Goal: Transaction & Acquisition: Purchase product/service

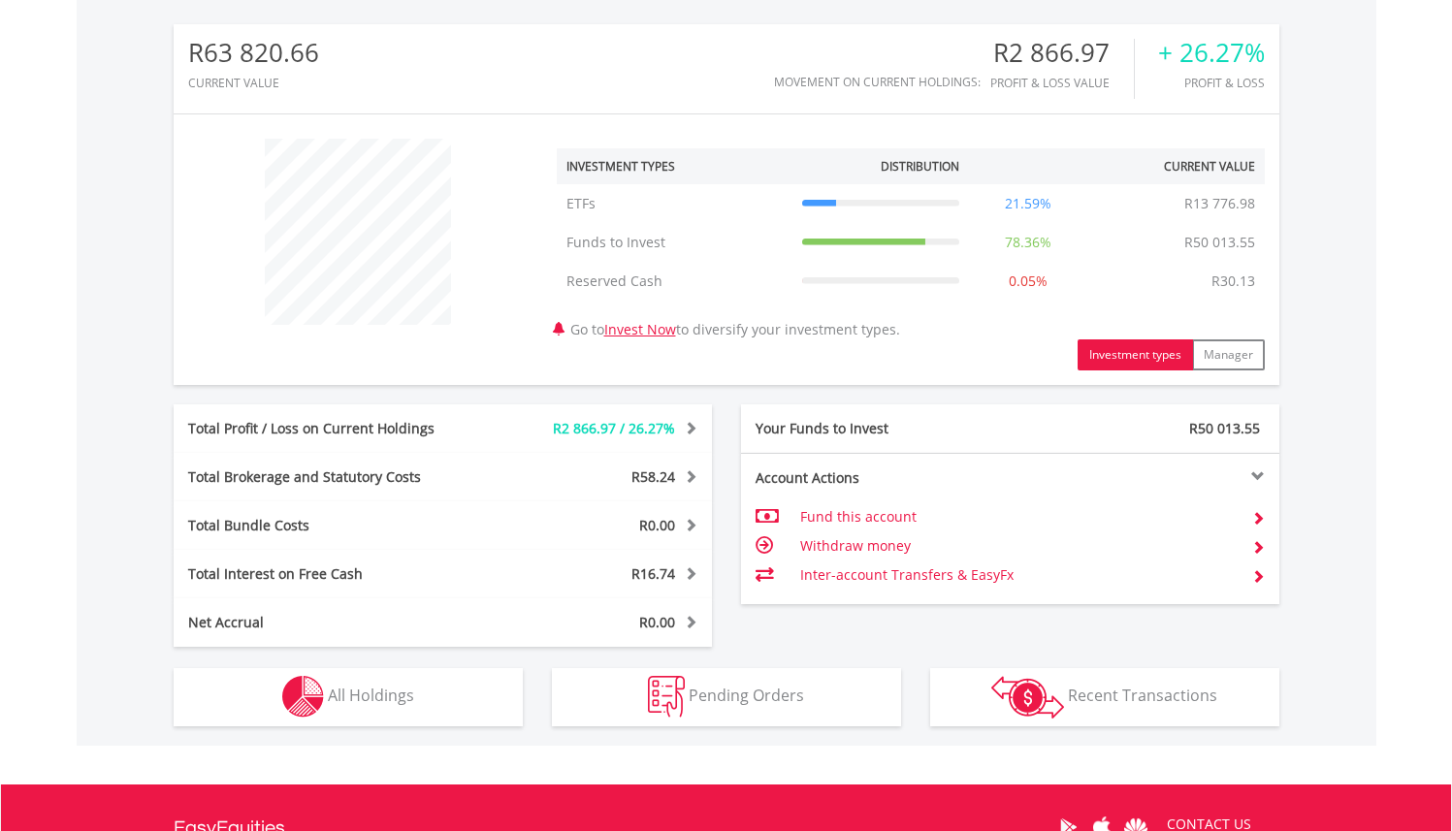
scroll to position [622, 0]
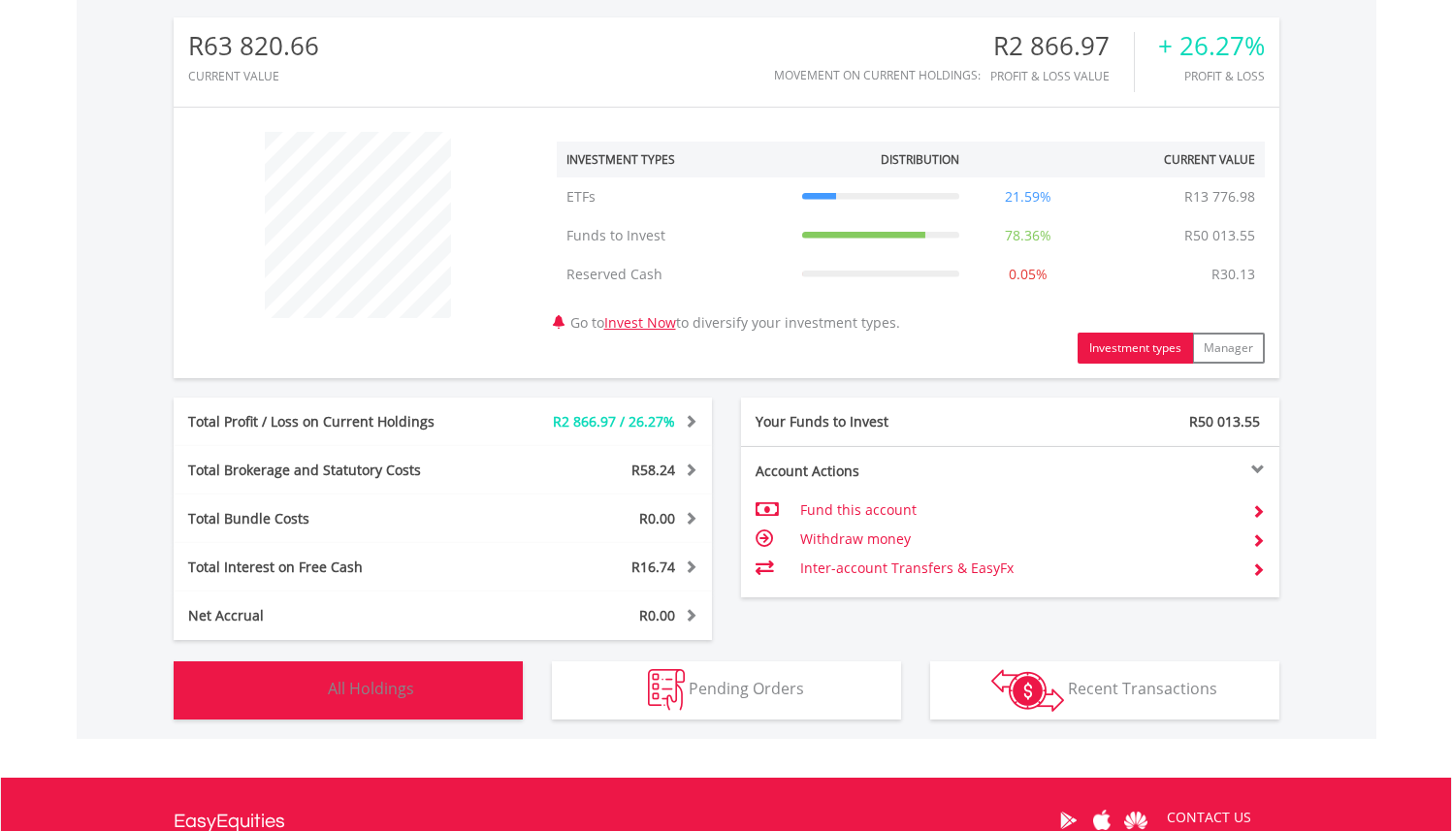
click at [382, 693] on span "All Holdings" at bounding box center [371, 688] width 86 height 21
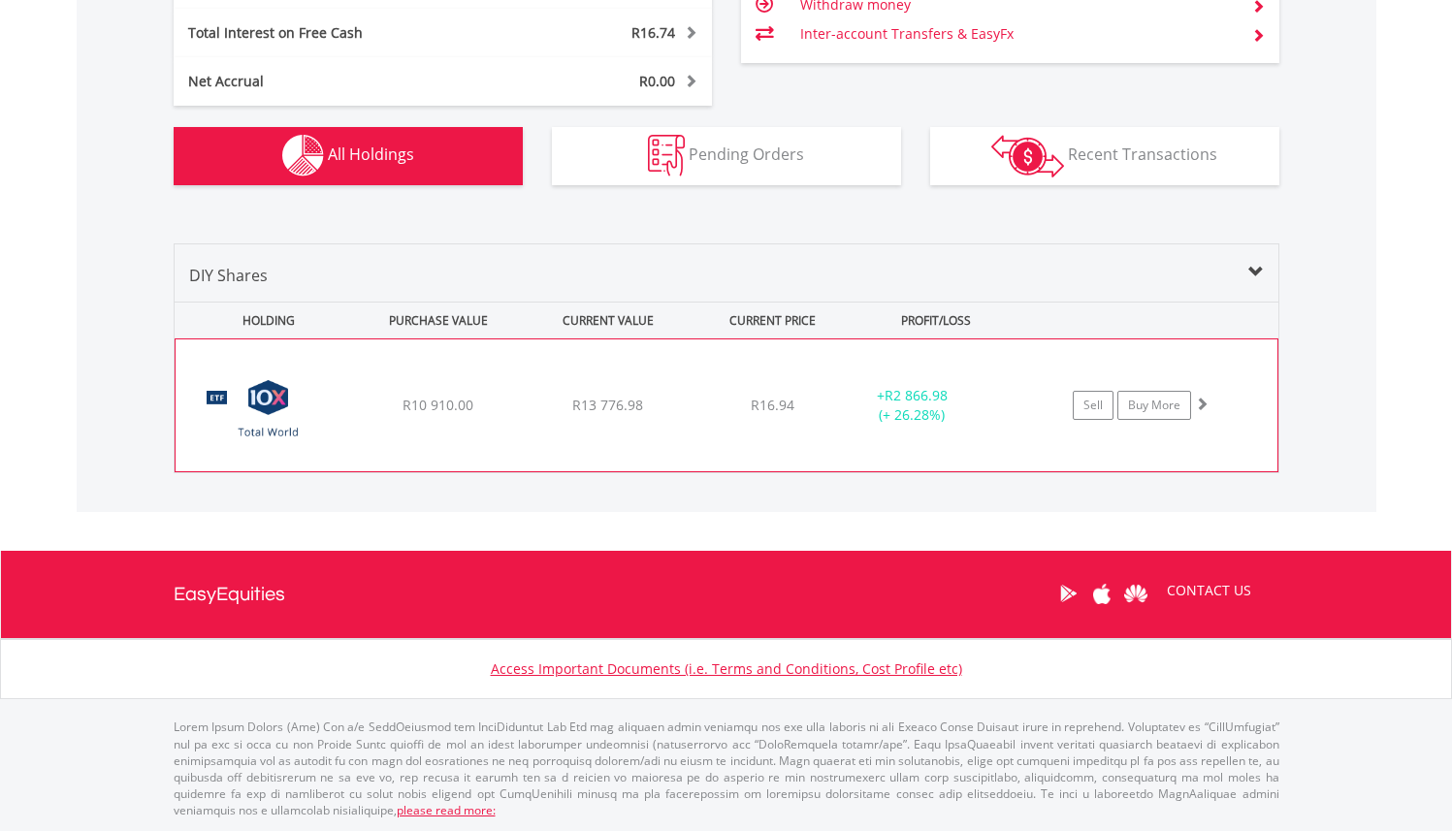
scroll to position [1155, 0]
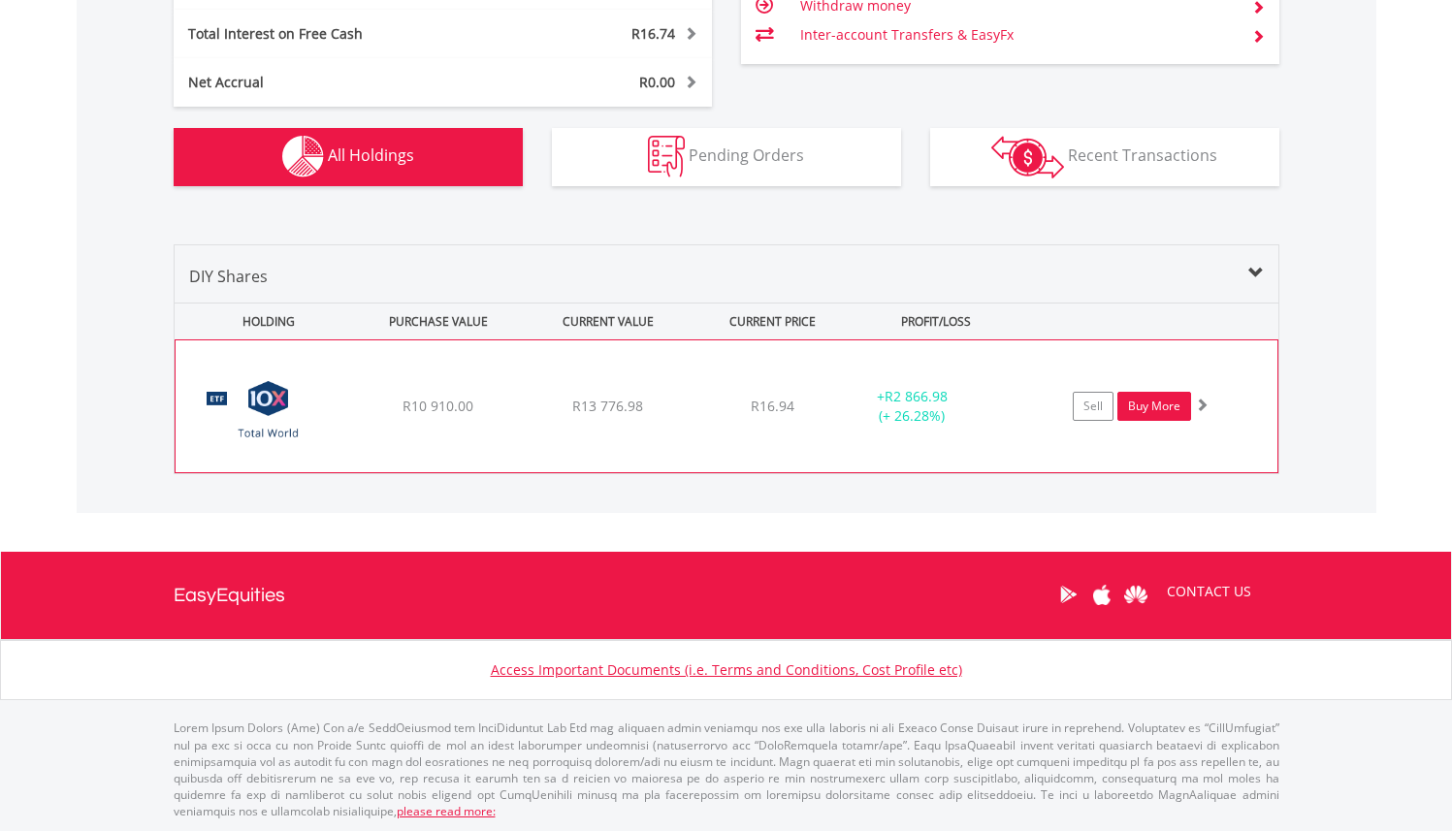
click at [1151, 413] on link "Buy More" at bounding box center [1154, 406] width 74 height 29
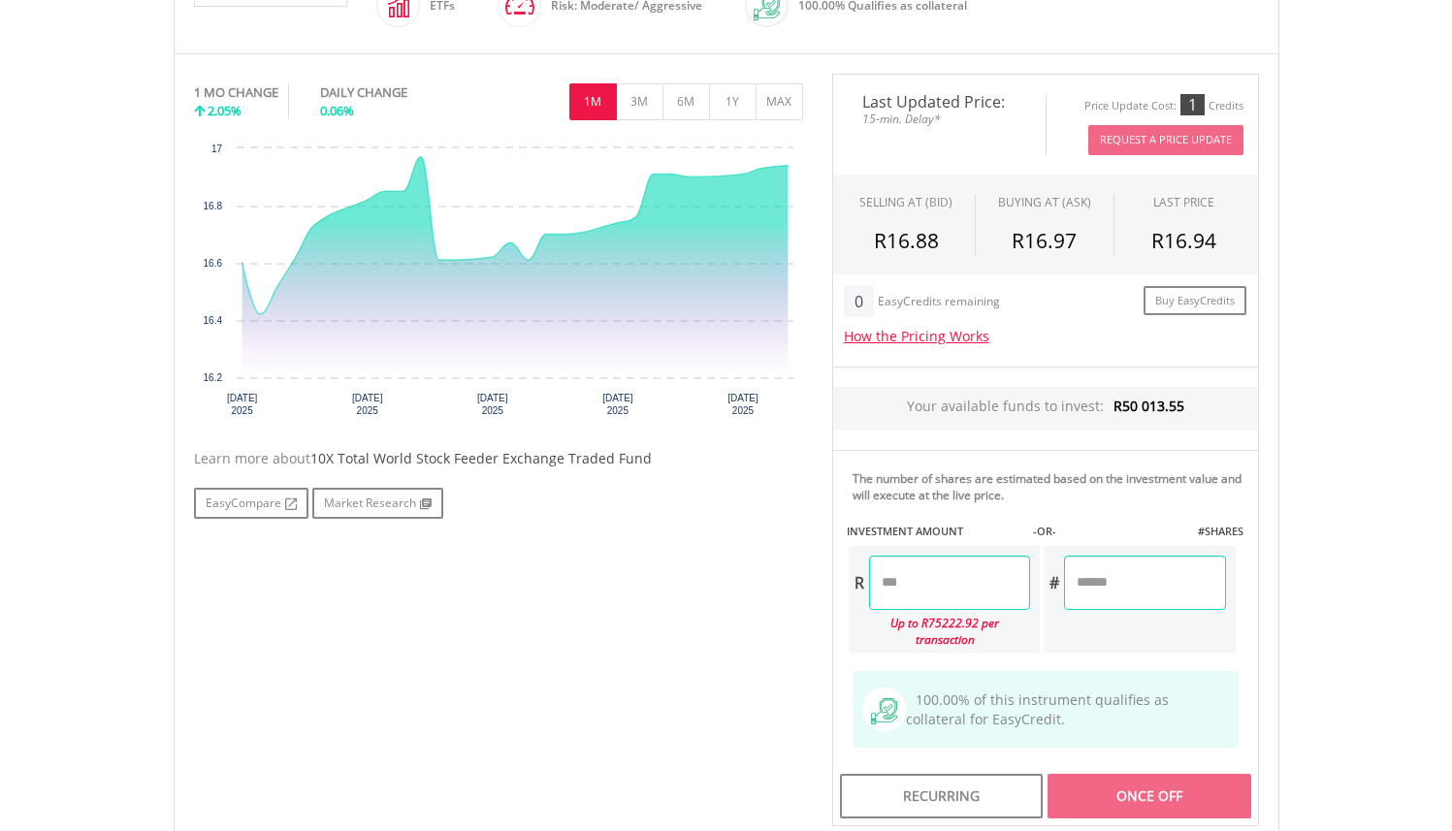
scroll to position [577, 0]
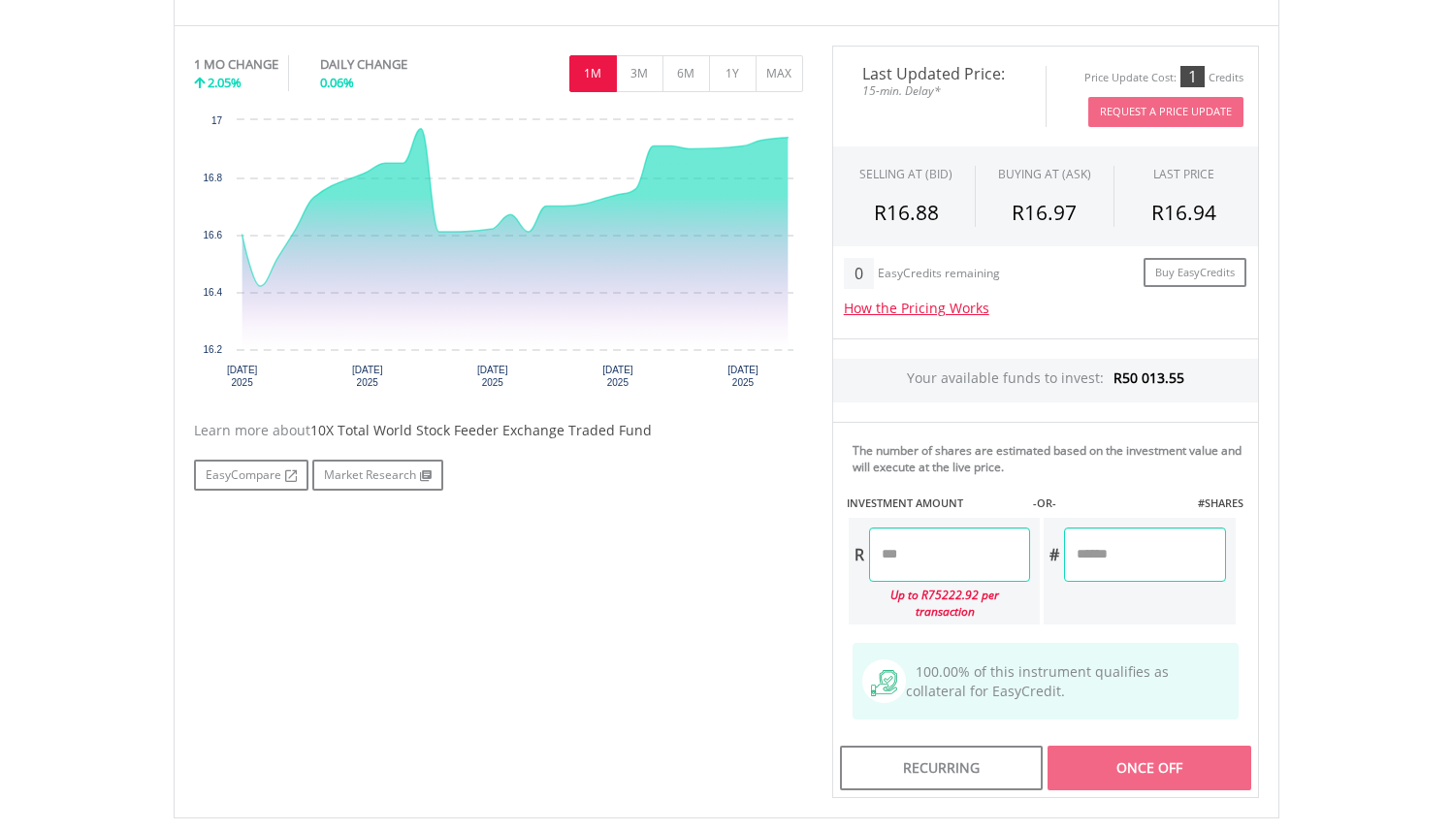
click at [942, 563] on input "number" at bounding box center [949, 555] width 161 height 54
type input "********"
type input "*********"
click at [1211, 548] on div "Last Updated Price: 15-min. Delay* Price Update Cost: 1 Credits Request A Price…" at bounding box center [1046, 423] width 456 height 754
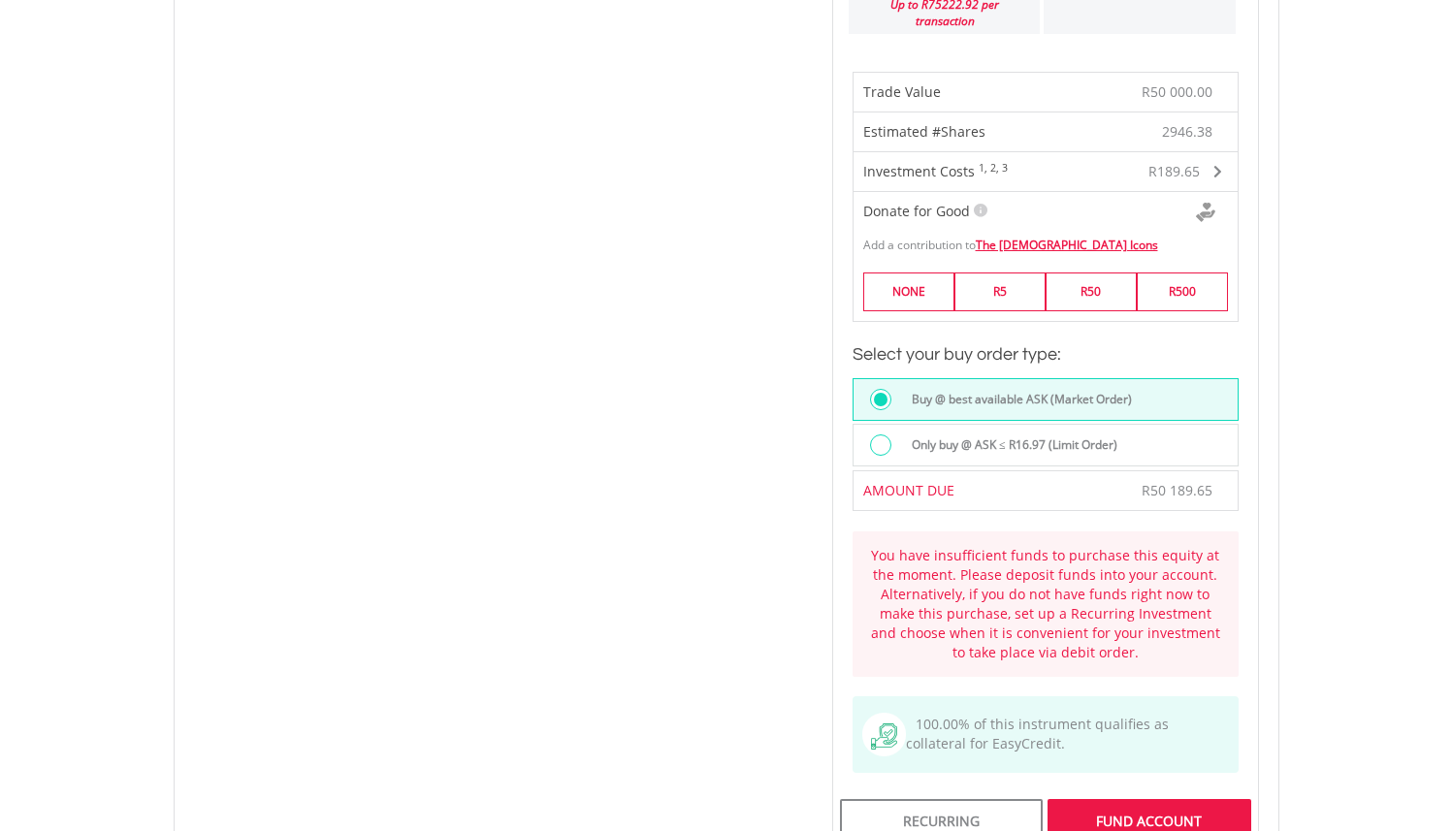
scroll to position [1285, 0]
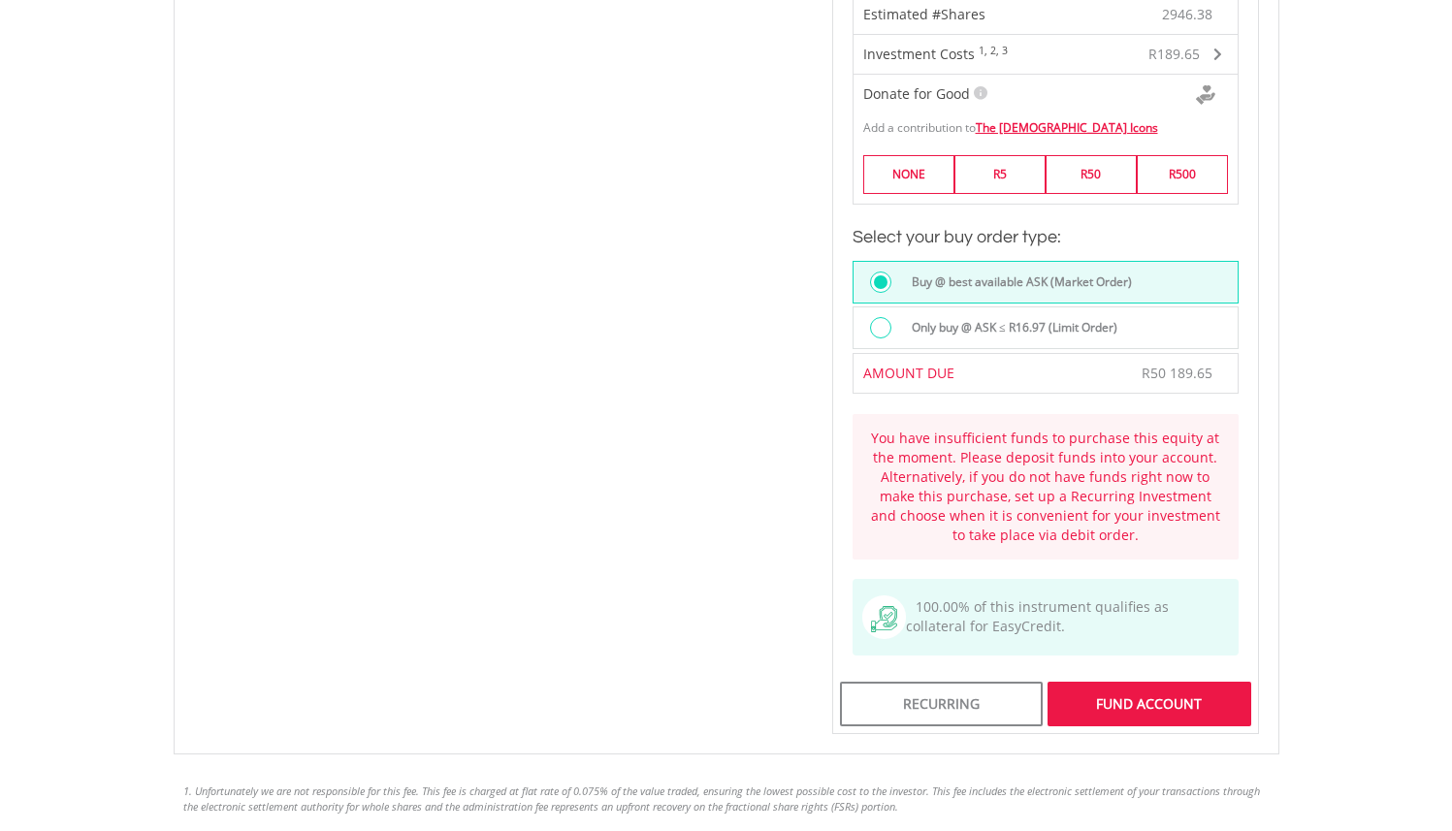
click at [1163, 686] on div "FUND ACCOUNT" at bounding box center [1148, 704] width 203 height 45
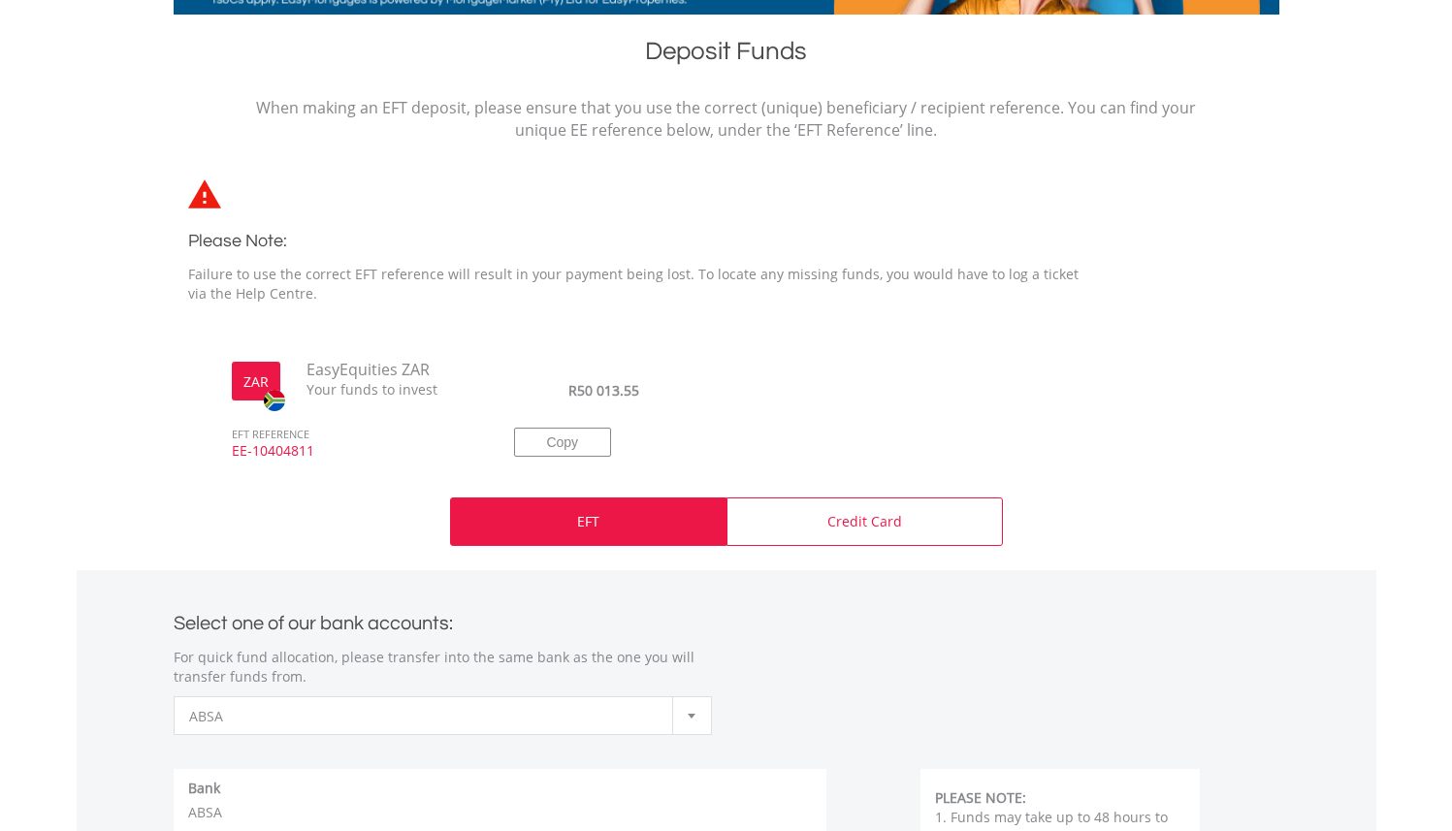
scroll to position [352, 0]
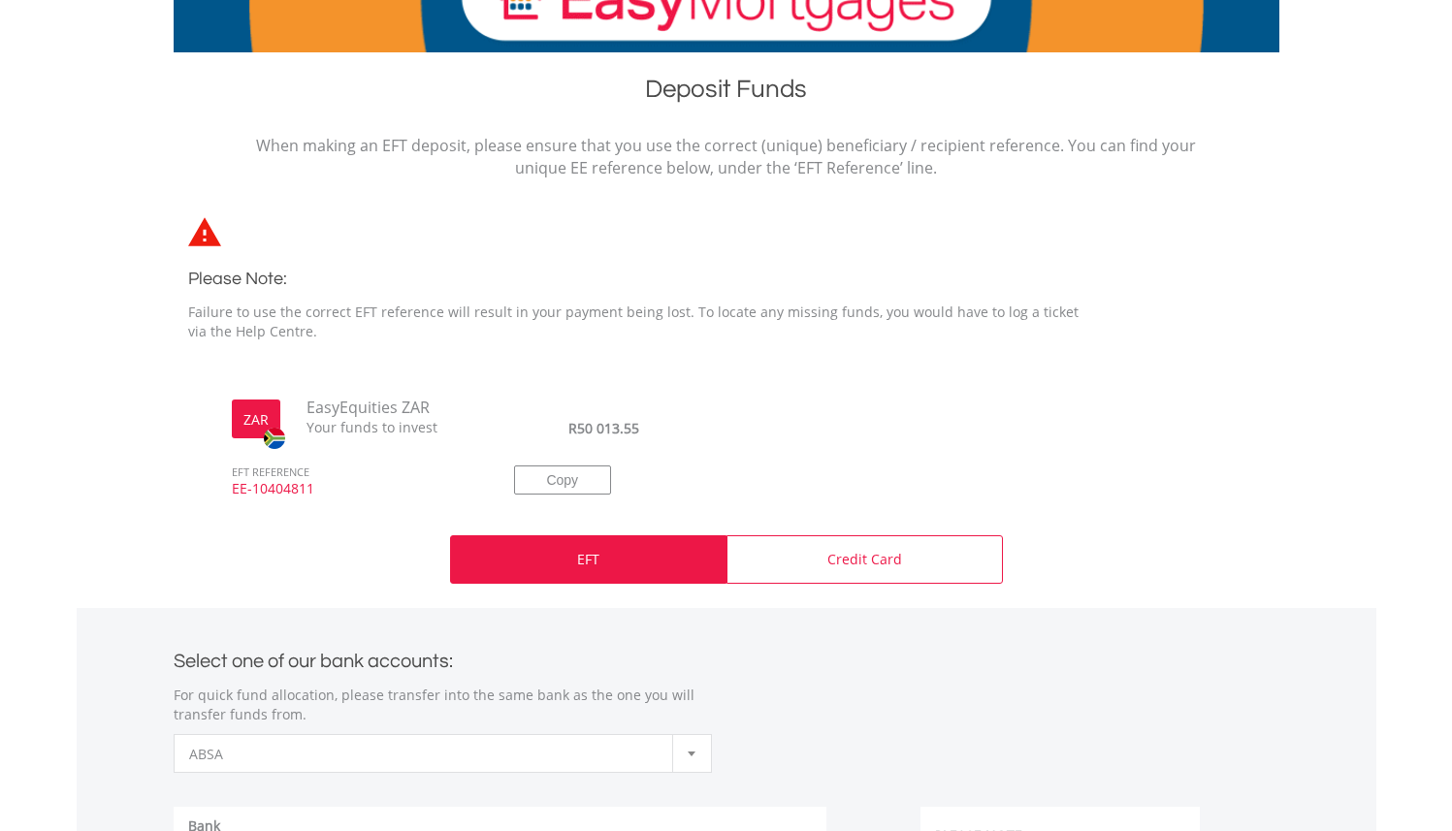
click at [596, 558] on p "EFT" at bounding box center [588, 559] width 22 height 19
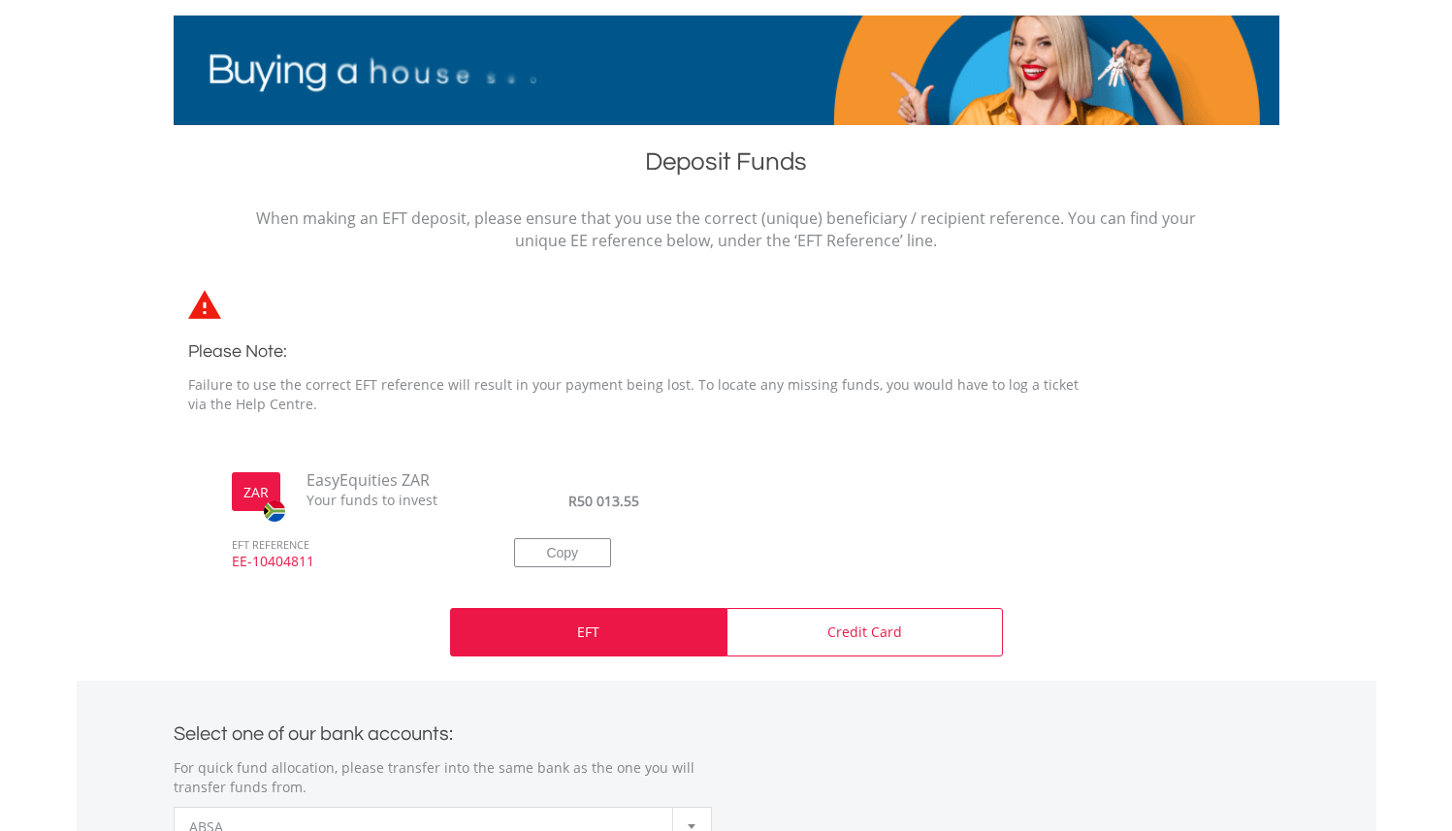
scroll to position [0, 0]
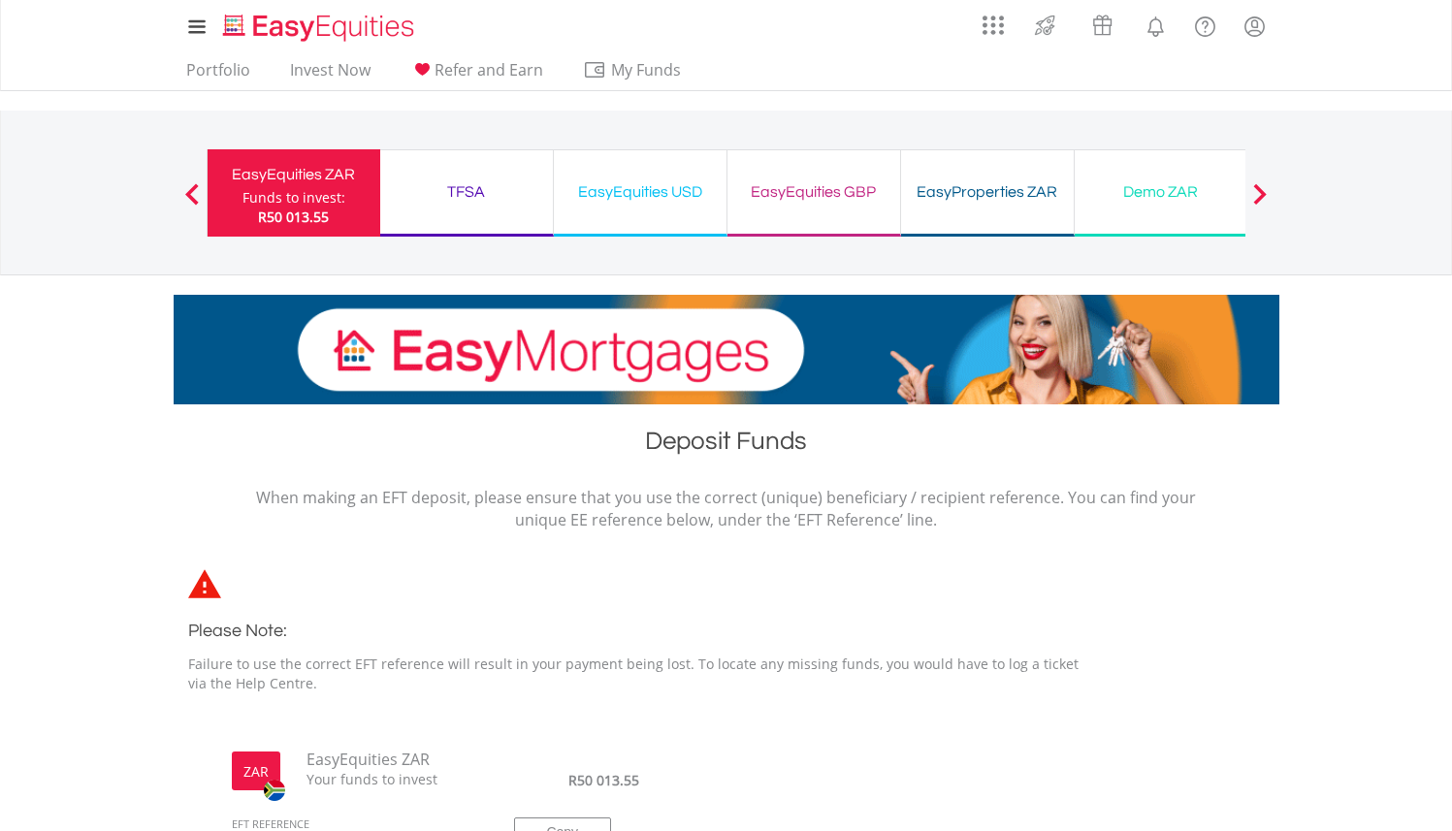
click at [255, 191] on div "Funds to invest:" at bounding box center [293, 197] width 103 height 19
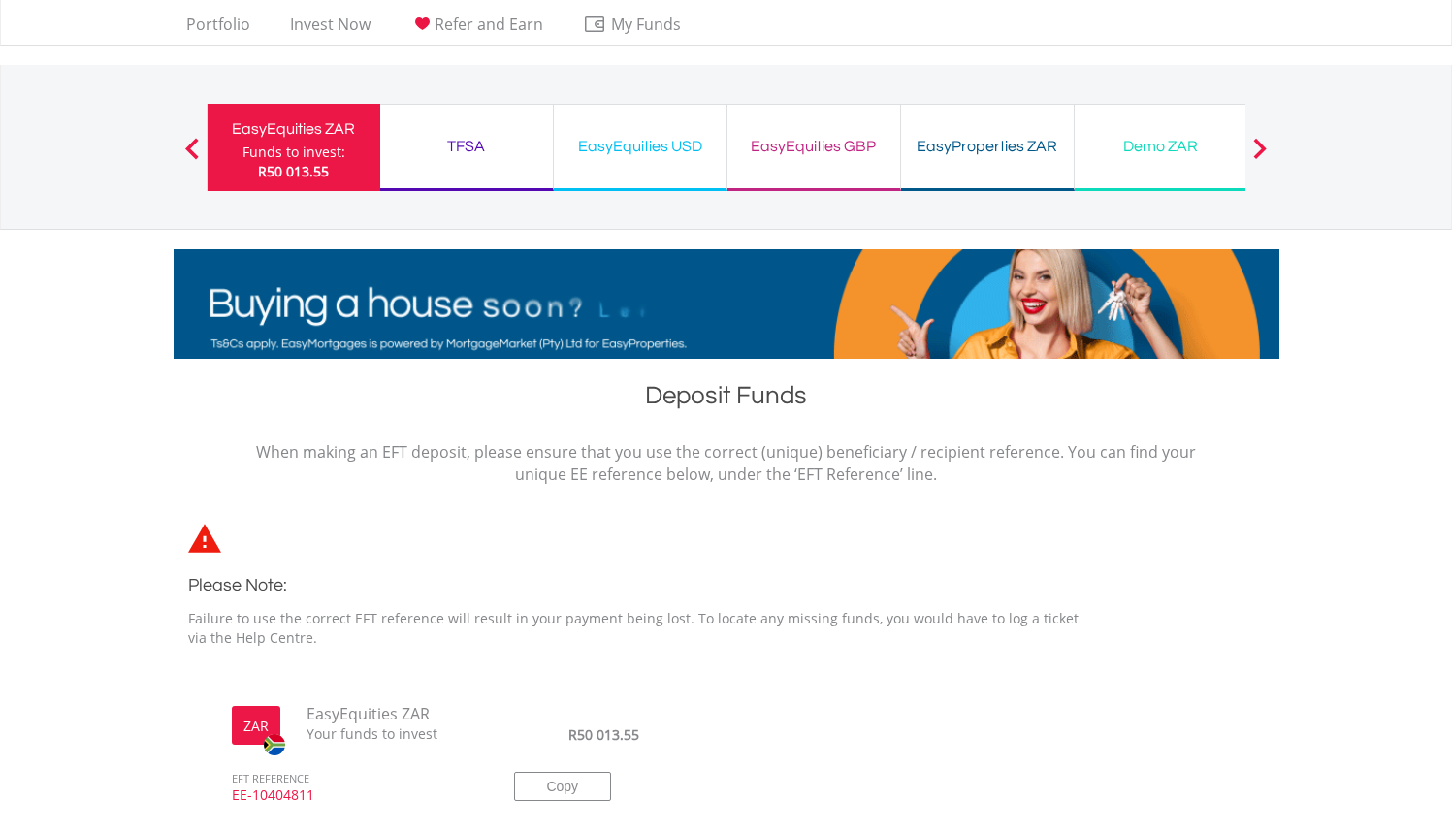
scroll to position [49, 0]
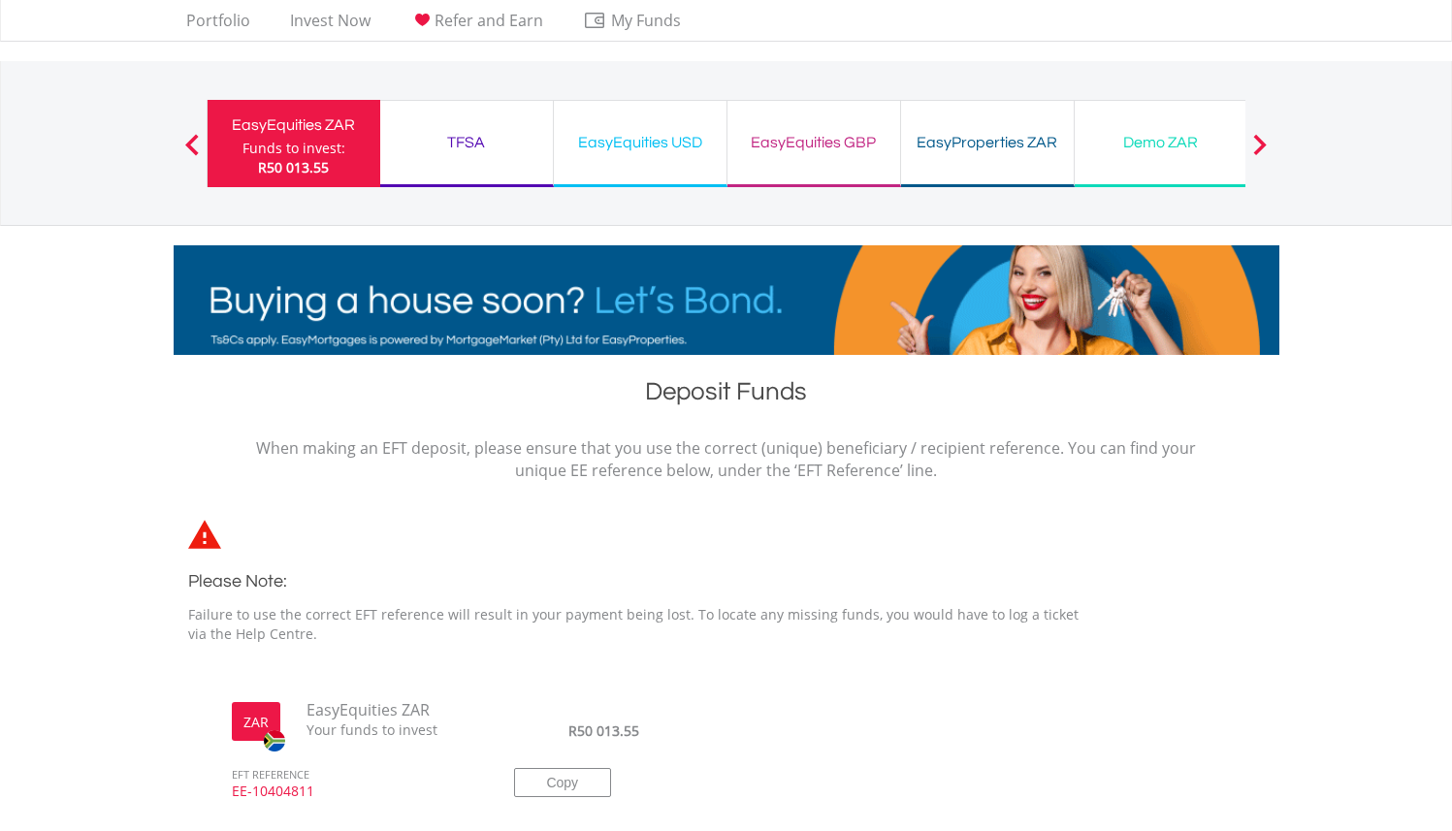
click at [196, 150] on button "Previous" at bounding box center [192, 153] width 39 height 19
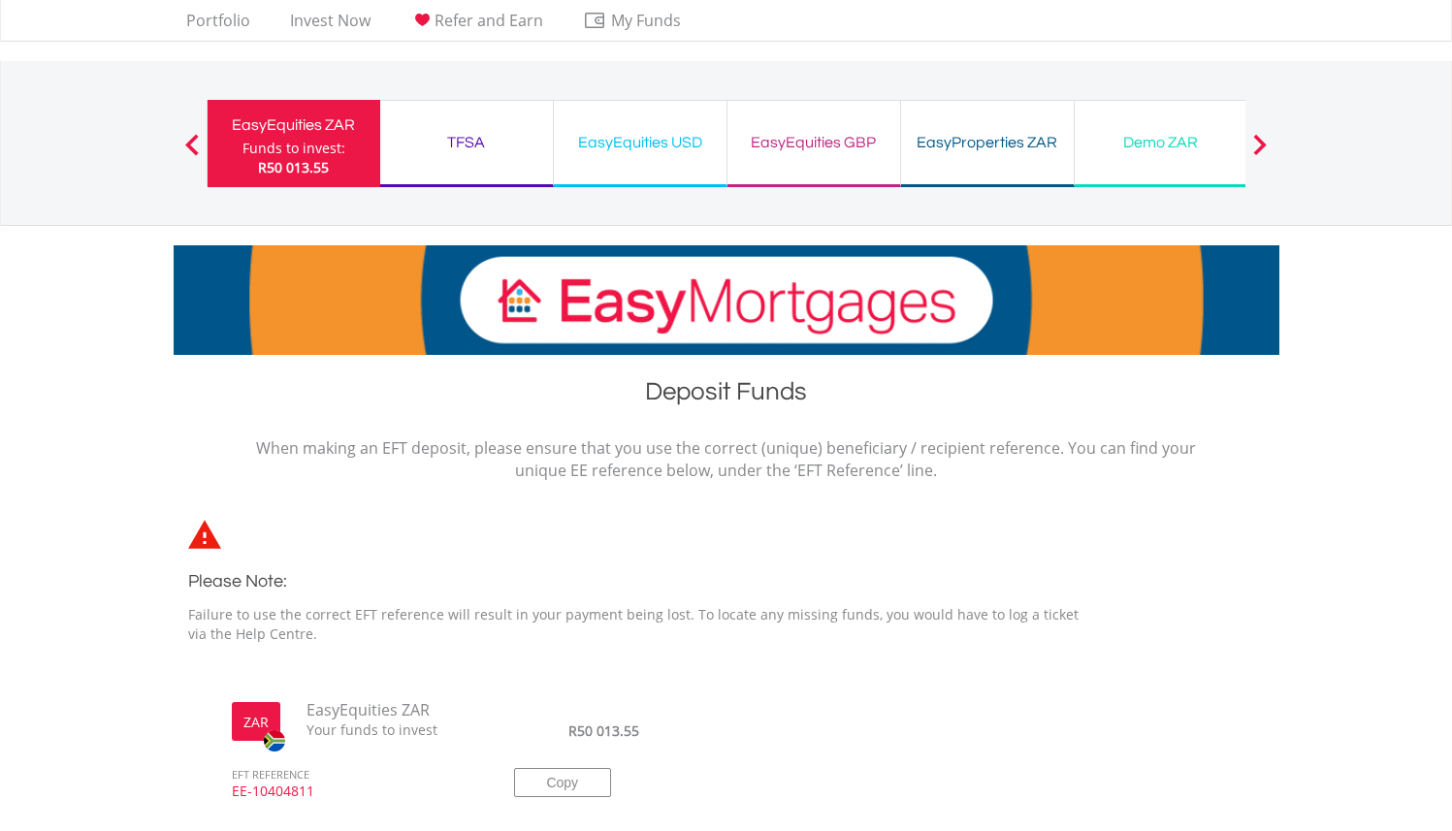
click at [192, 146] on button "Previous" at bounding box center [192, 153] width 39 height 19
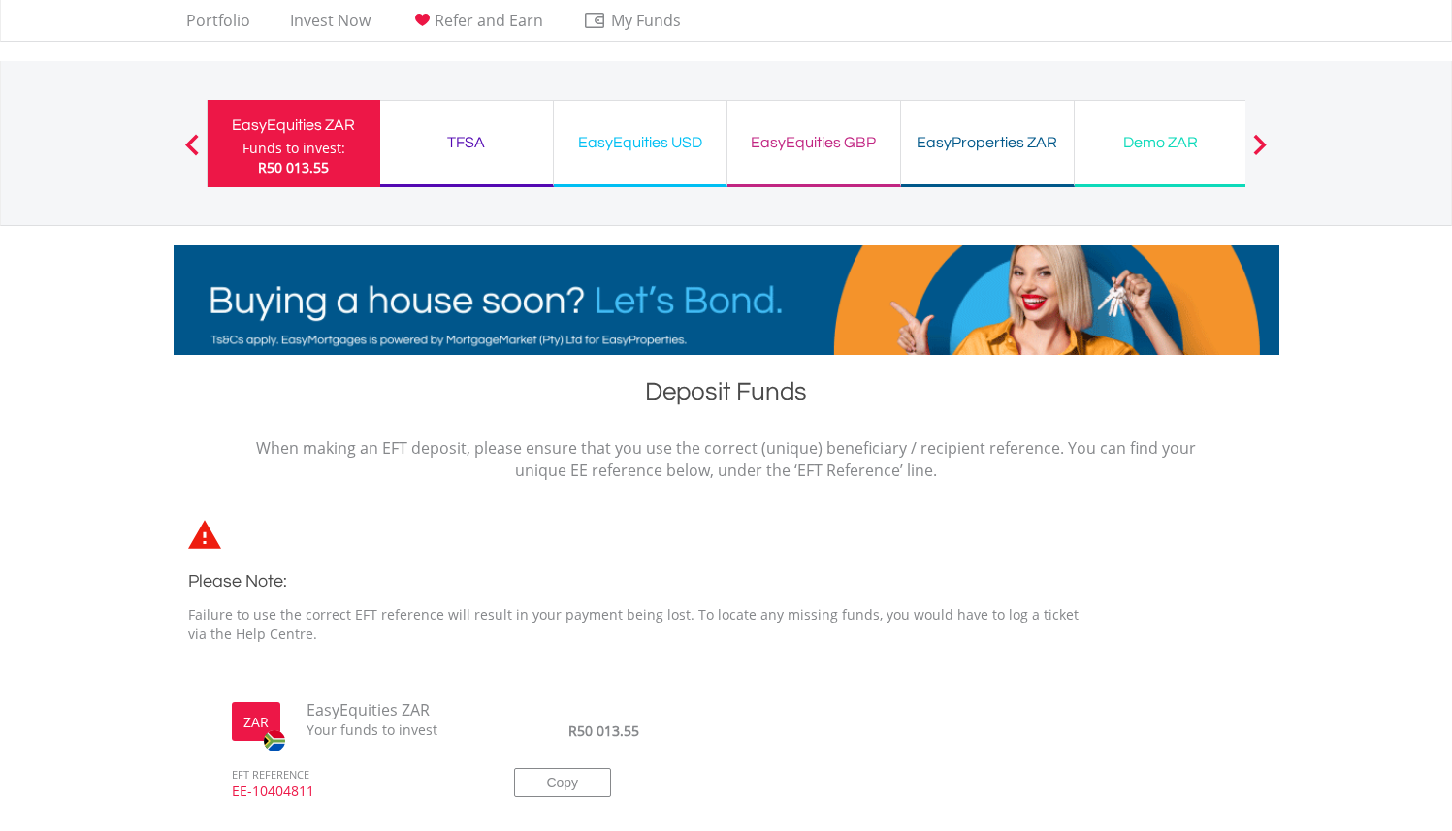
click at [279, 146] on div "Funds to invest:" at bounding box center [293, 148] width 103 height 19
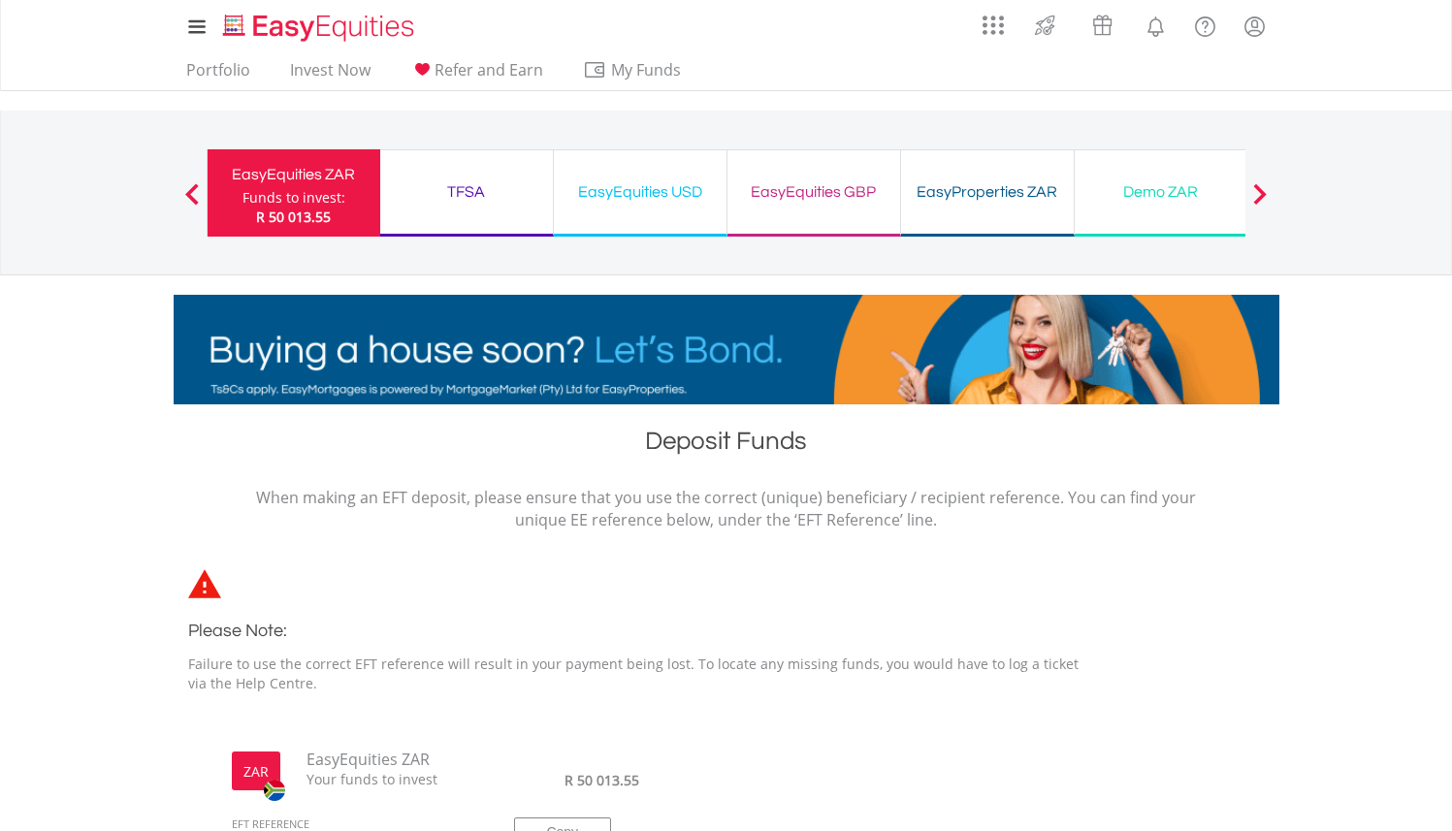
click at [279, 146] on div "Previous EasyEquities ZAR Funds to invest: R 50 013.55 TFSA Funds to invest: R …" at bounding box center [727, 193] width 1040 height 164
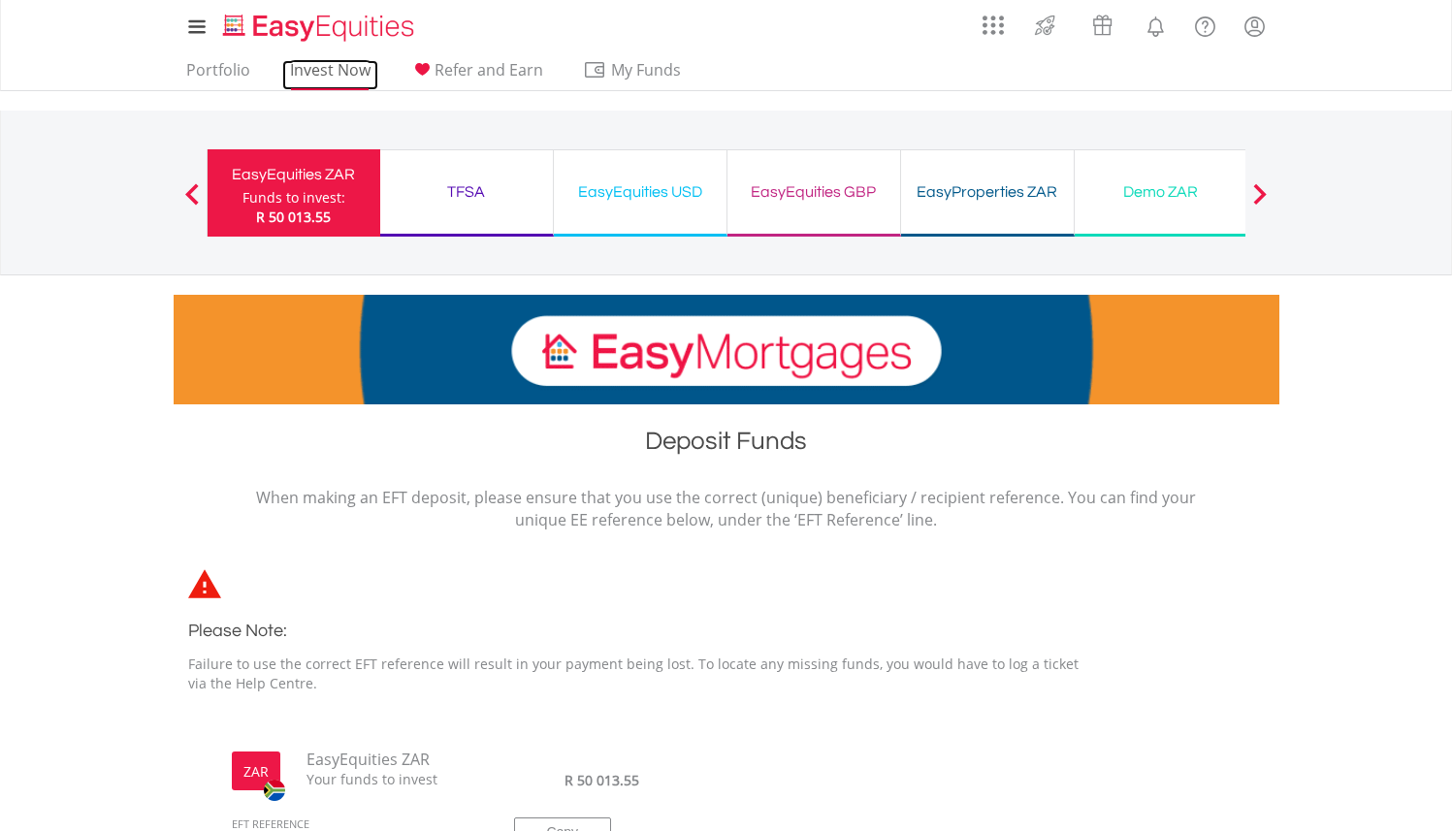
click at [306, 69] on link "Invest Now" at bounding box center [330, 75] width 96 height 30
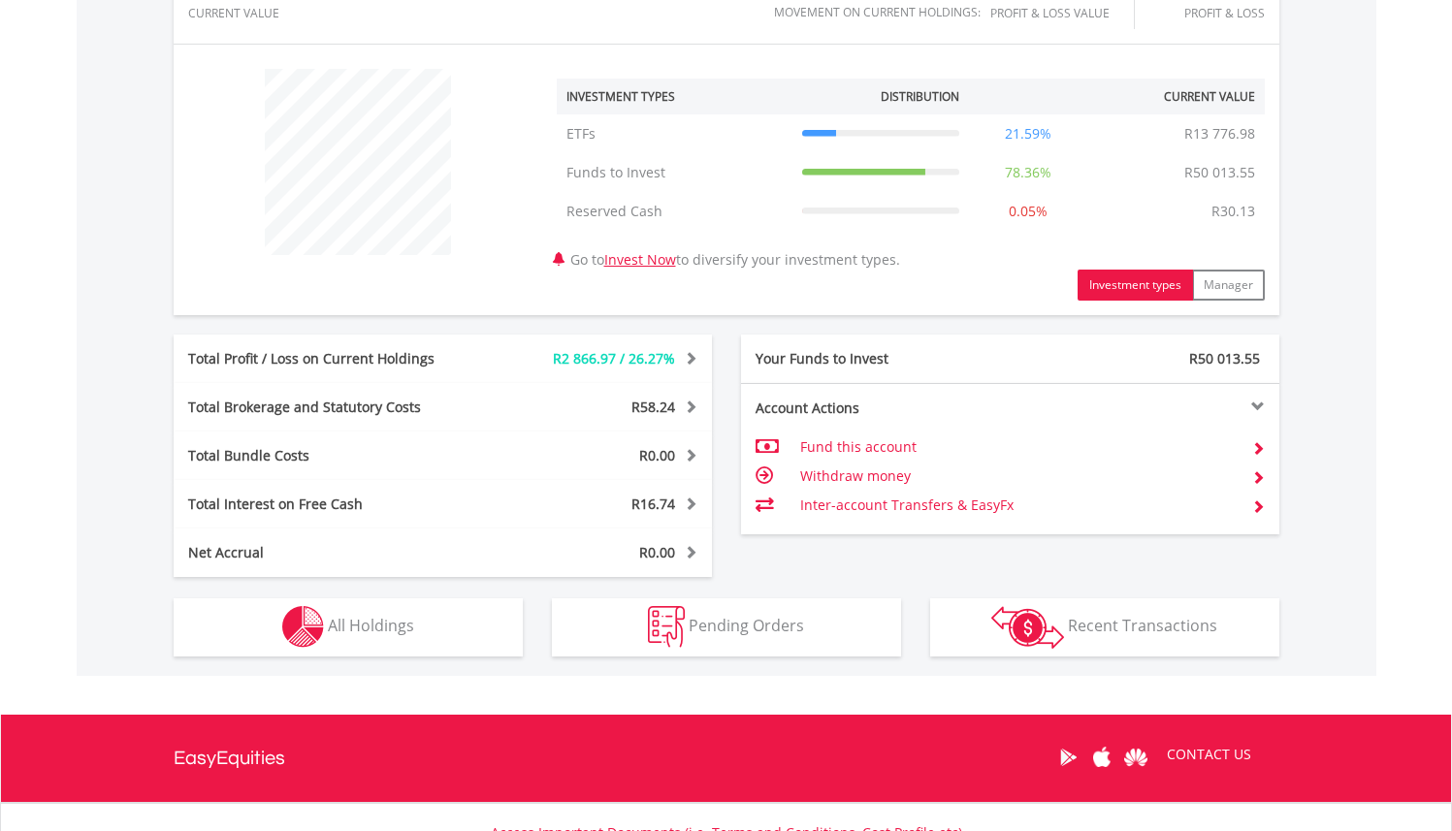
scroll to position [678, 0]
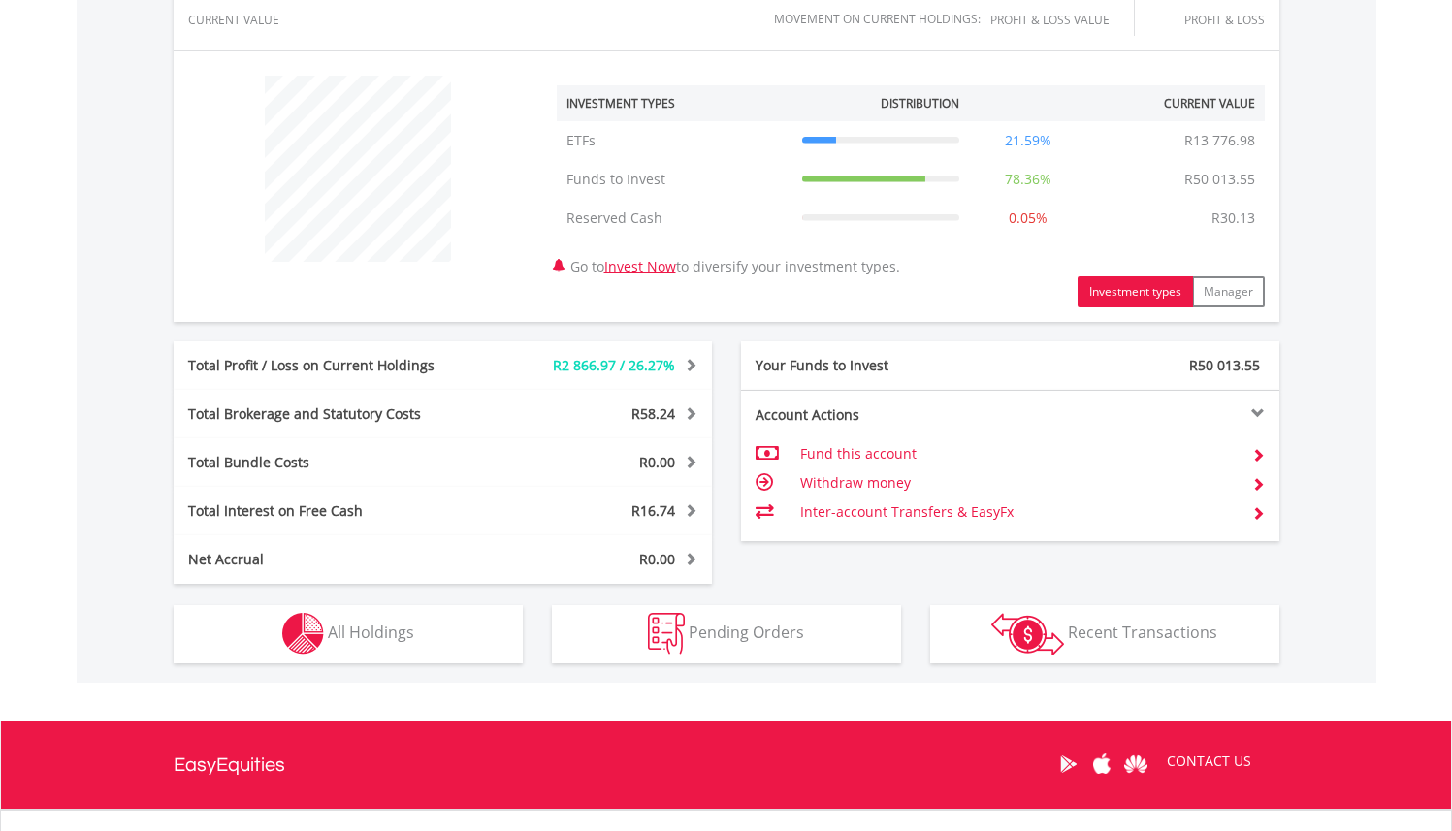
click at [863, 455] on td "Fund this account" at bounding box center [1017, 453] width 435 height 29
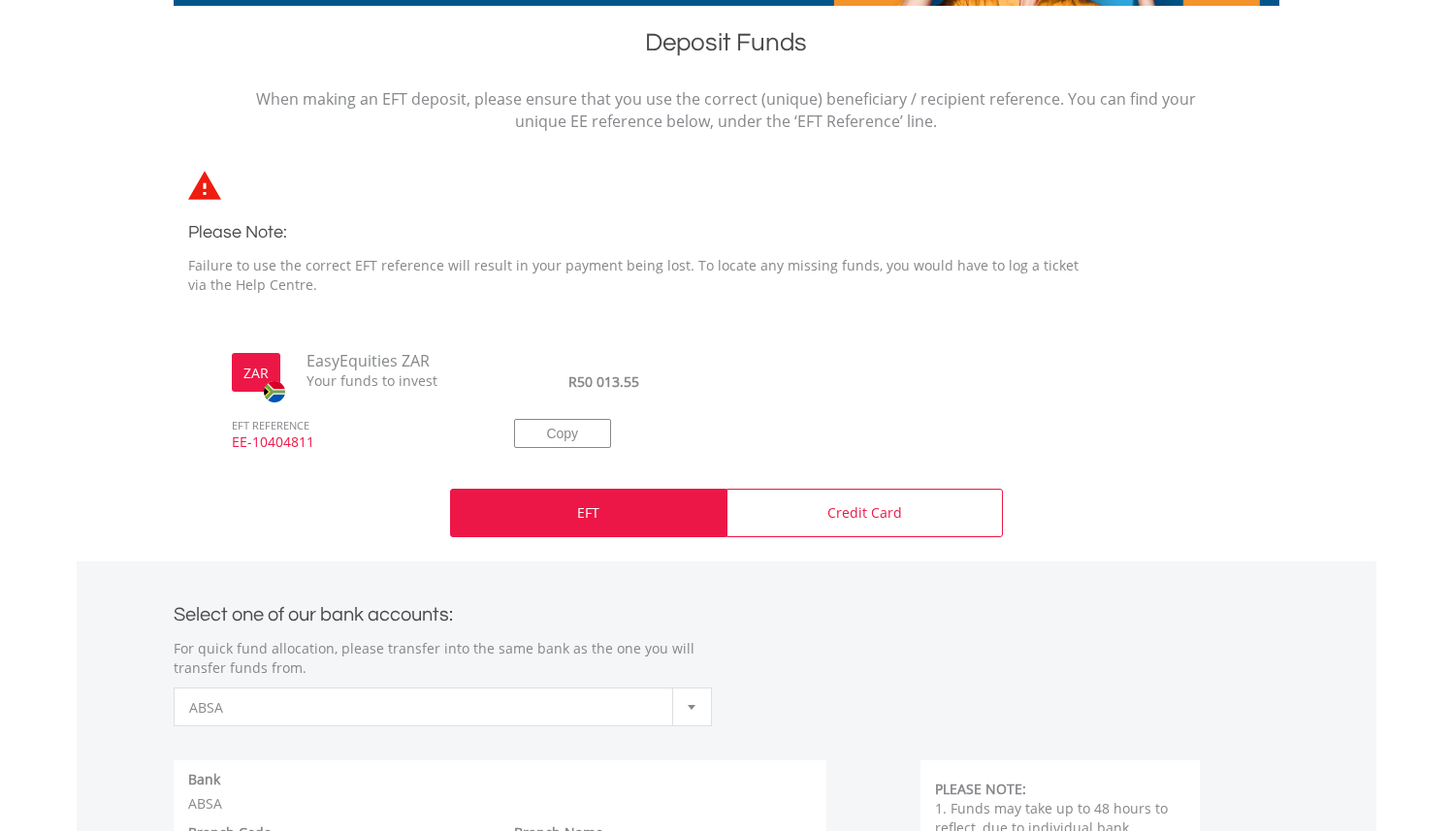
scroll to position [415, 0]
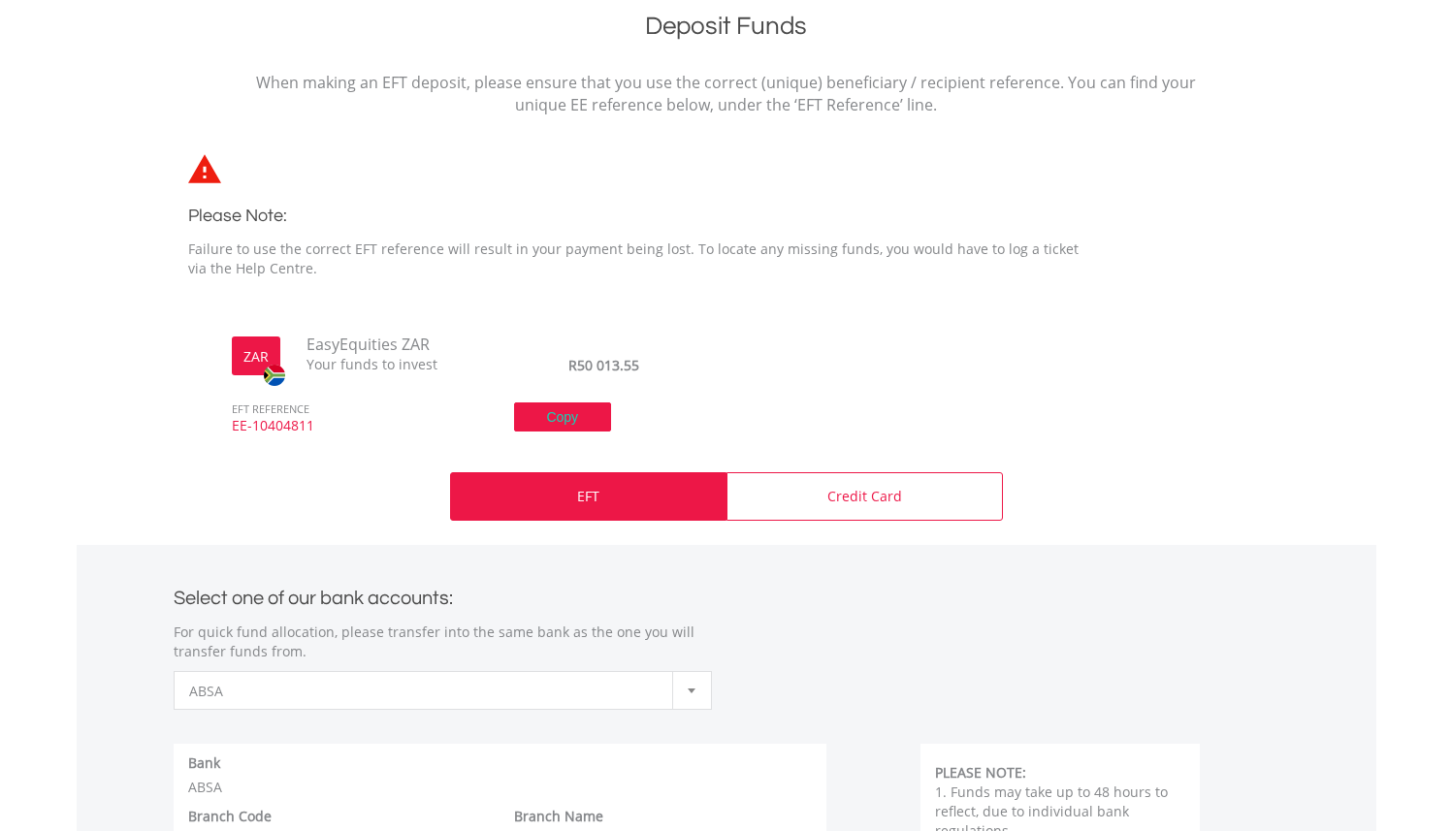
click at [584, 423] on button "Copy" at bounding box center [562, 416] width 97 height 29
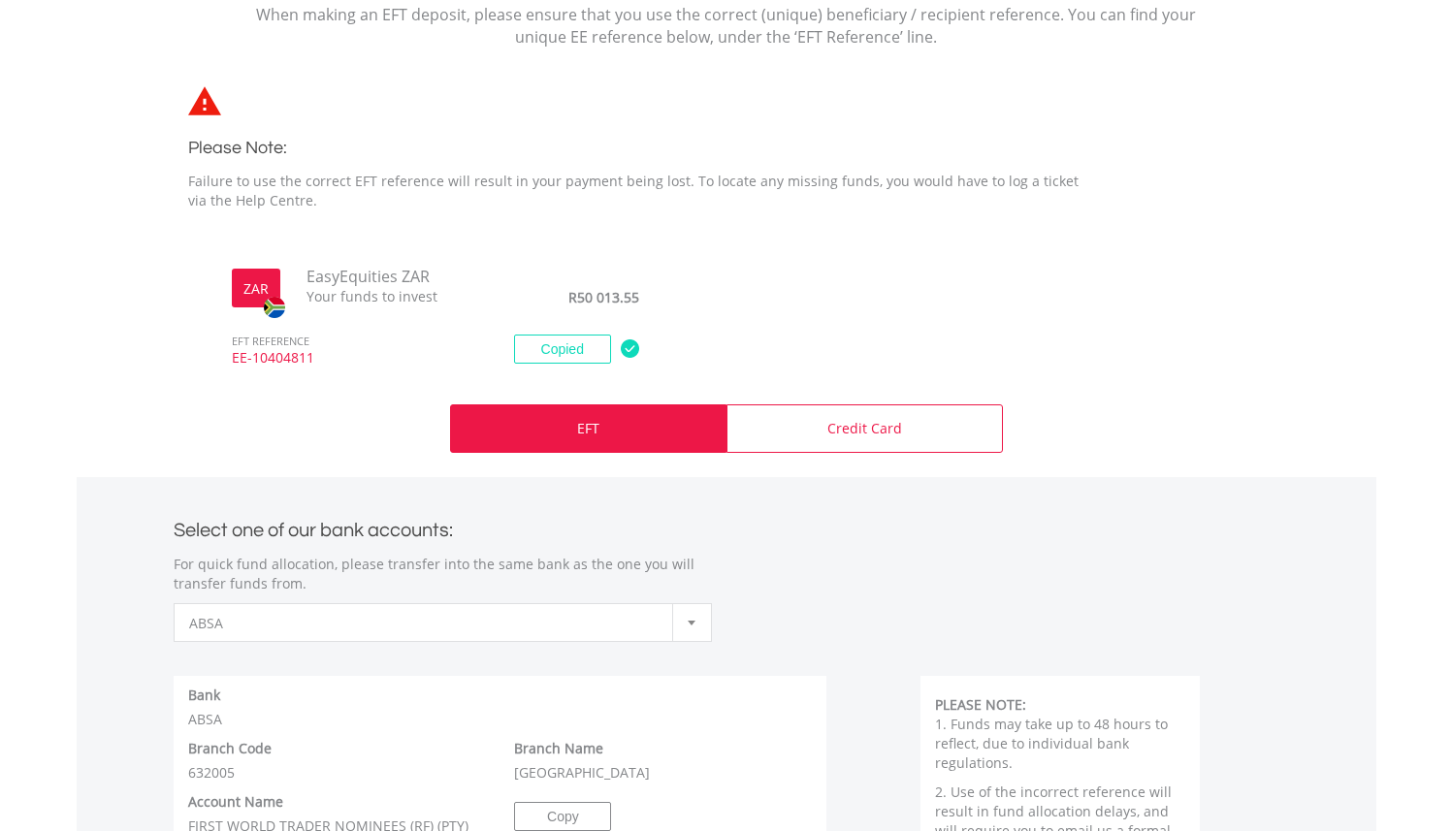
scroll to position [476, 0]
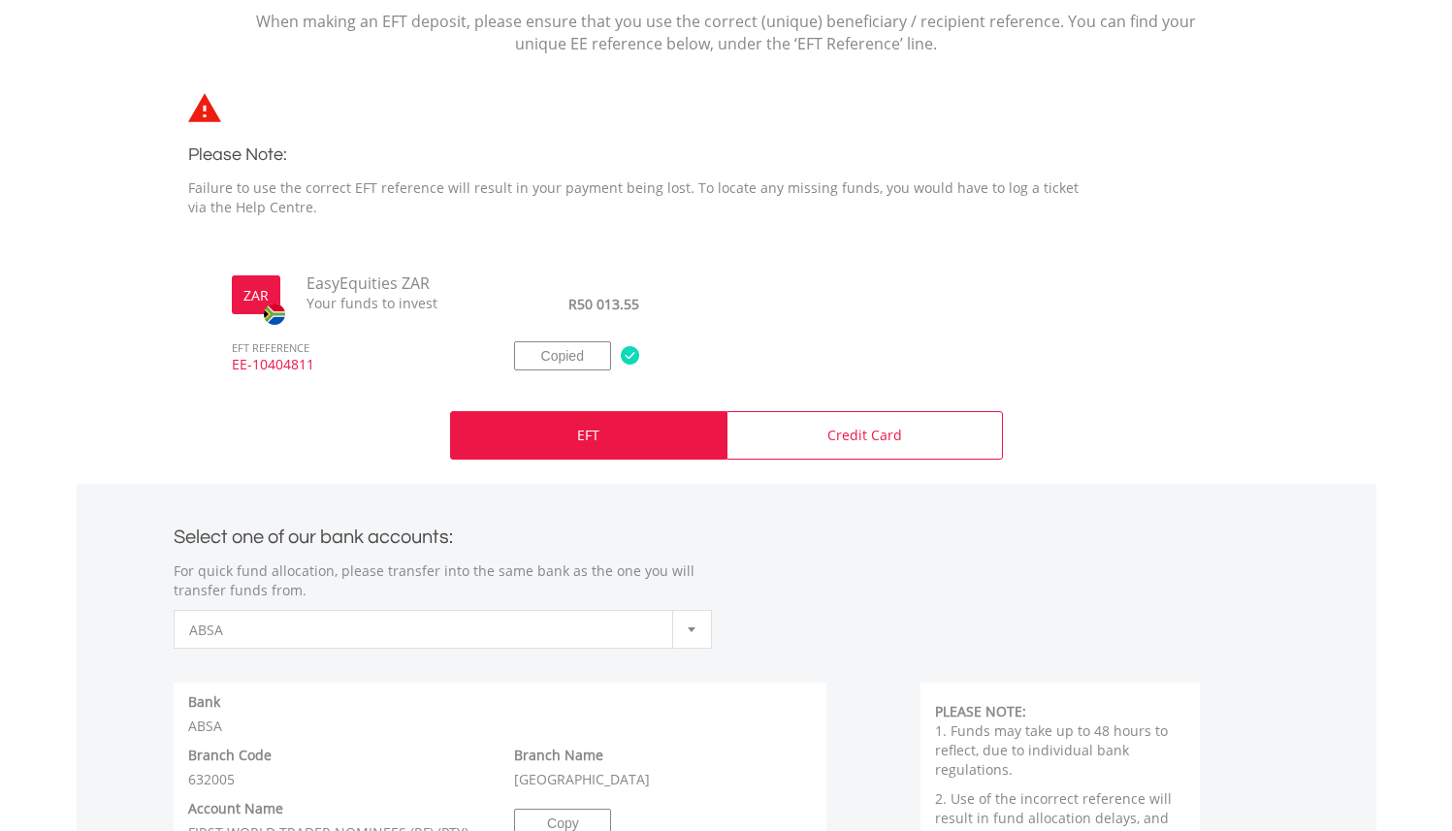
click at [692, 635] on div at bounding box center [691, 629] width 39 height 37
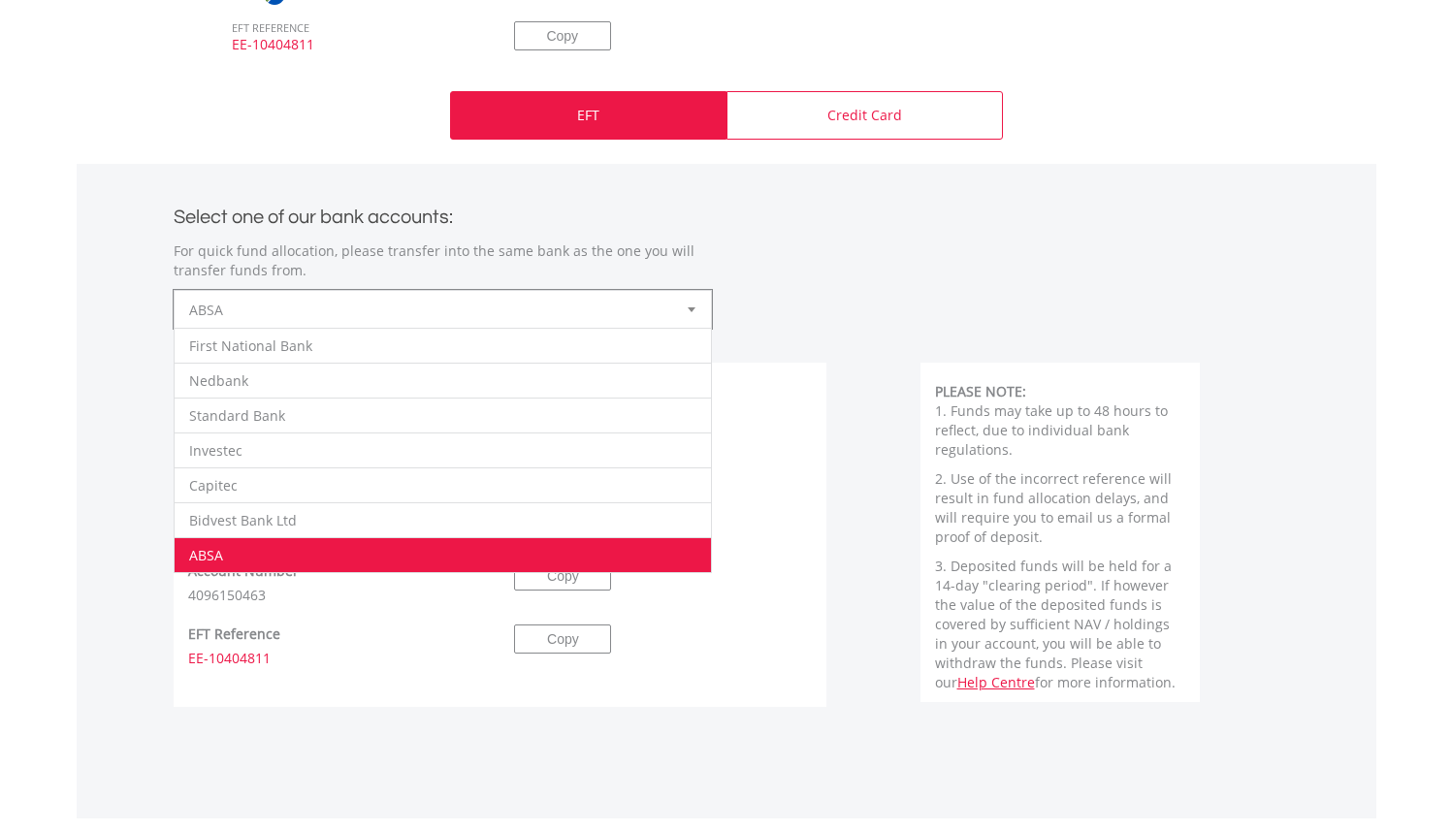
scroll to position [802, 0]
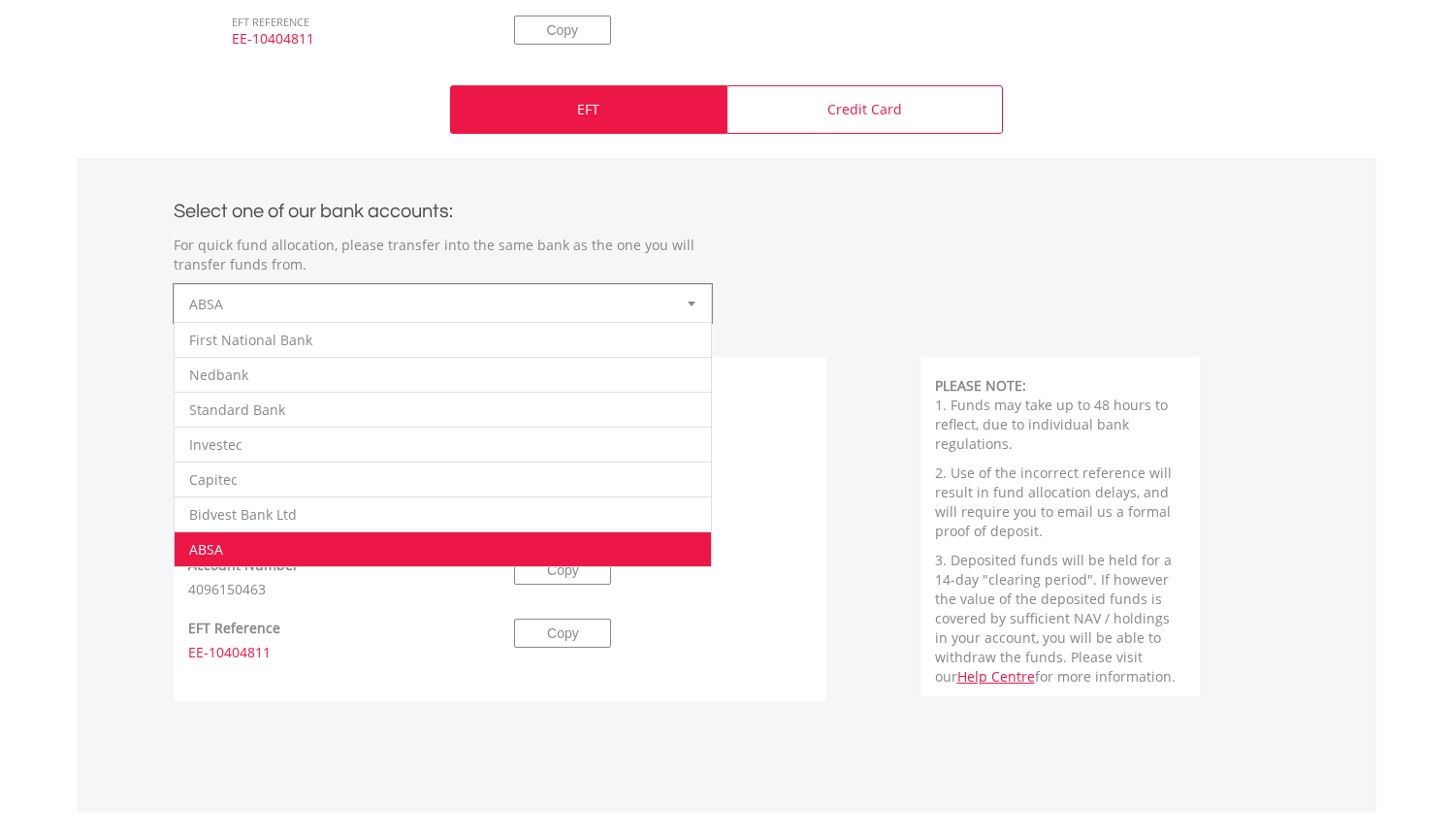
click at [935, 321] on div "**********" at bounding box center [726, 249] width 1135 height 145
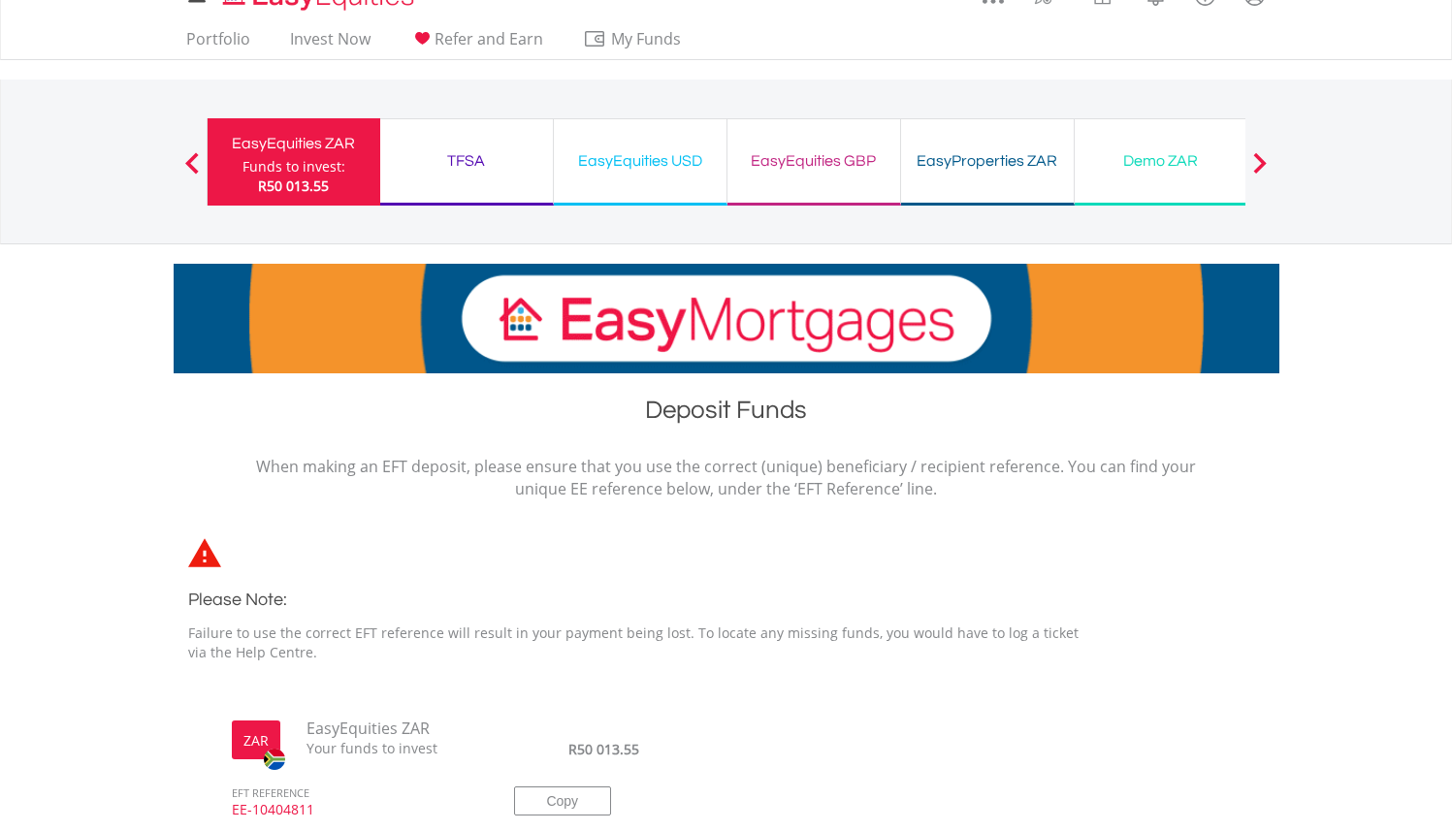
scroll to position [0, 0]
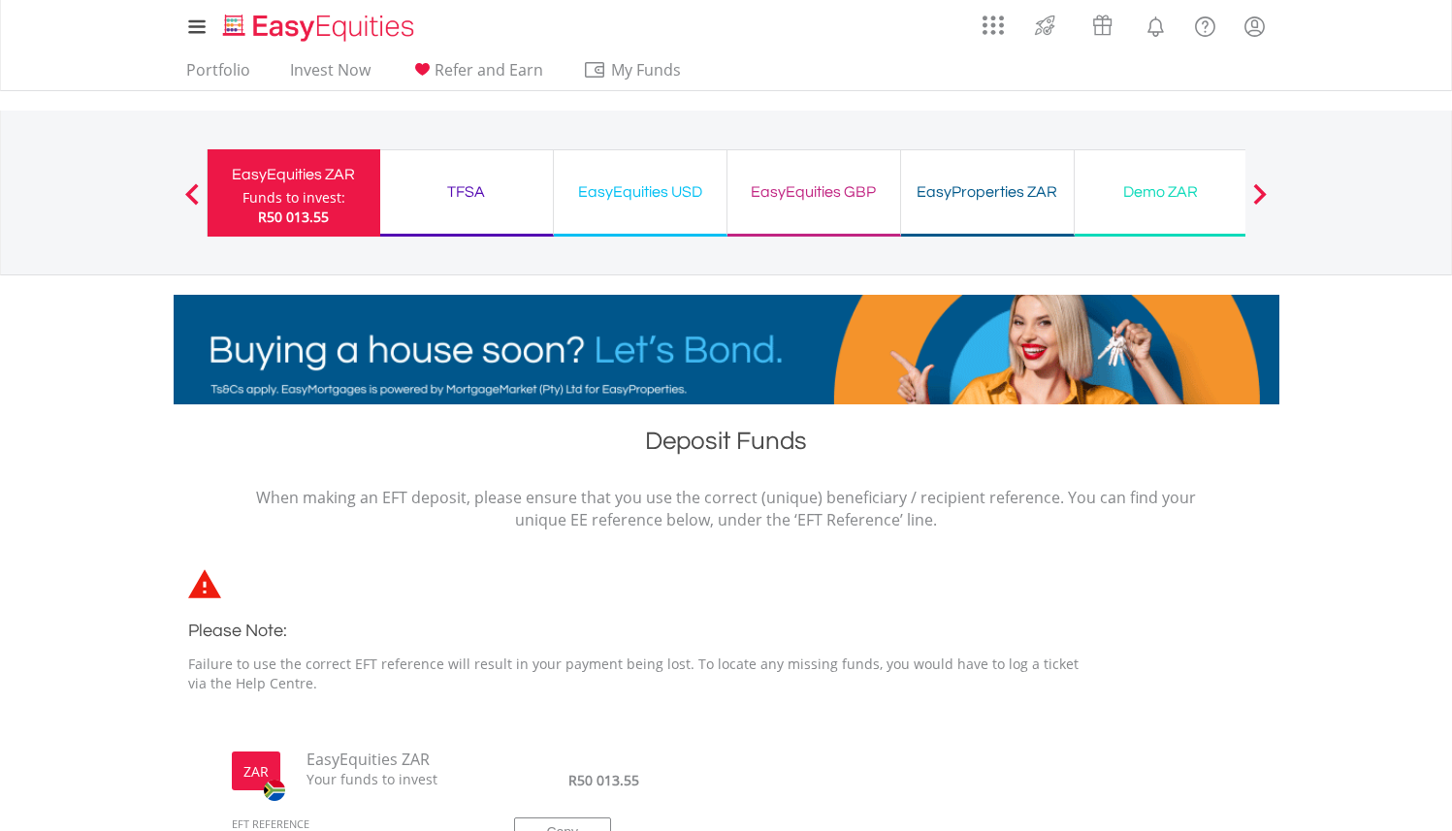
click at [316, 202] on div "Funds to invest:" at bounding box center [293, 197] width 103 height 19
click at [194, 191] on span at bounding box center [192, 193] width 14 height 21
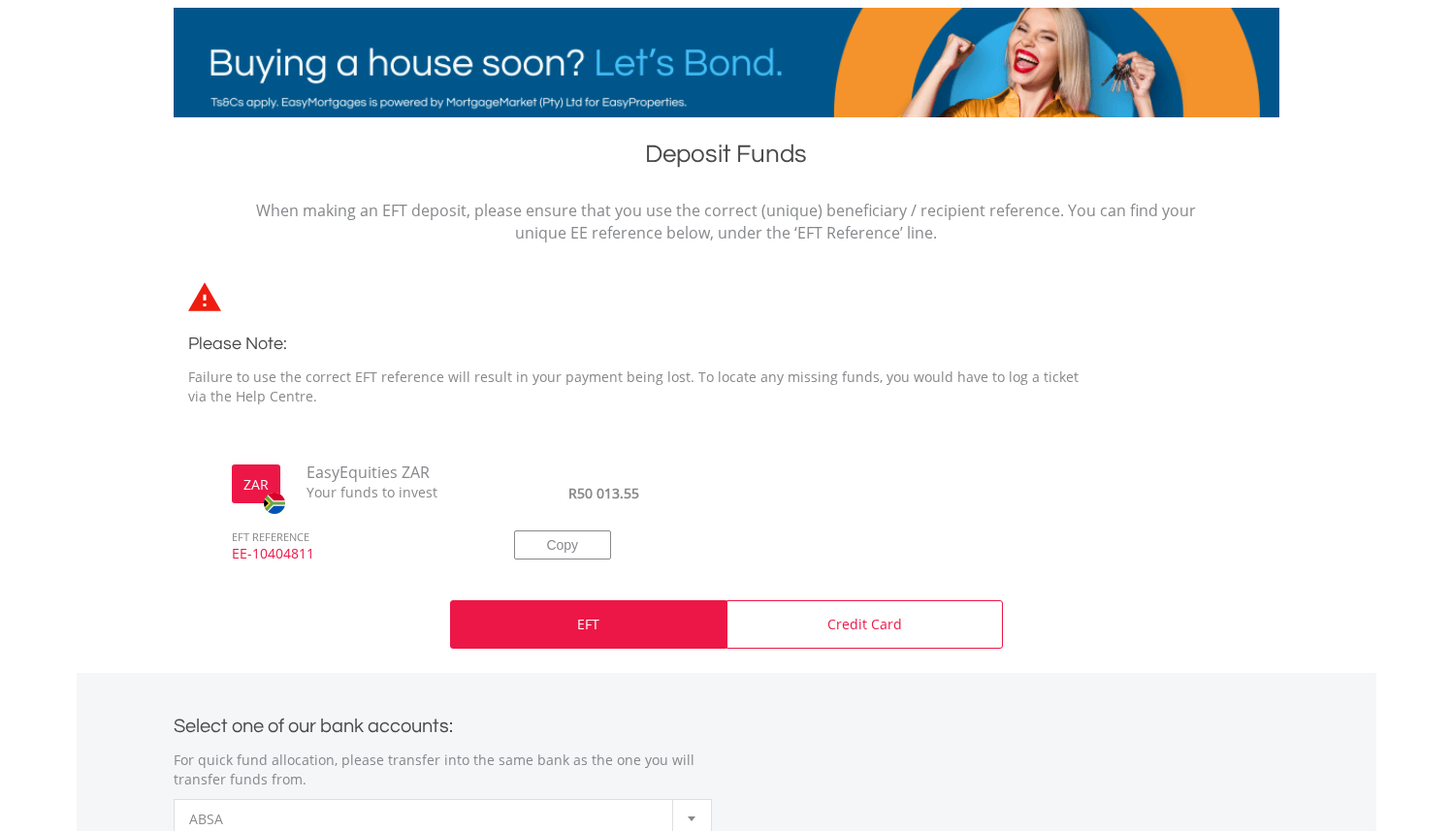
scroll to position [309, 0]
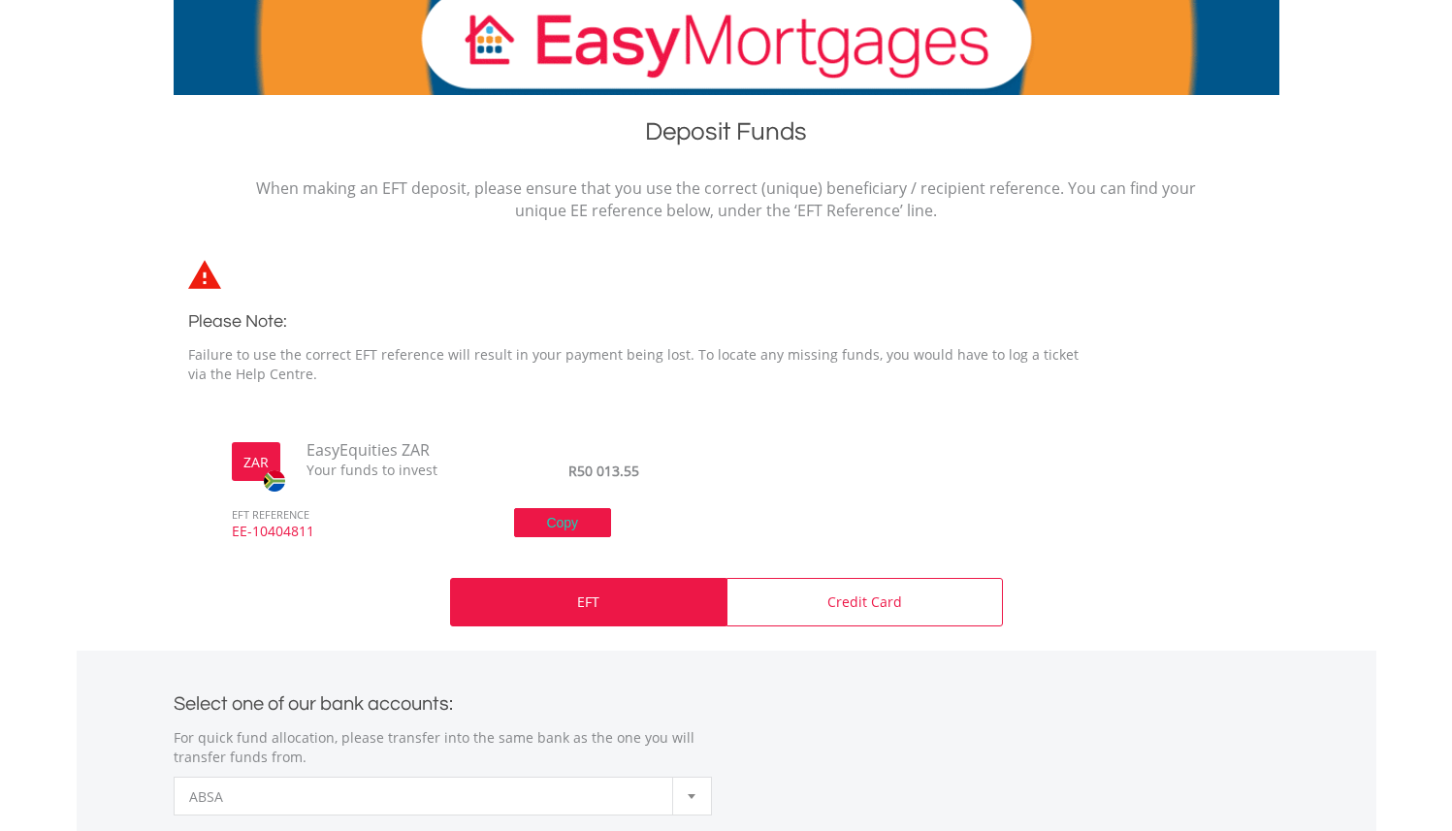
click at [557, 525] on button "Copy" at bounding box center [562, 522] width 97 height 29
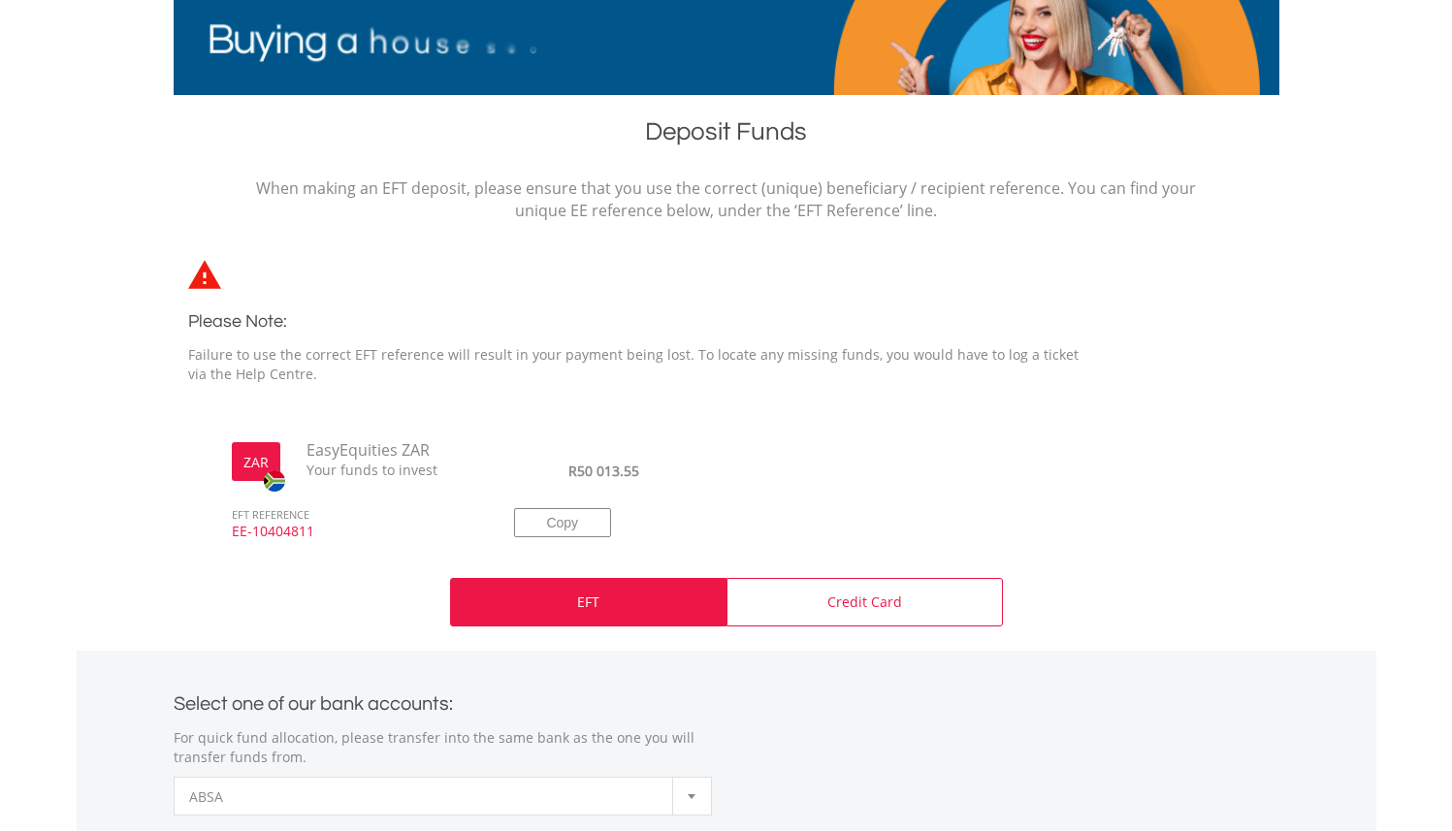
click at [287, 526] on span "EE-10404811" at bounding box center [351, 540] width 268 height 37
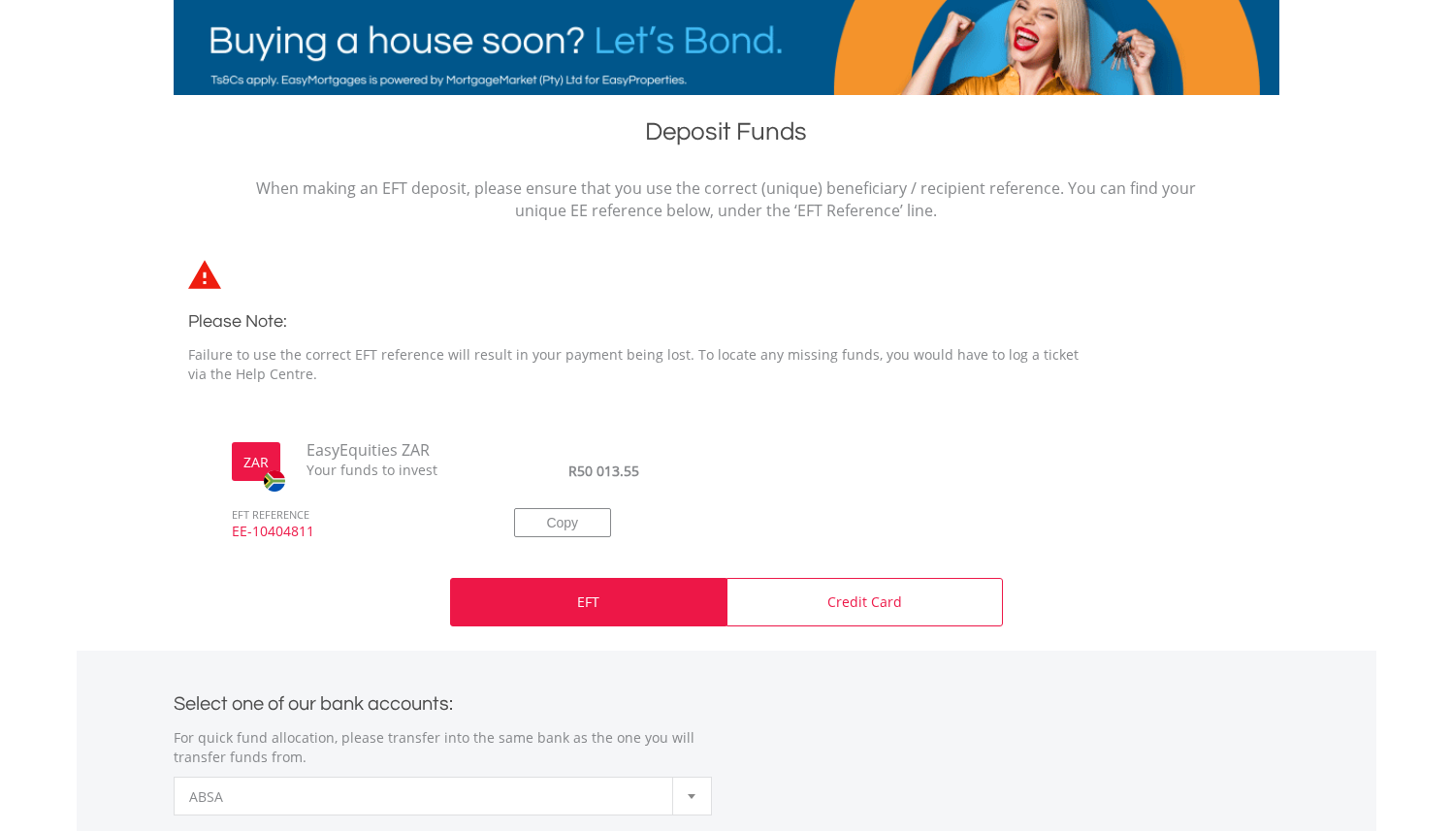
click at [274, 535] on span "EE-10404811" at bounding box center [351, 540] width 268 height 37
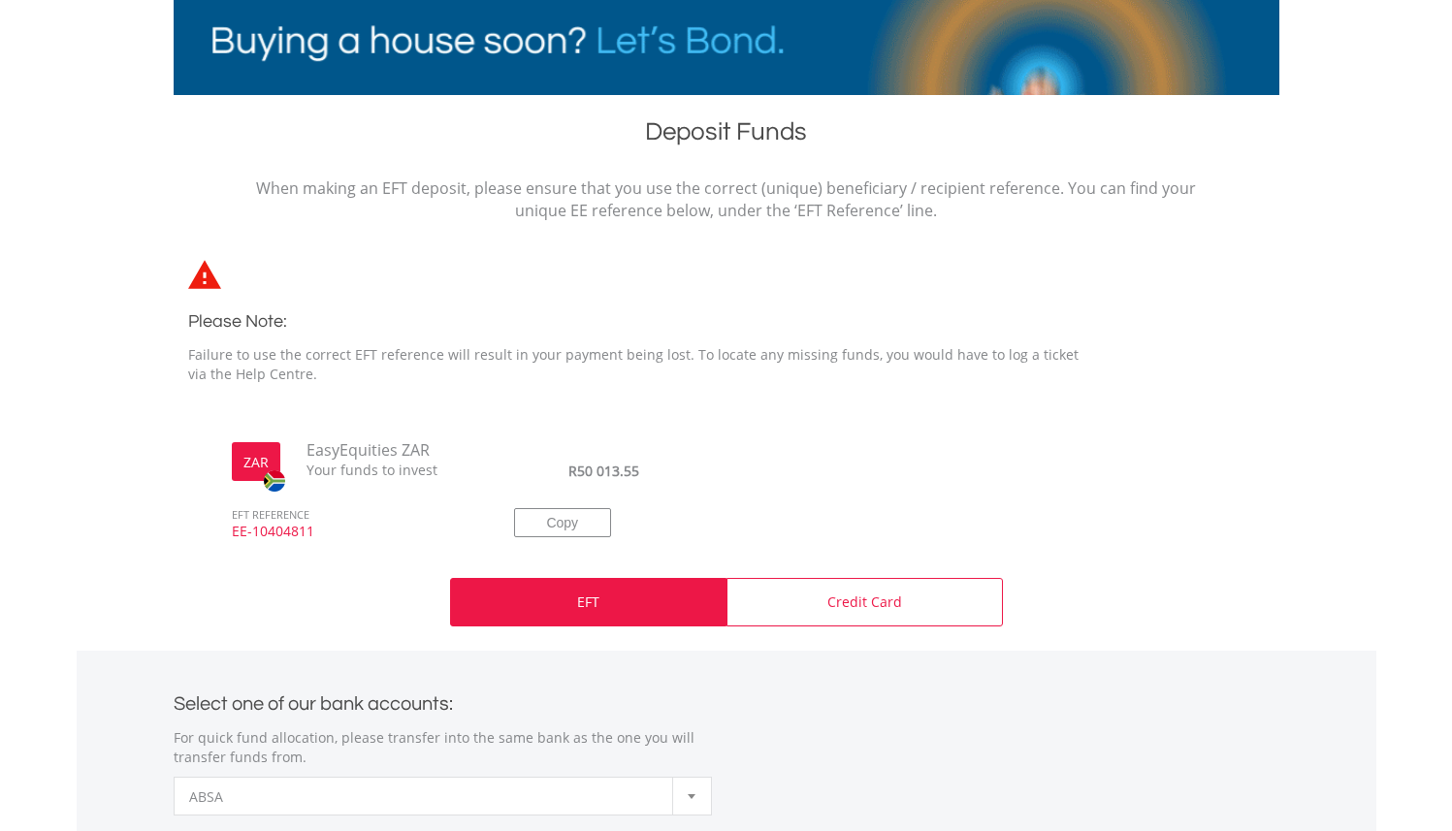
click at [274, 535] on span "EE-10404811" at bounding box center [351, 540] width 268 height 37
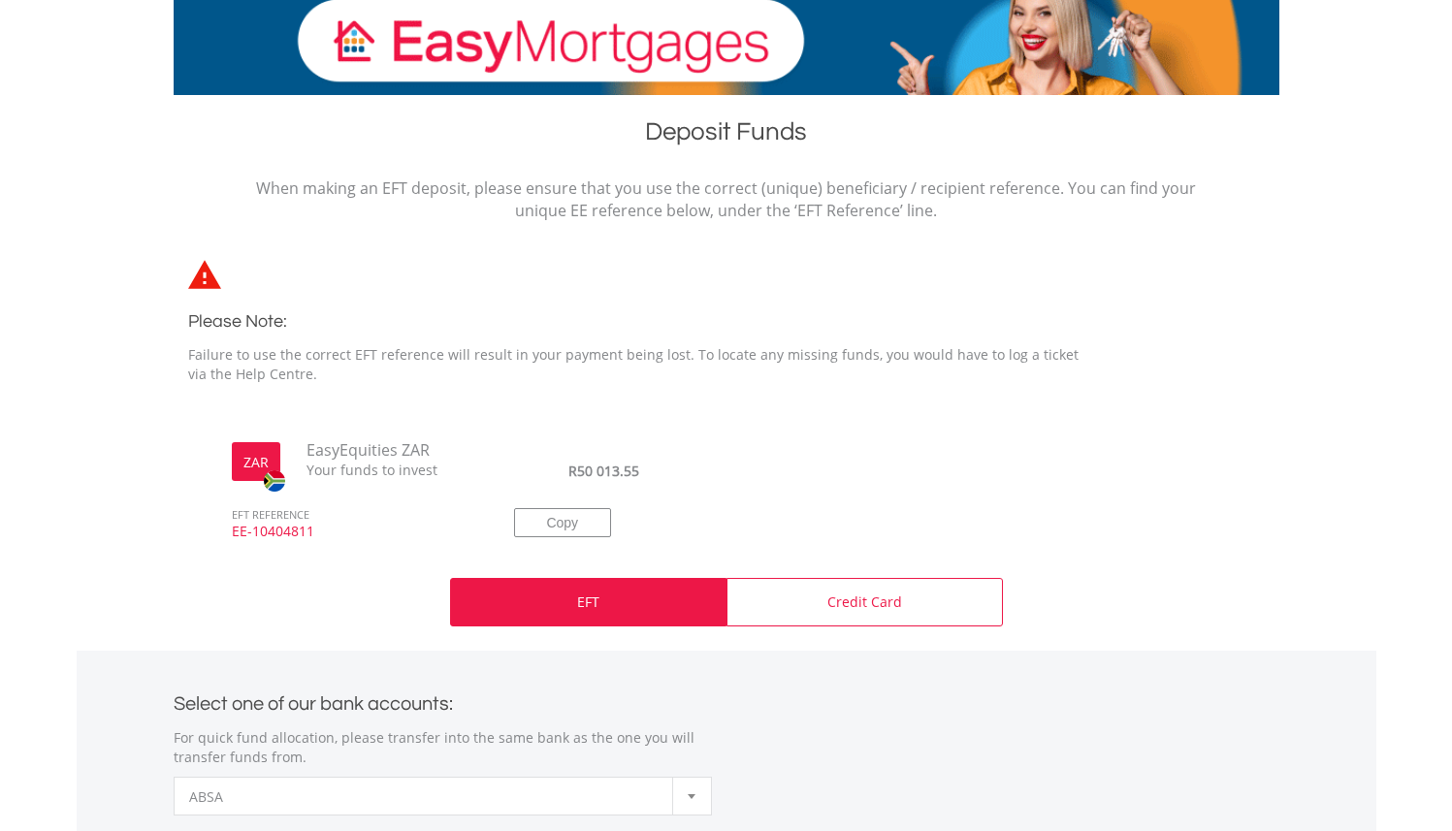
click at [252, 453] on label "ZAR" at bounding box center [255, 462] width 25 height 19
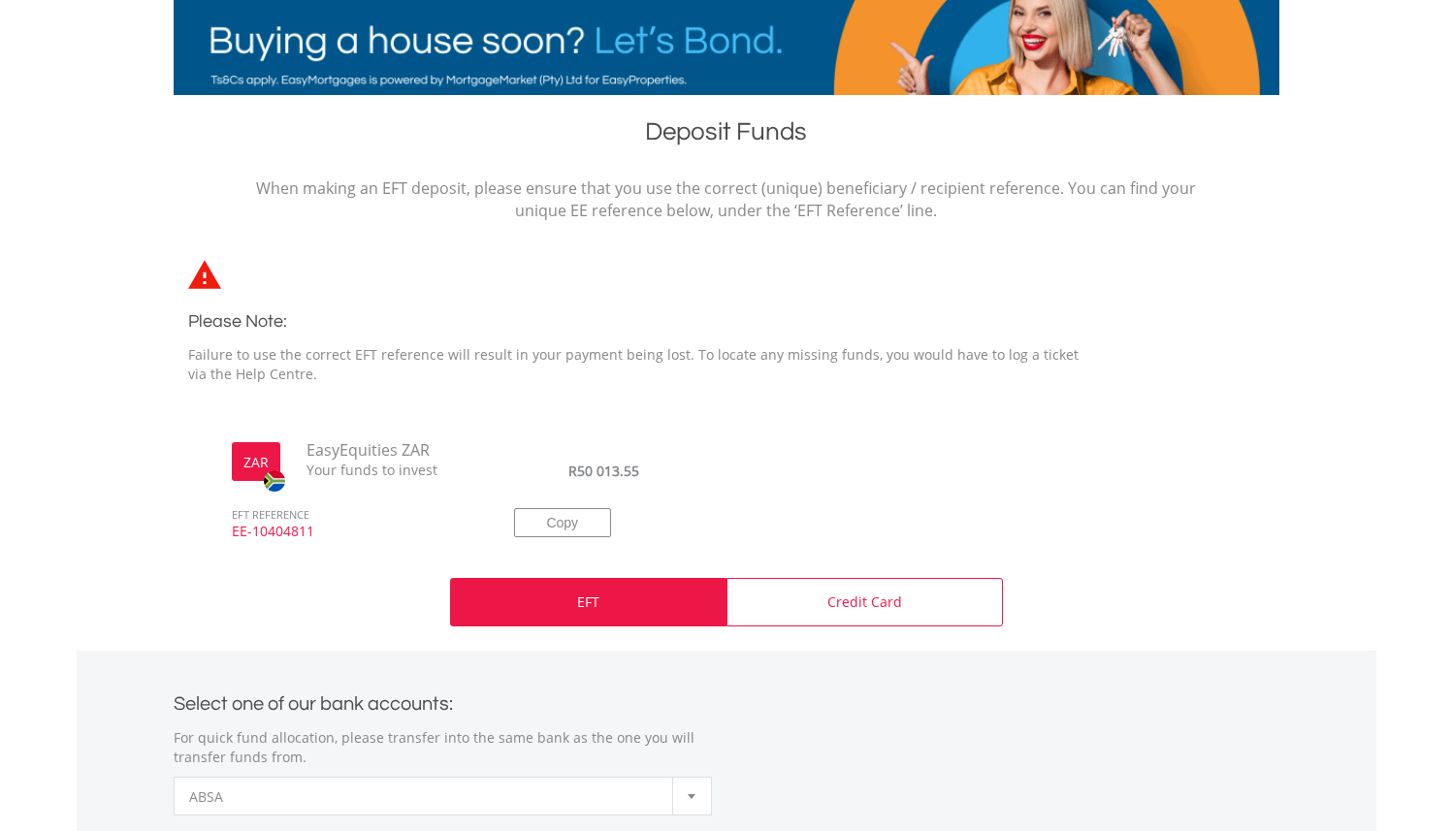
click at [314, 534] on span "EE-10404811" at bounding box center [351, 540] width 268 height 37
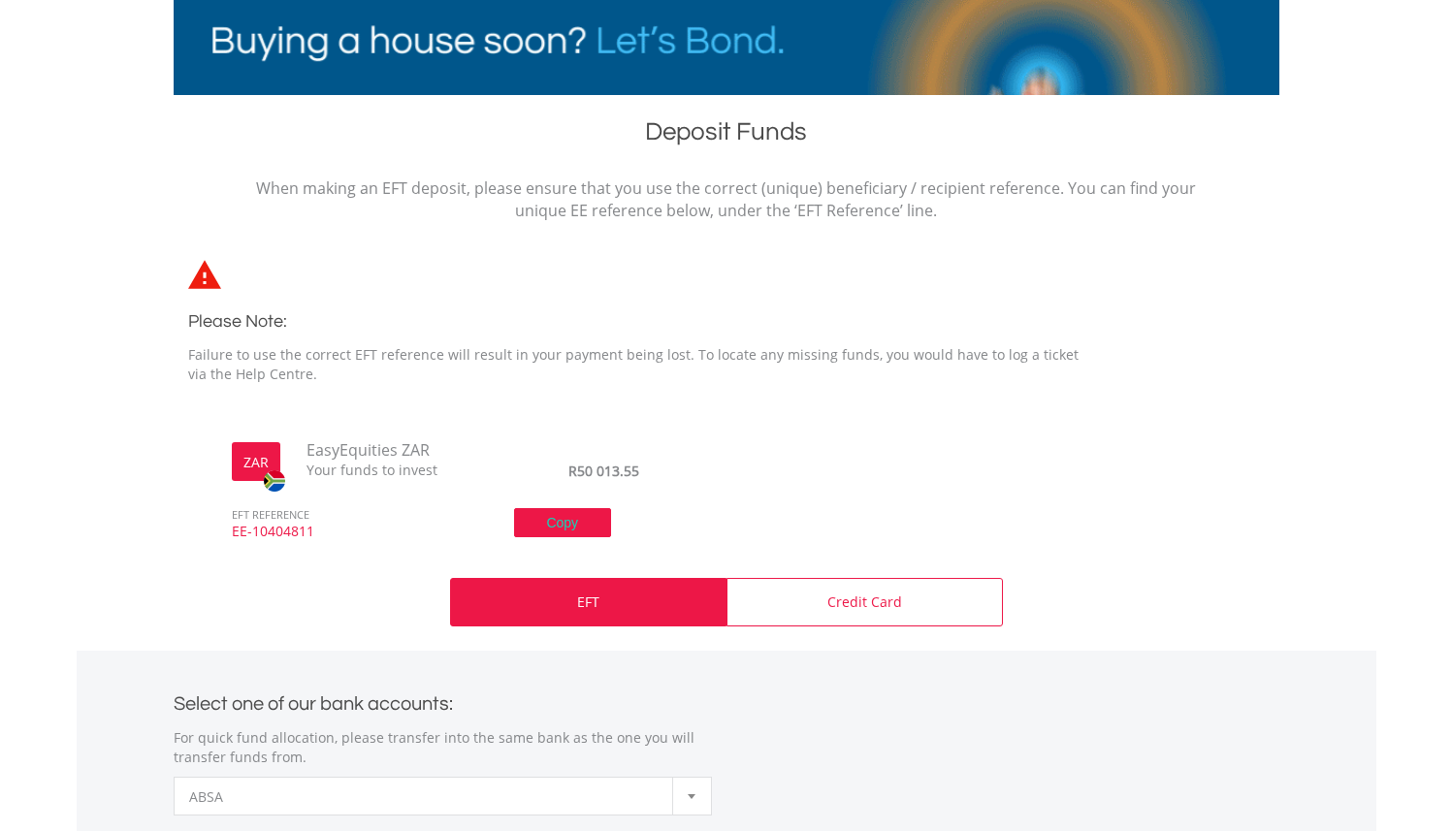
click at [561, 529] on button "Copy" at bounding box center [562, 522] width 97 height 29
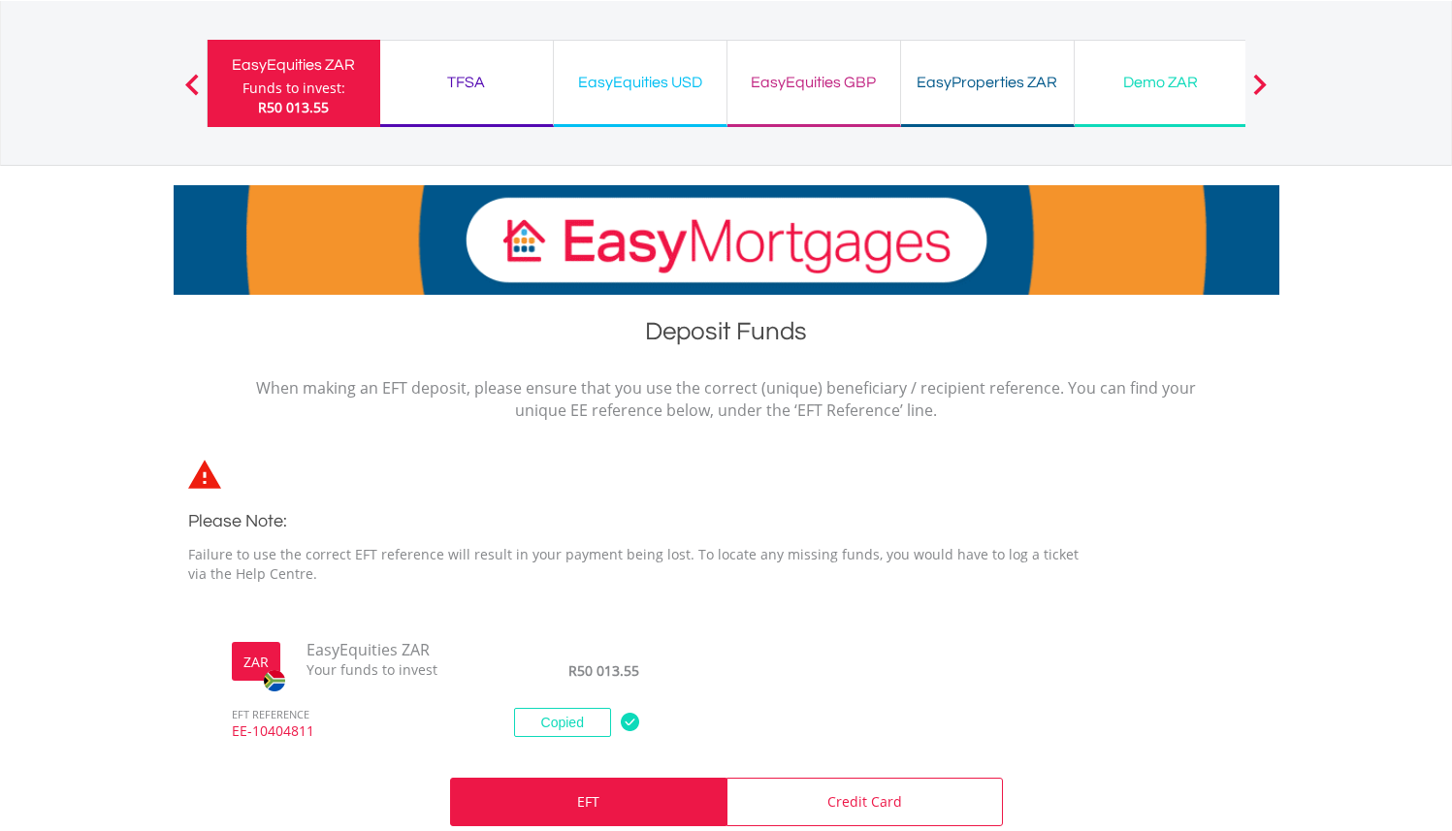
scroll to position [0, 0]
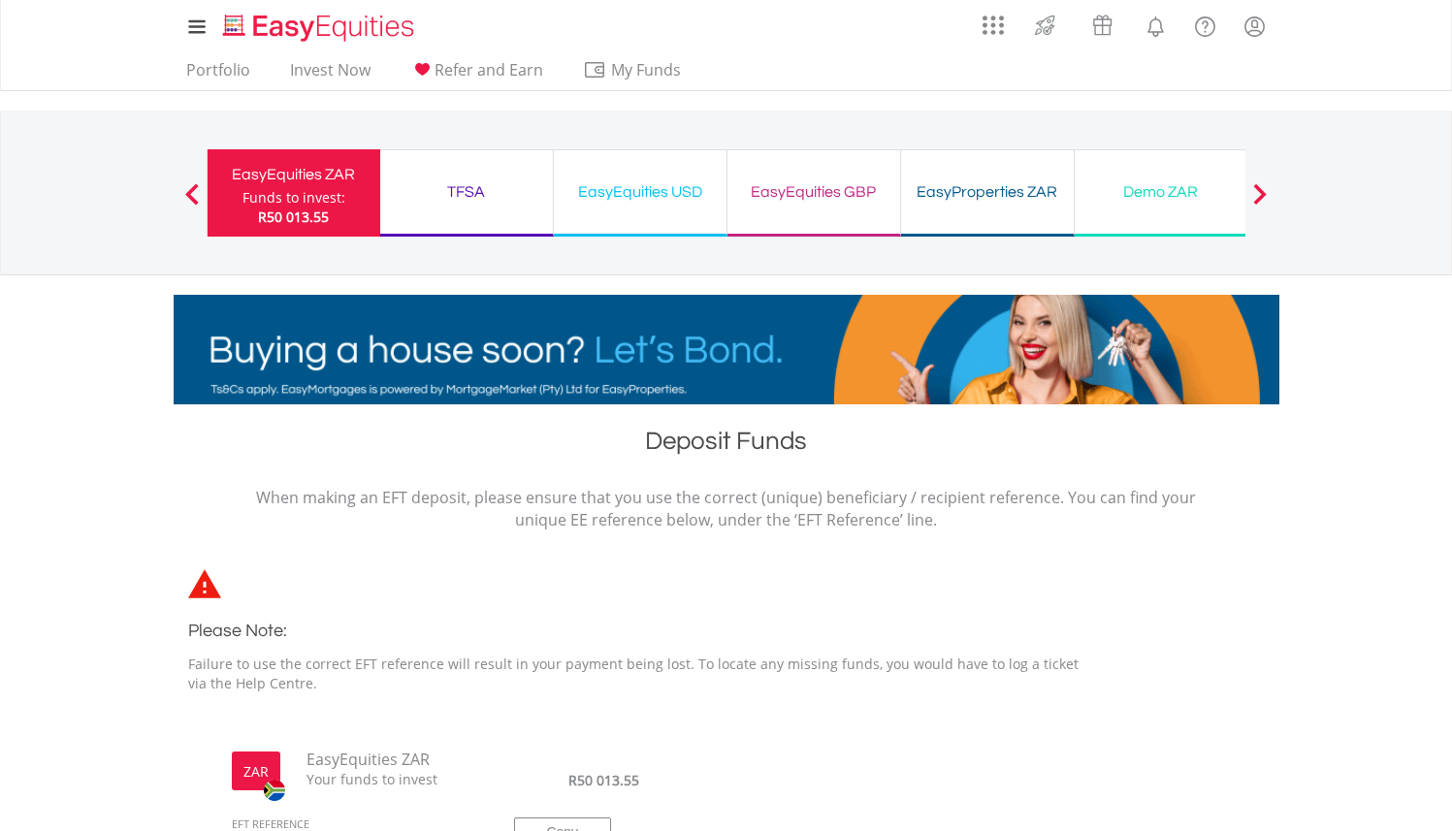
click at [327, 190] on div "Funds to invest:" at bounding box center [293, 197] width 103 height 19
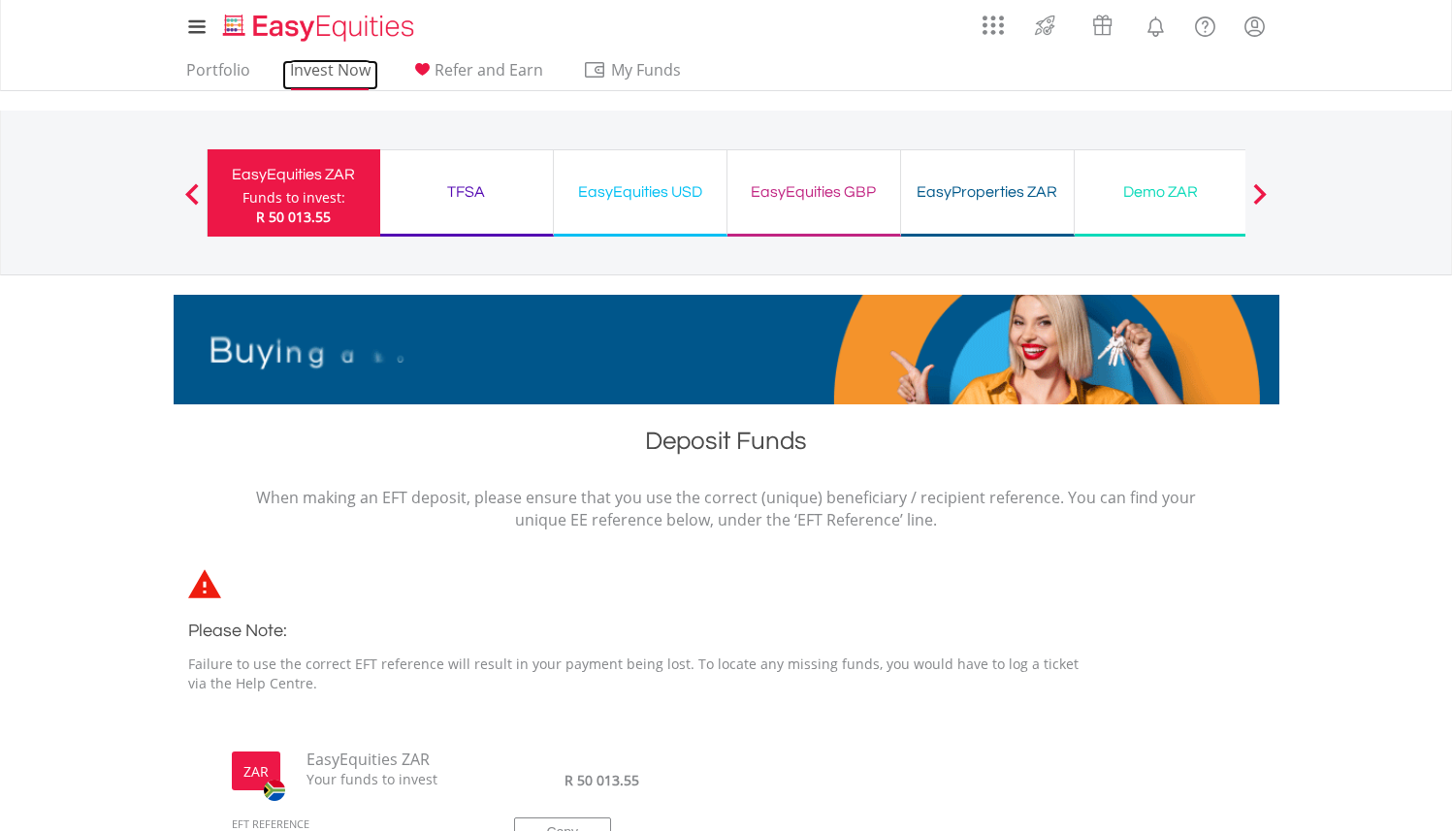
click at [287, 66] on link "Invest Now" at bounding box center [330, 75] width 96 height 30
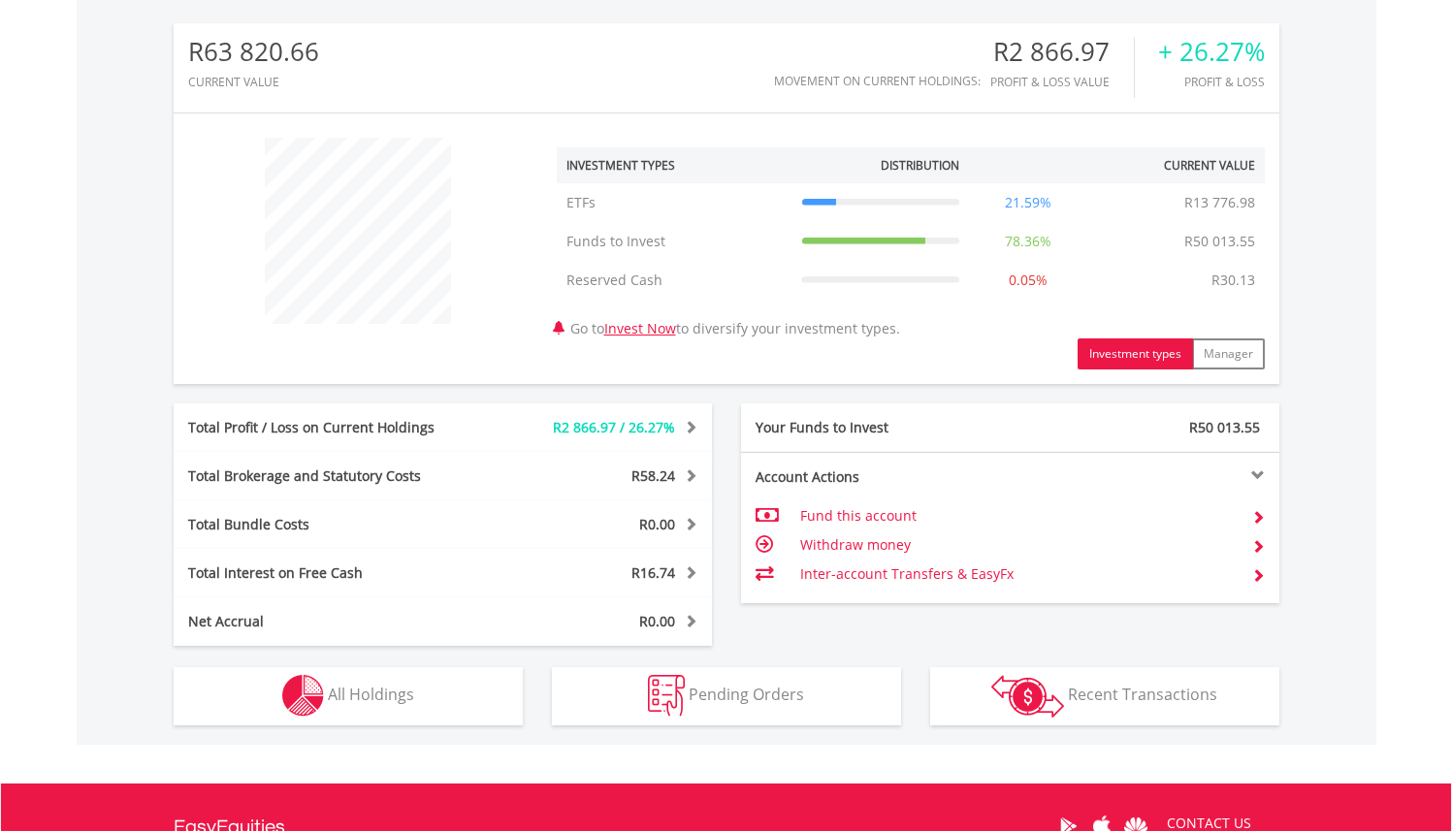
scroll to position [745, 0]
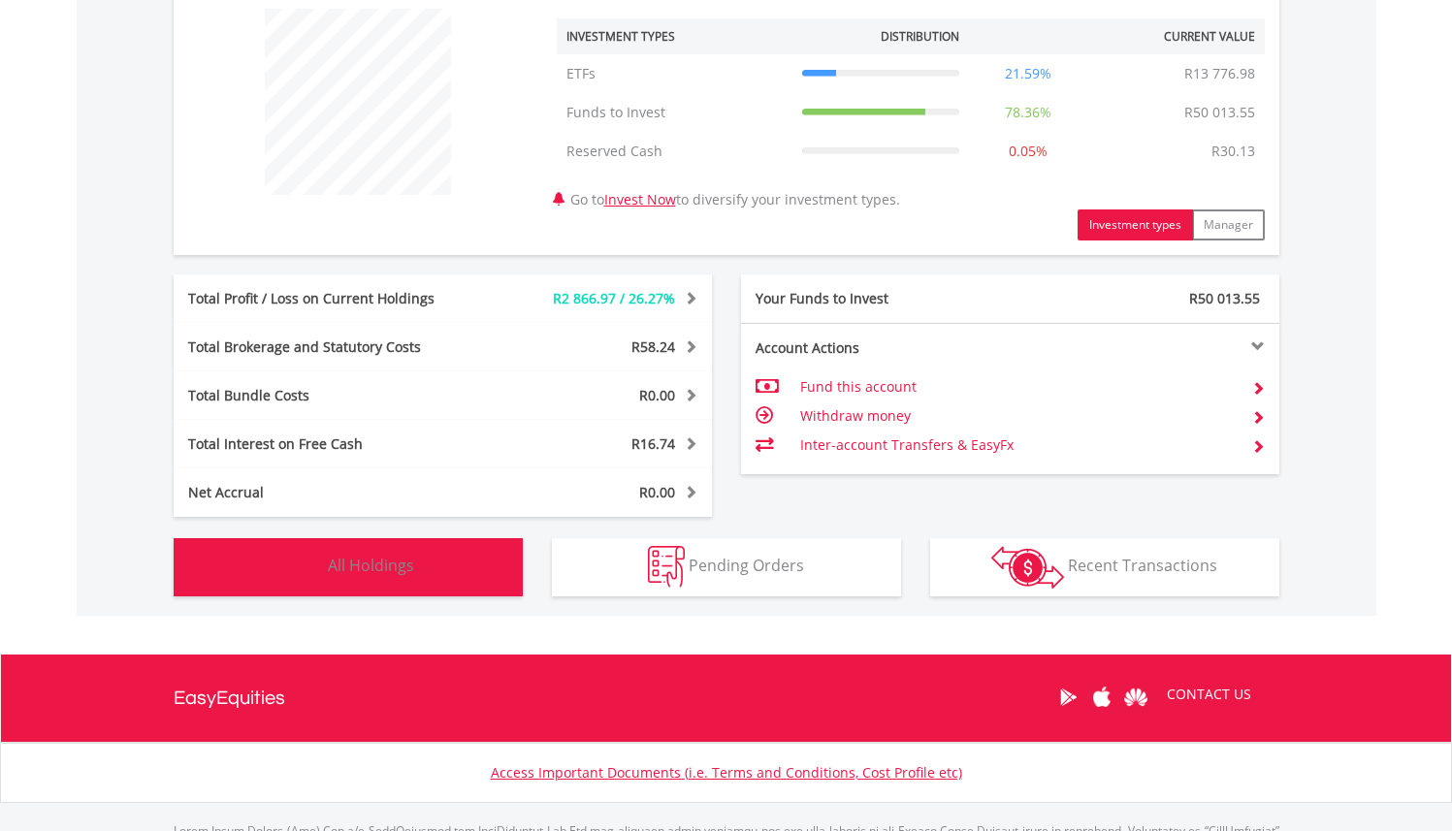
click at [374, 563] on span "All Holdings" at bounding box center [371, 565] width 86 height 21
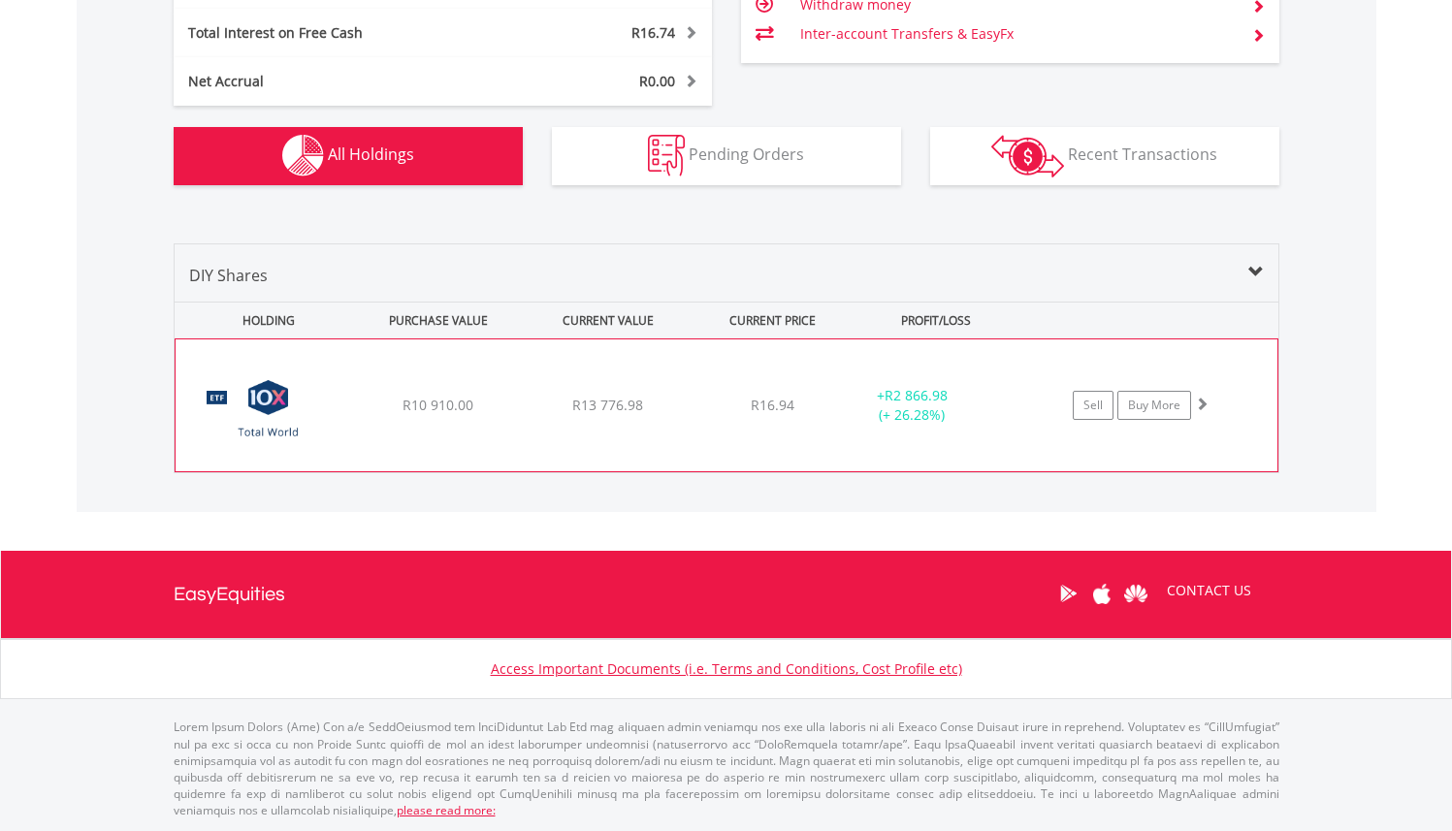
scroll to position [1155, 0]
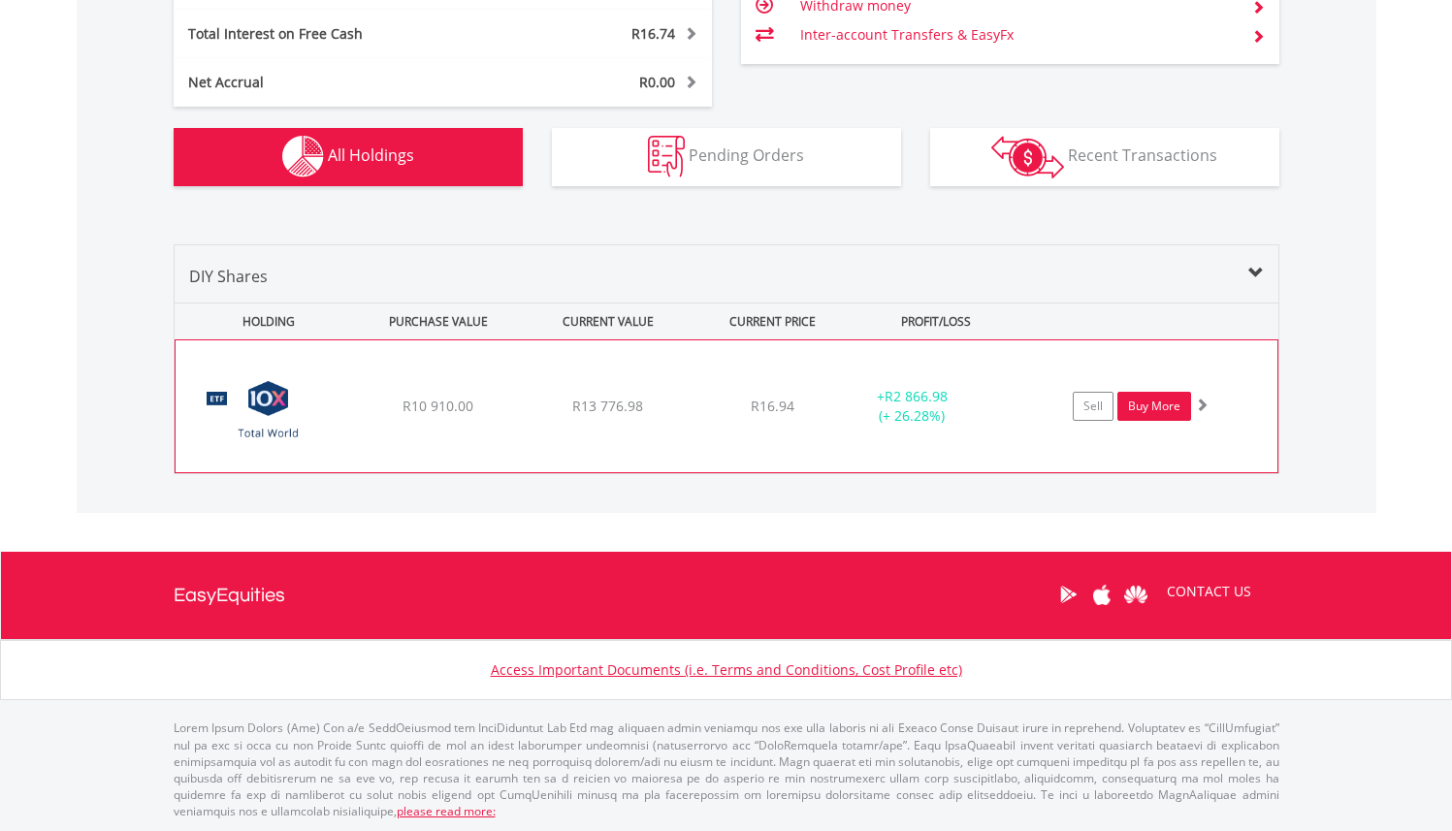
click at [1148, 406] on link "Buy More" at bounding box center [1154, 406] width 74 height 29
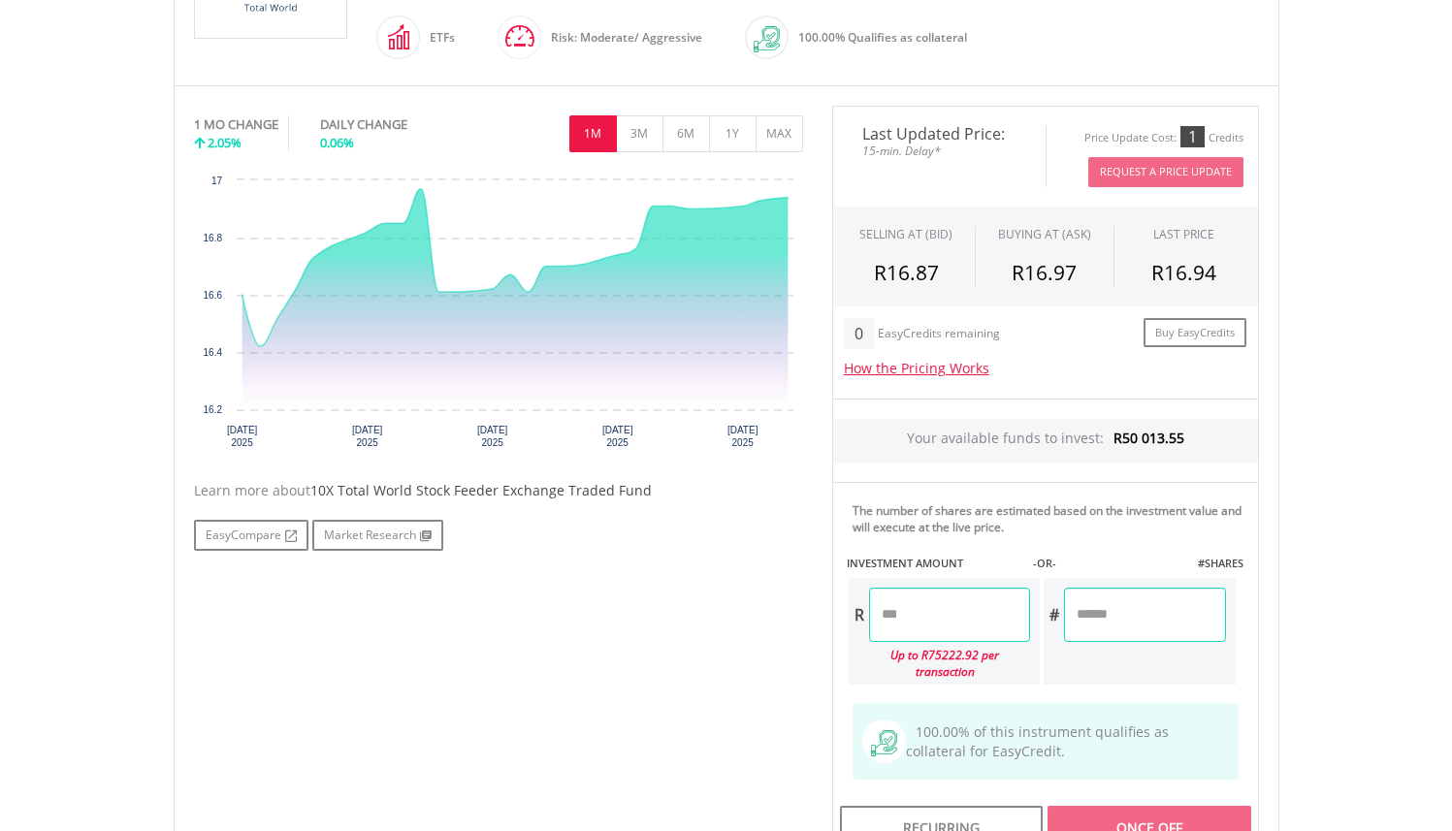
scroll to position [521, 0]
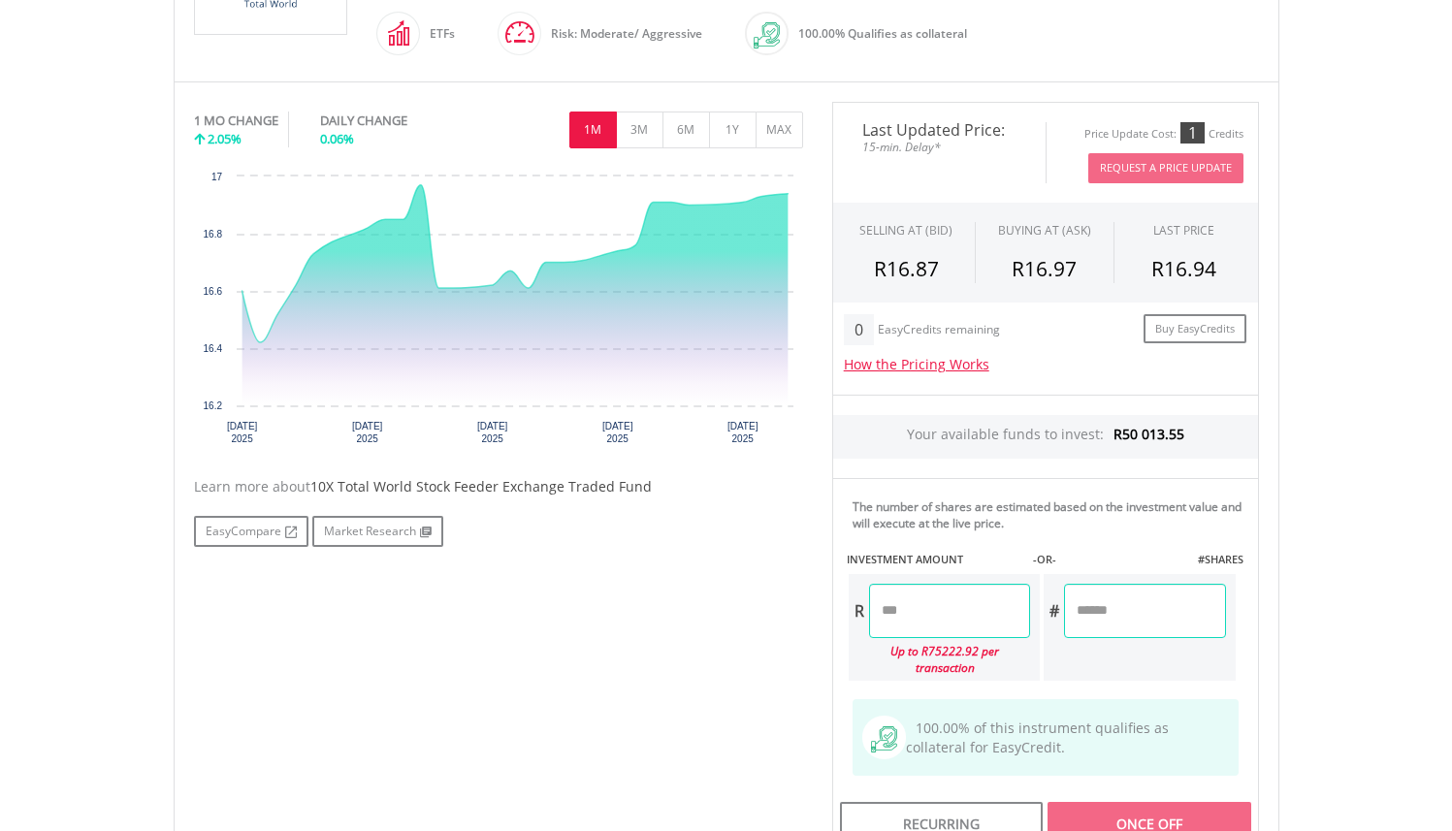
click at [938, 621] on input "number" at bounding box center [949, 611] width 161 height 54
click at [1129, 600] on div "Last Updated Price: 15-min. Delay* Price Update Cost: 1 Credits Request A Price…" at bounding box center [1046, 479] width 456 height 754
type input "********"
type input "*********"
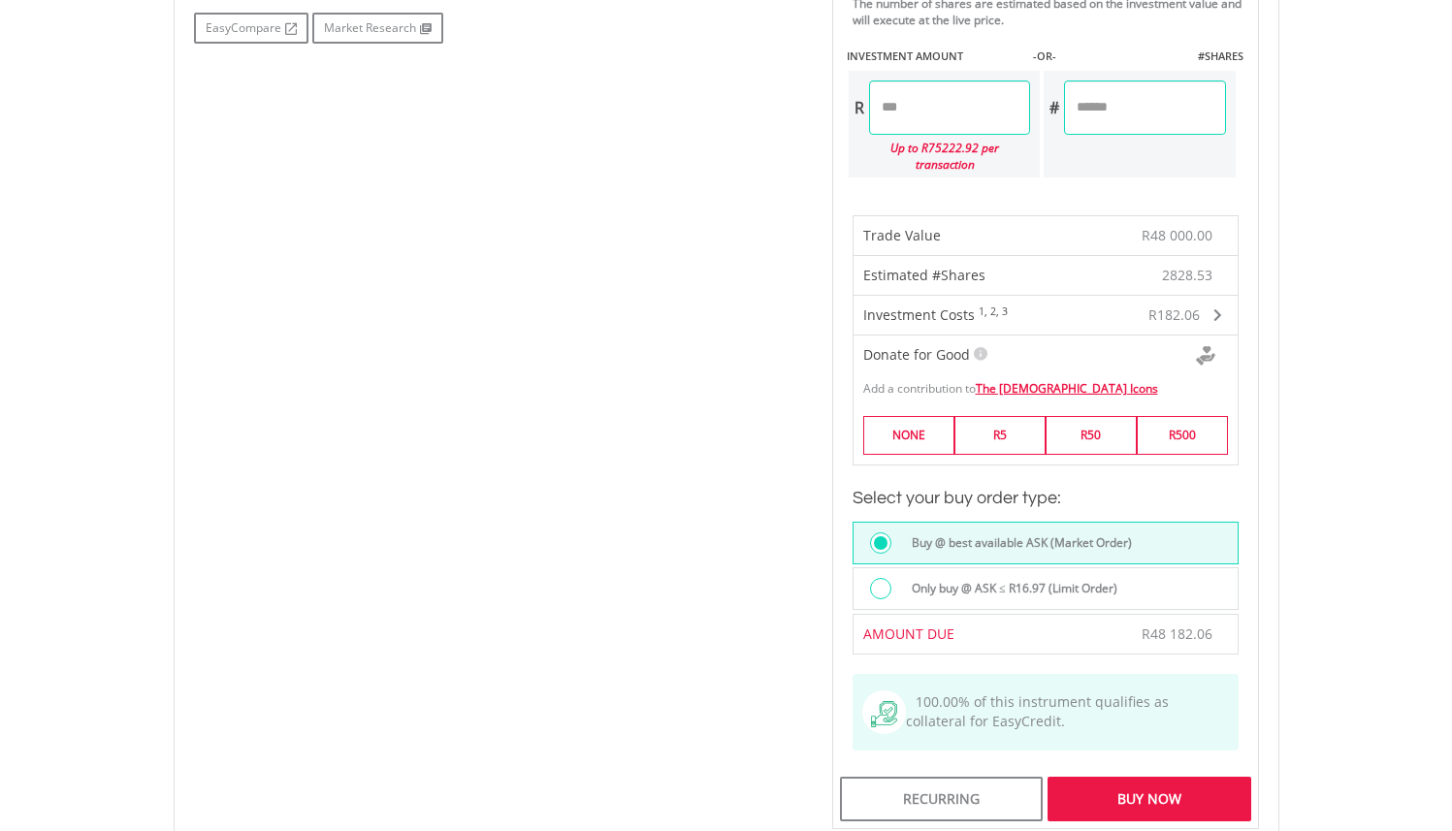
scroll to position [1028, 0]
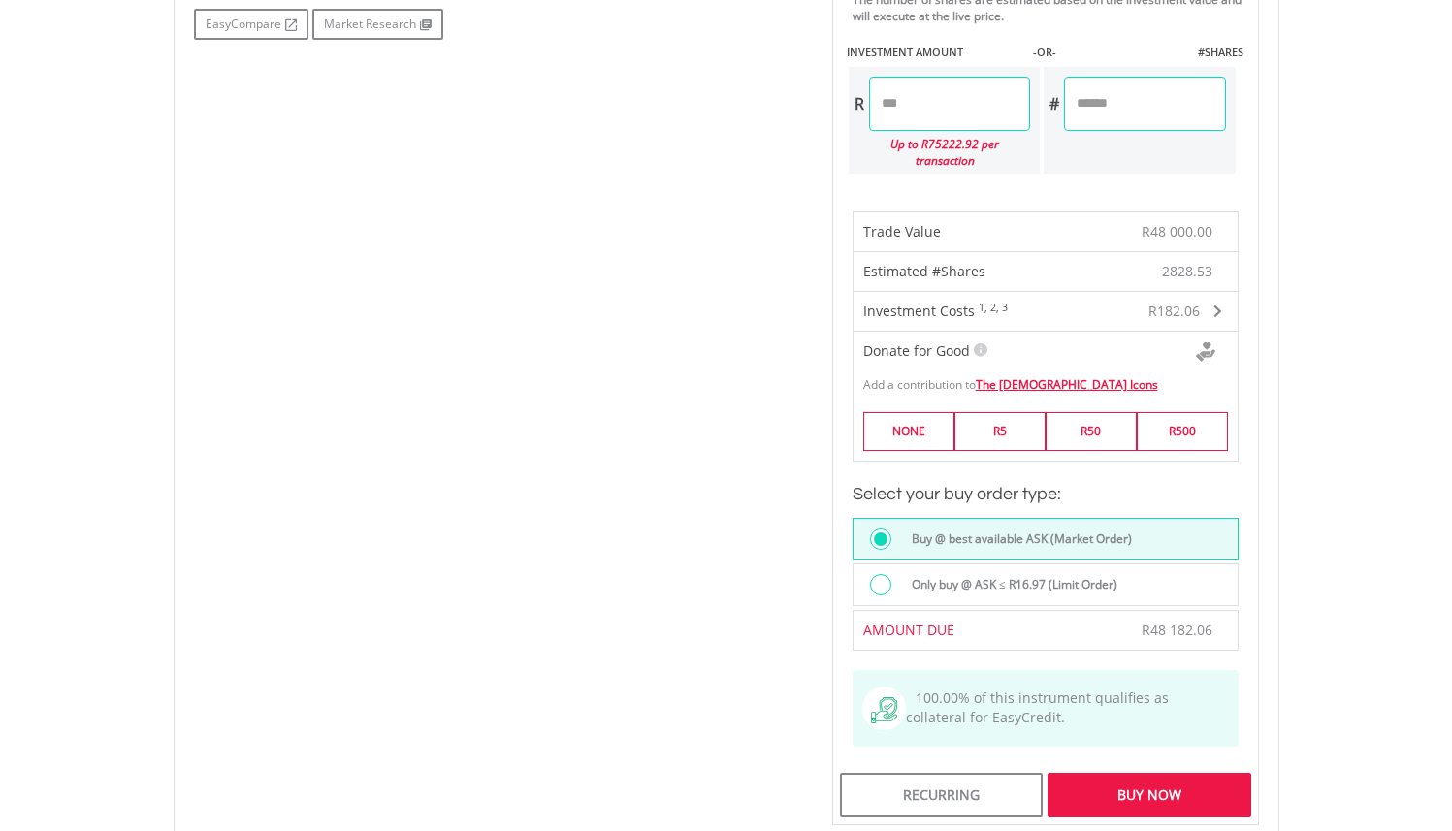
click at [1159, 778] on div "Buy Now" at bounding box center [1148, 795] width 203 height 45
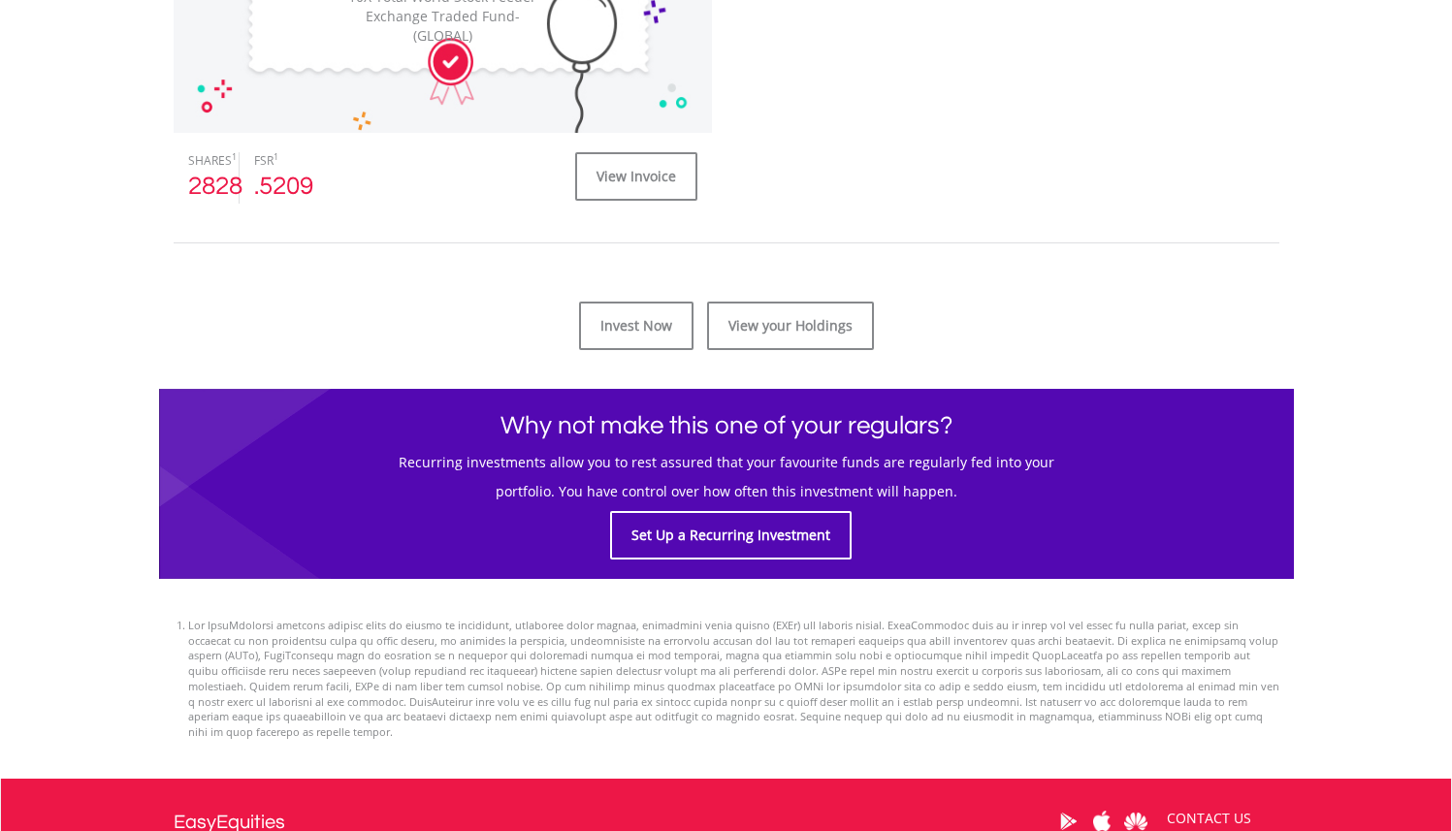
scroll to position [734, 0]
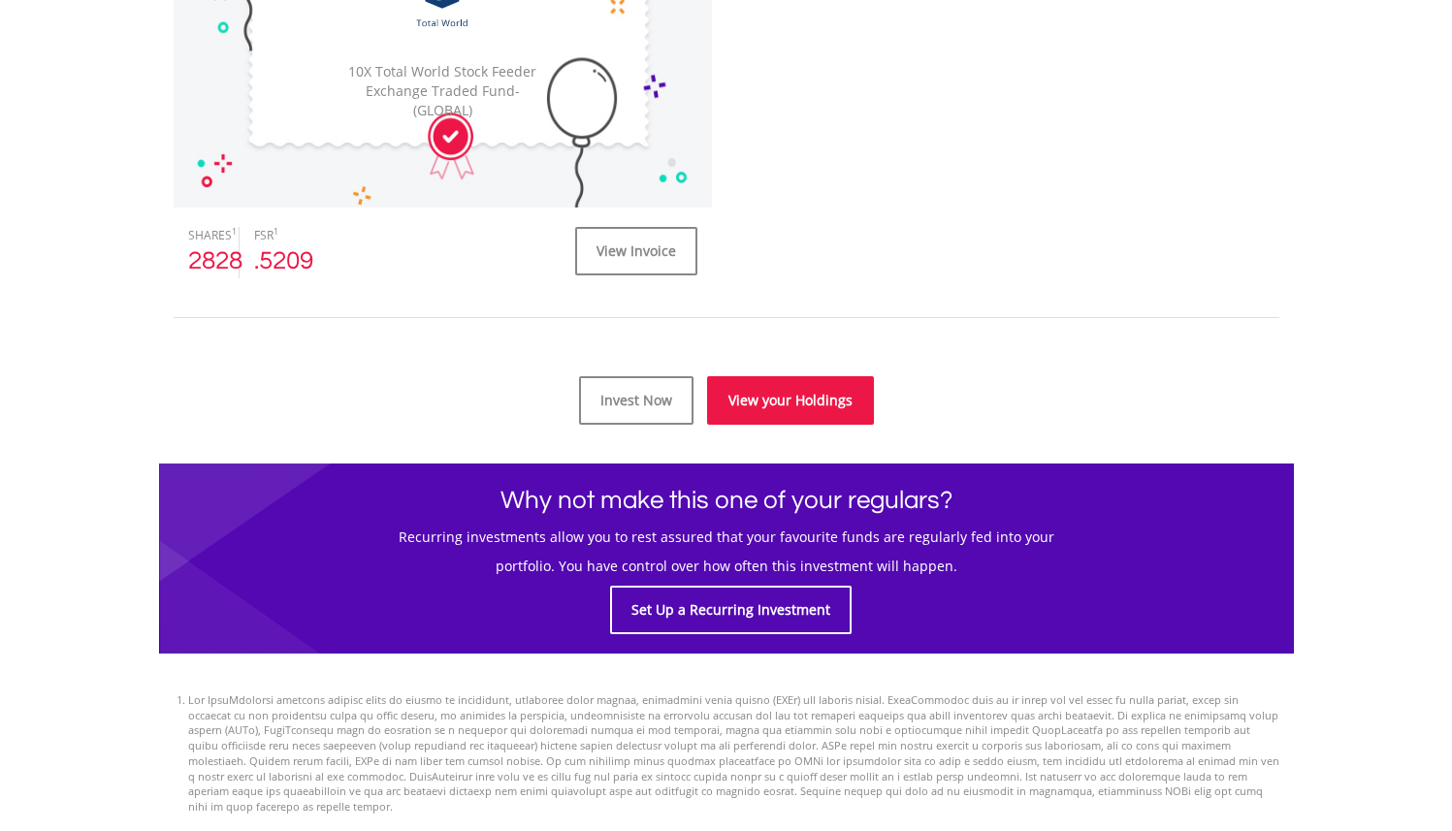
click at [788, 393] on link "View your Holdings" at bounding box center [790, 400] width 167 height 48
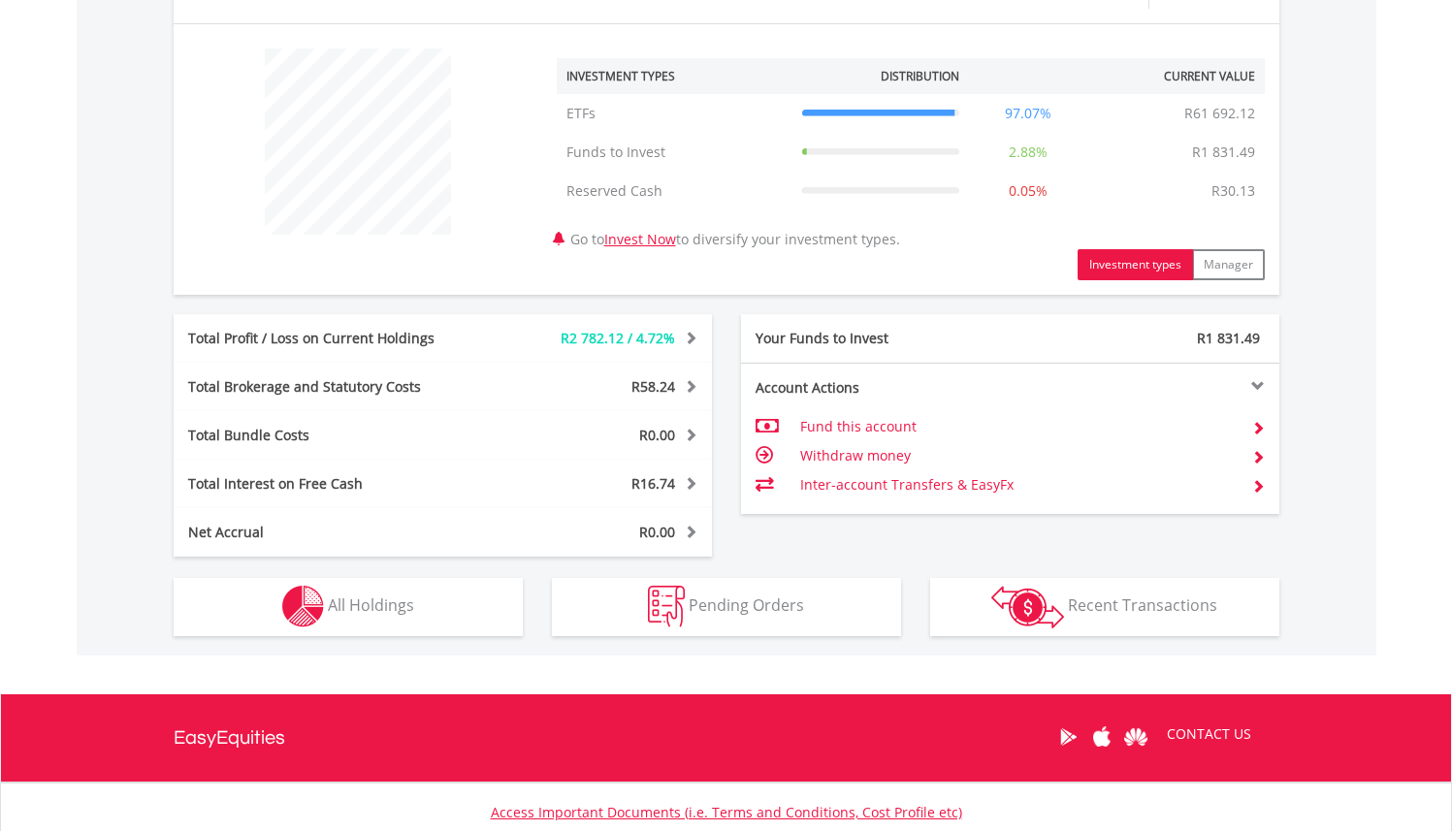
scroll to position [722, 0]
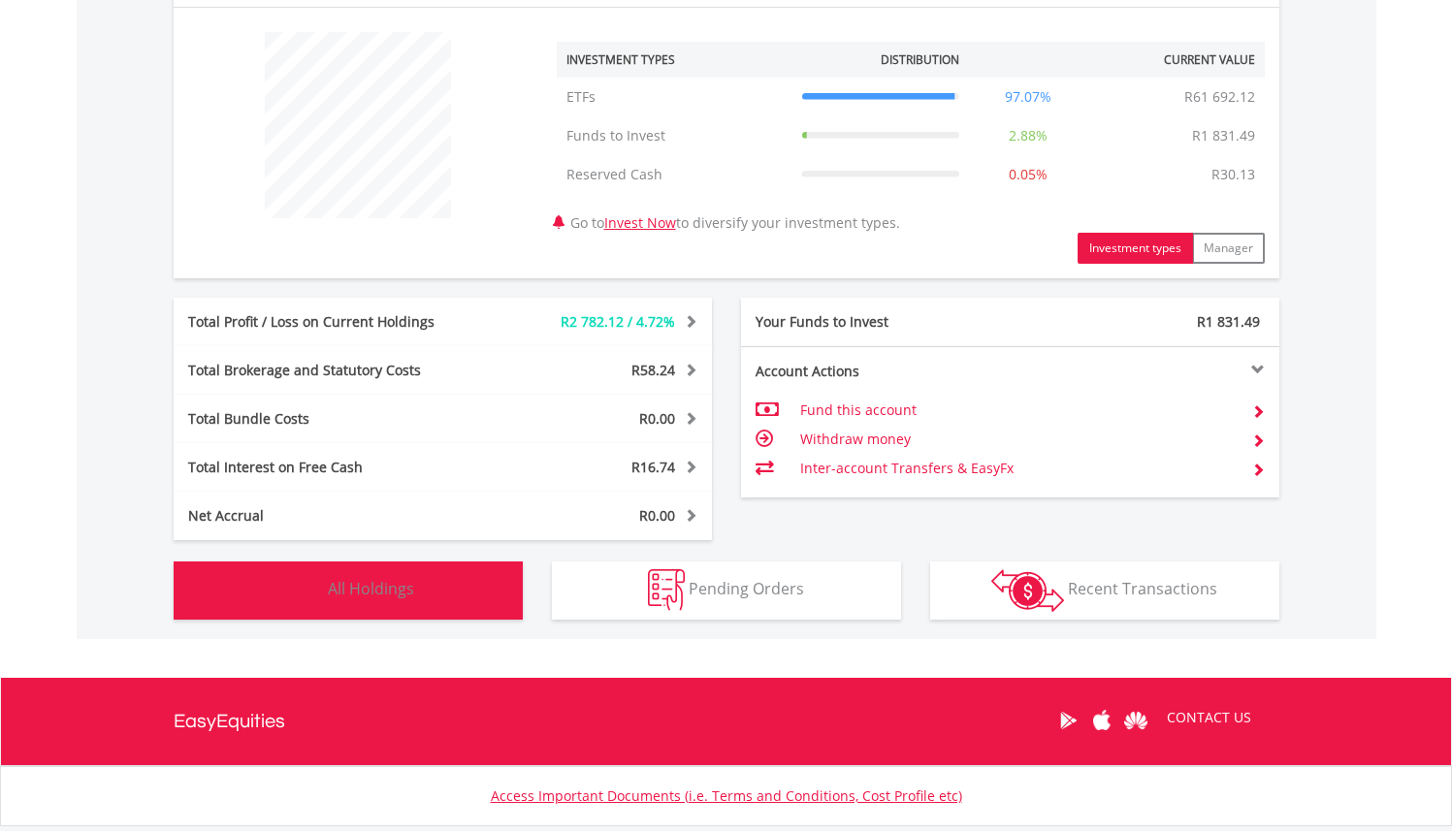
click at [363, 594] on span "All Holdings" at bounding box center [371, 588] width 86 height 21
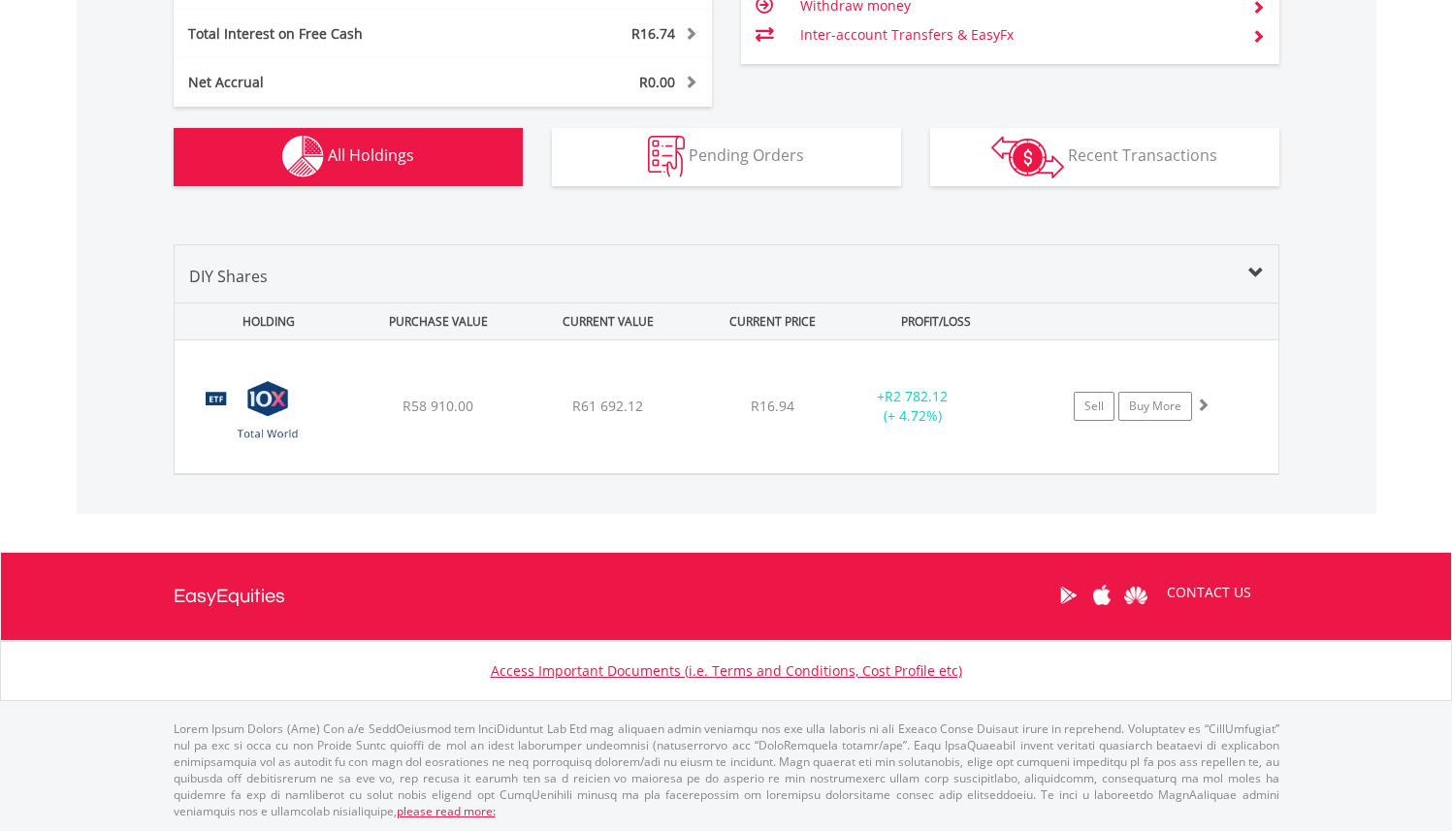
scroll to position [780, 0]
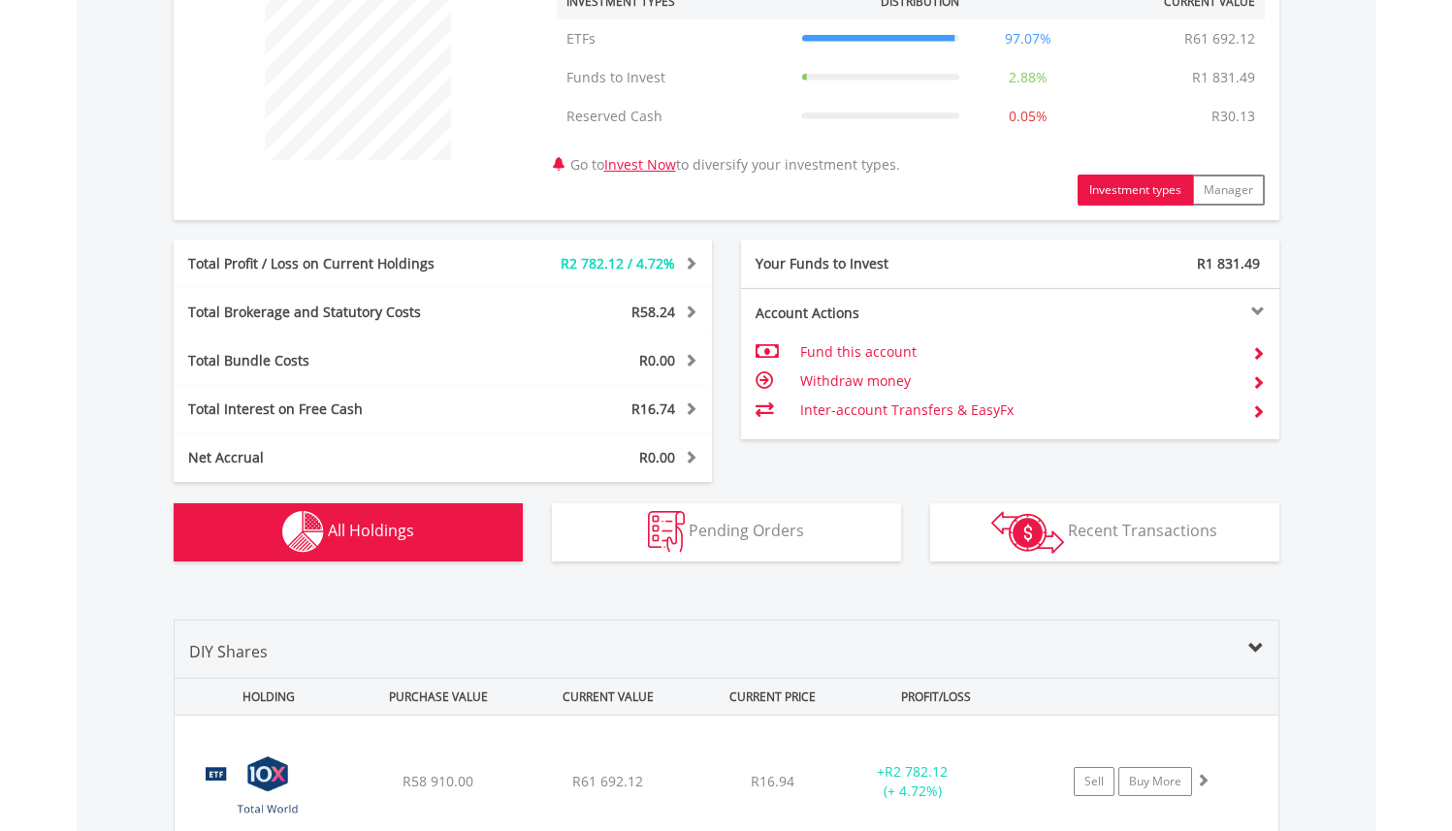
click at [370, 530] on span "All Holdings" at bounding box center [371, 530] width 86 height 21
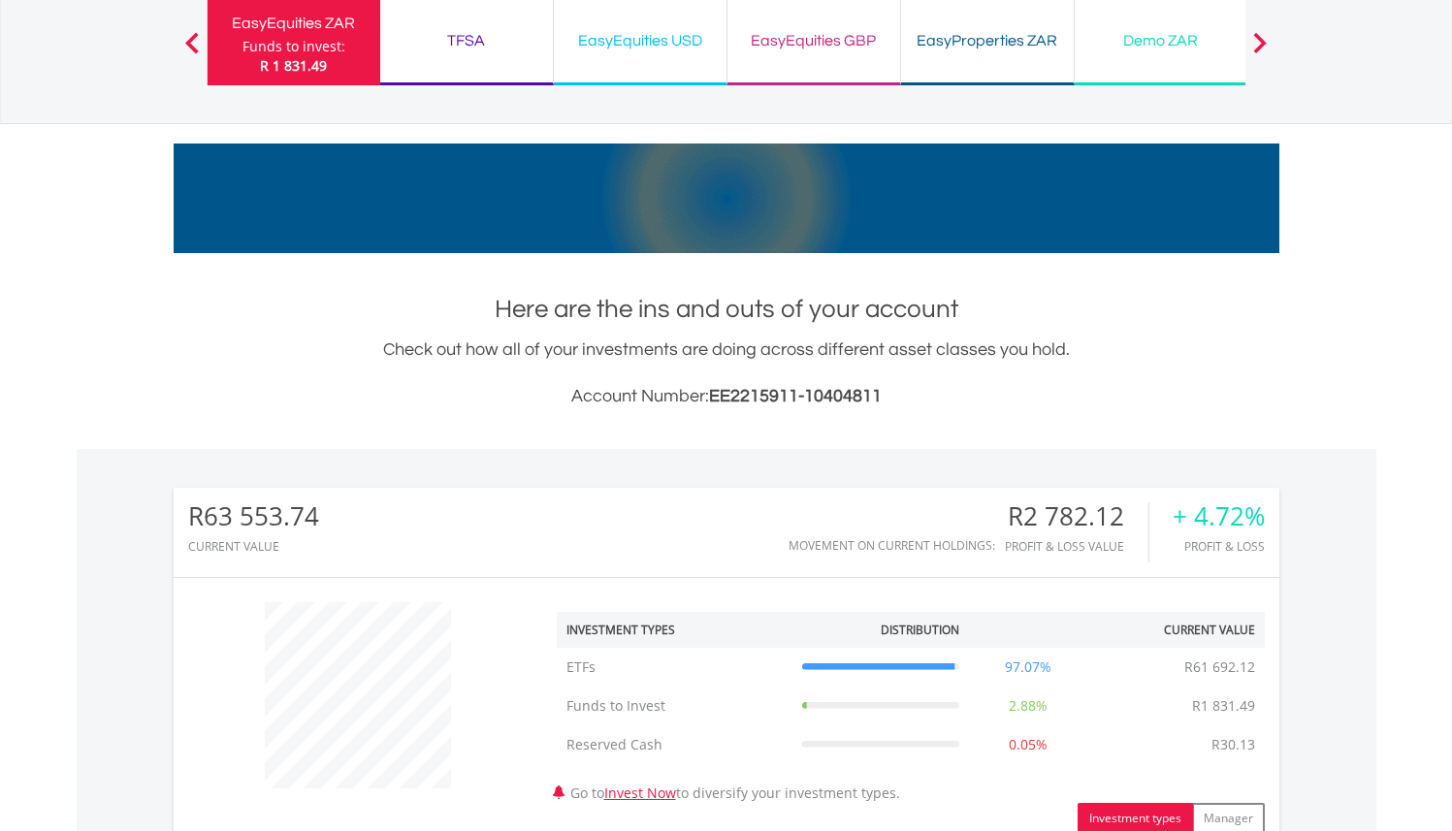
scroll to position [0, 0]
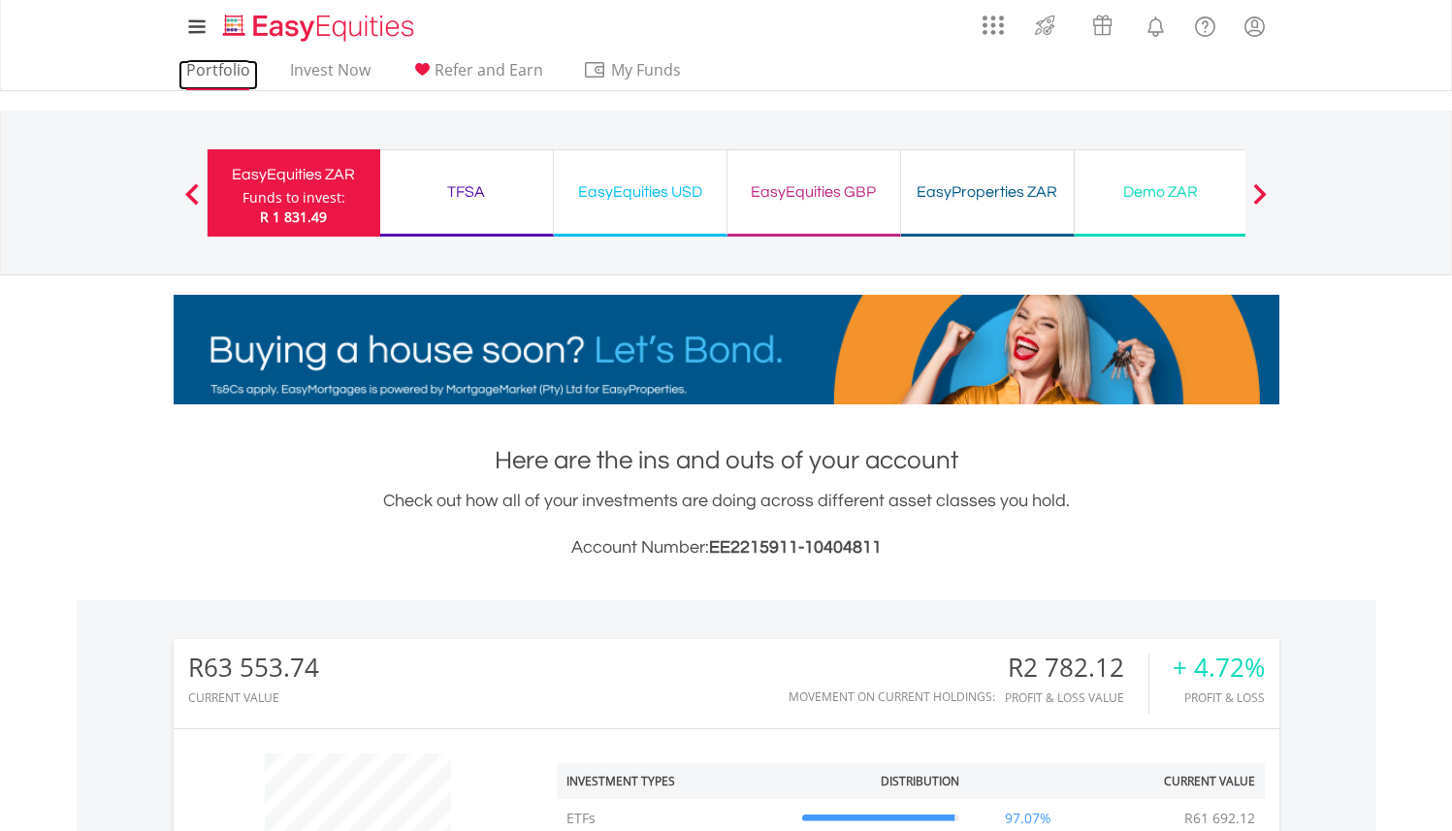
click at [223, 70] on link "Portfolio" at bounding box center [218, 75] width 80 height 30
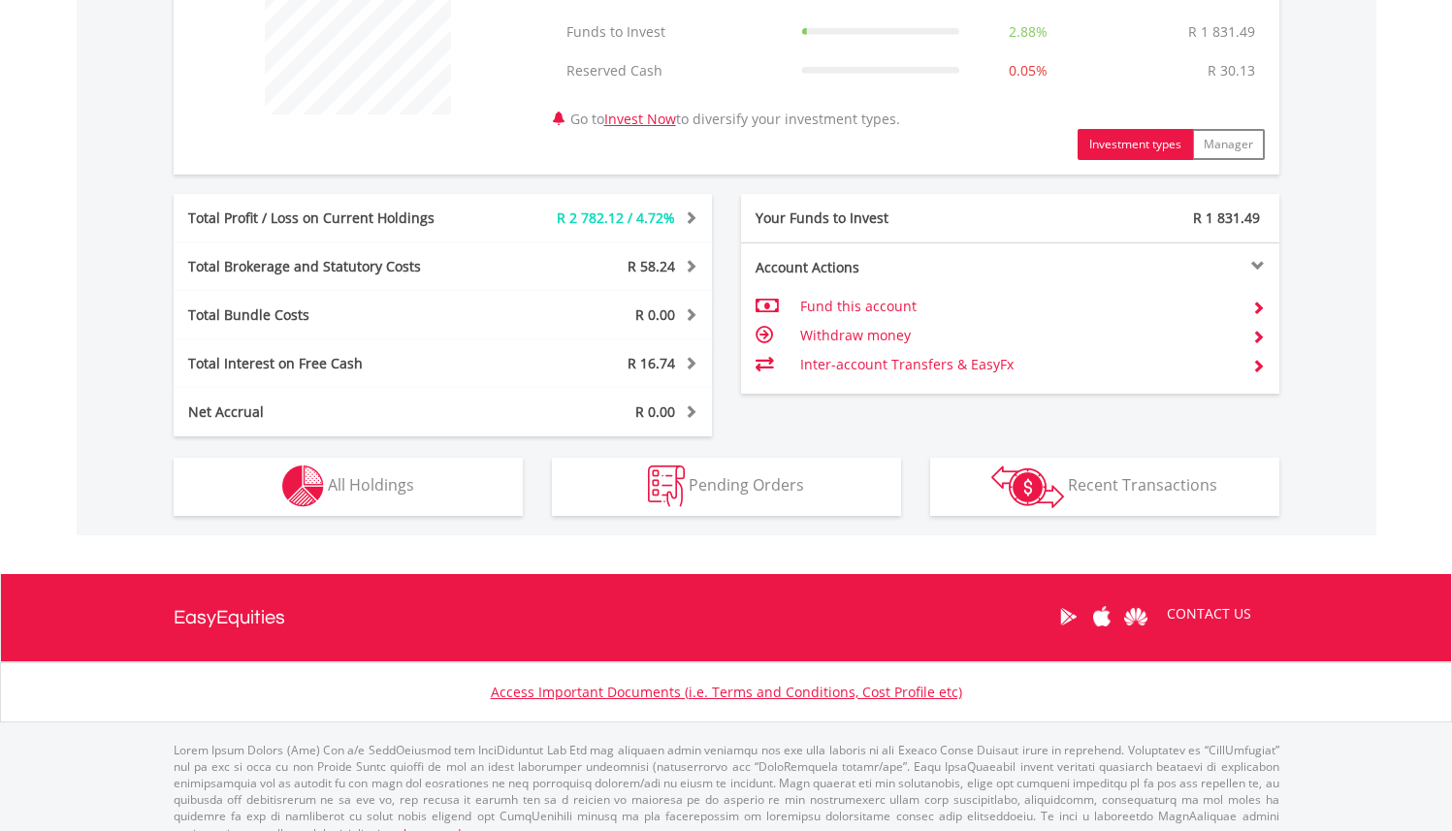
scroll to position [848, 0]
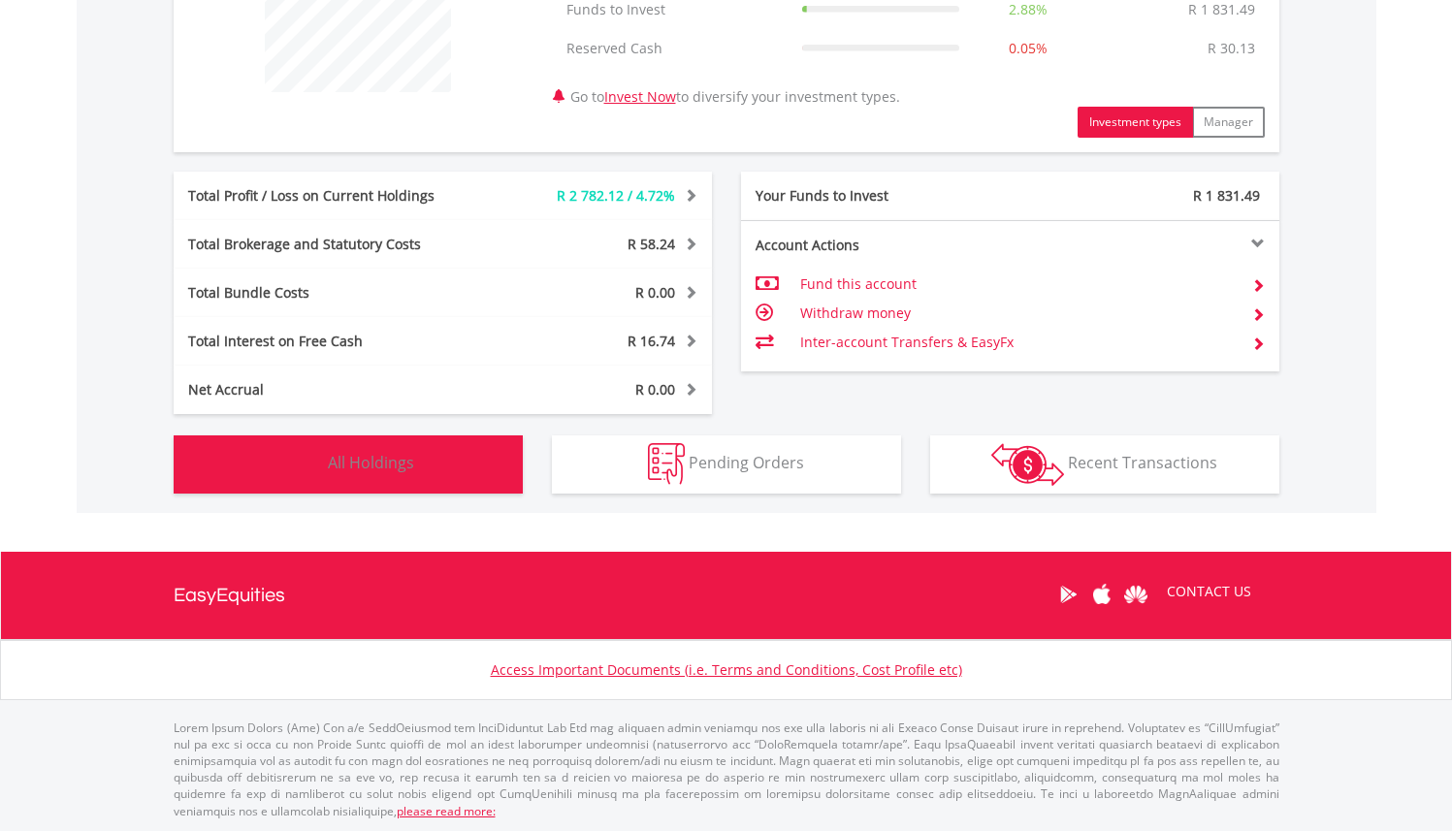
click at [359, 453] on span "All Holdings" at bounding box center [371, 462] width 86 height 21
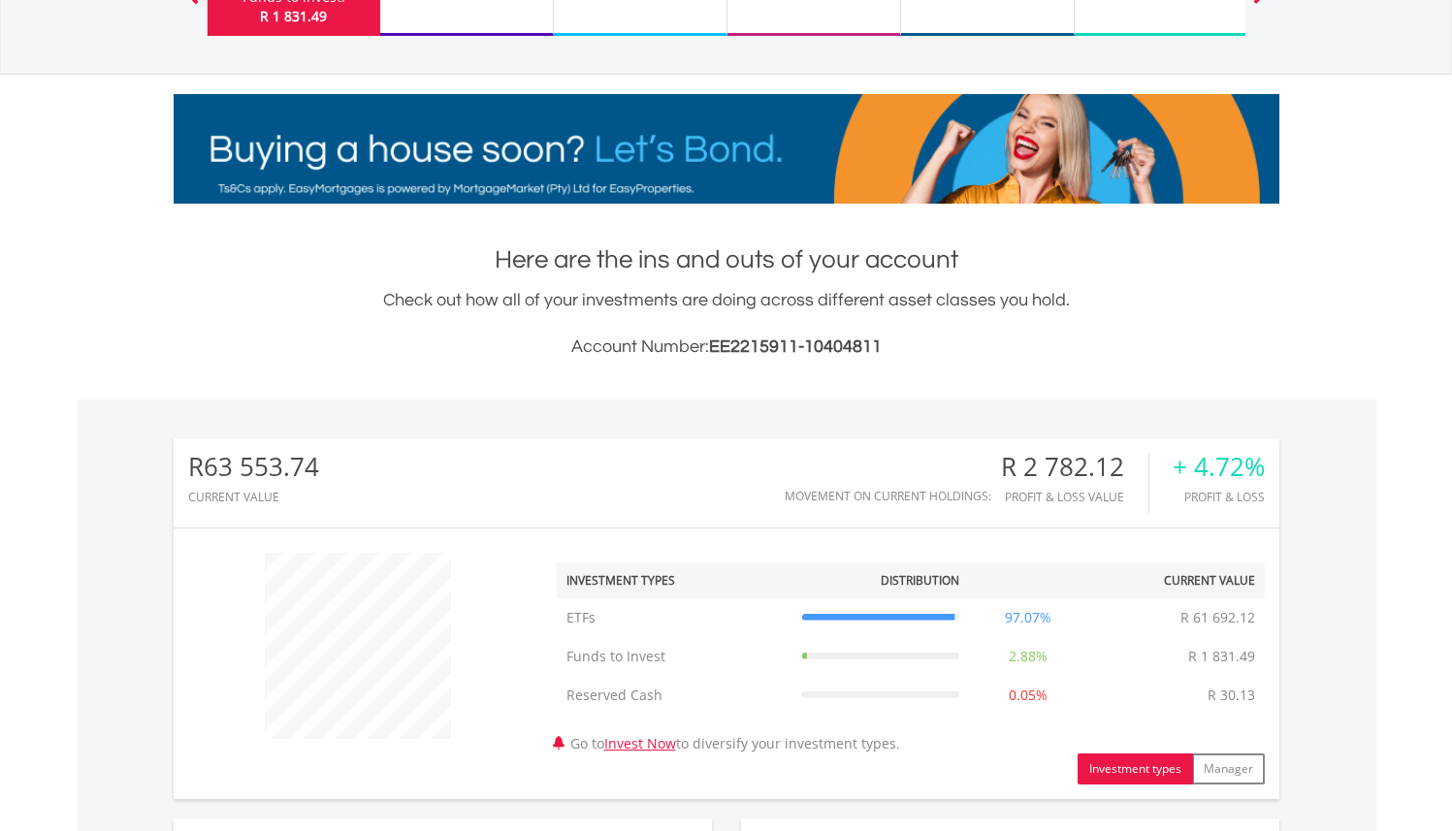
scroll to position [0, 0]
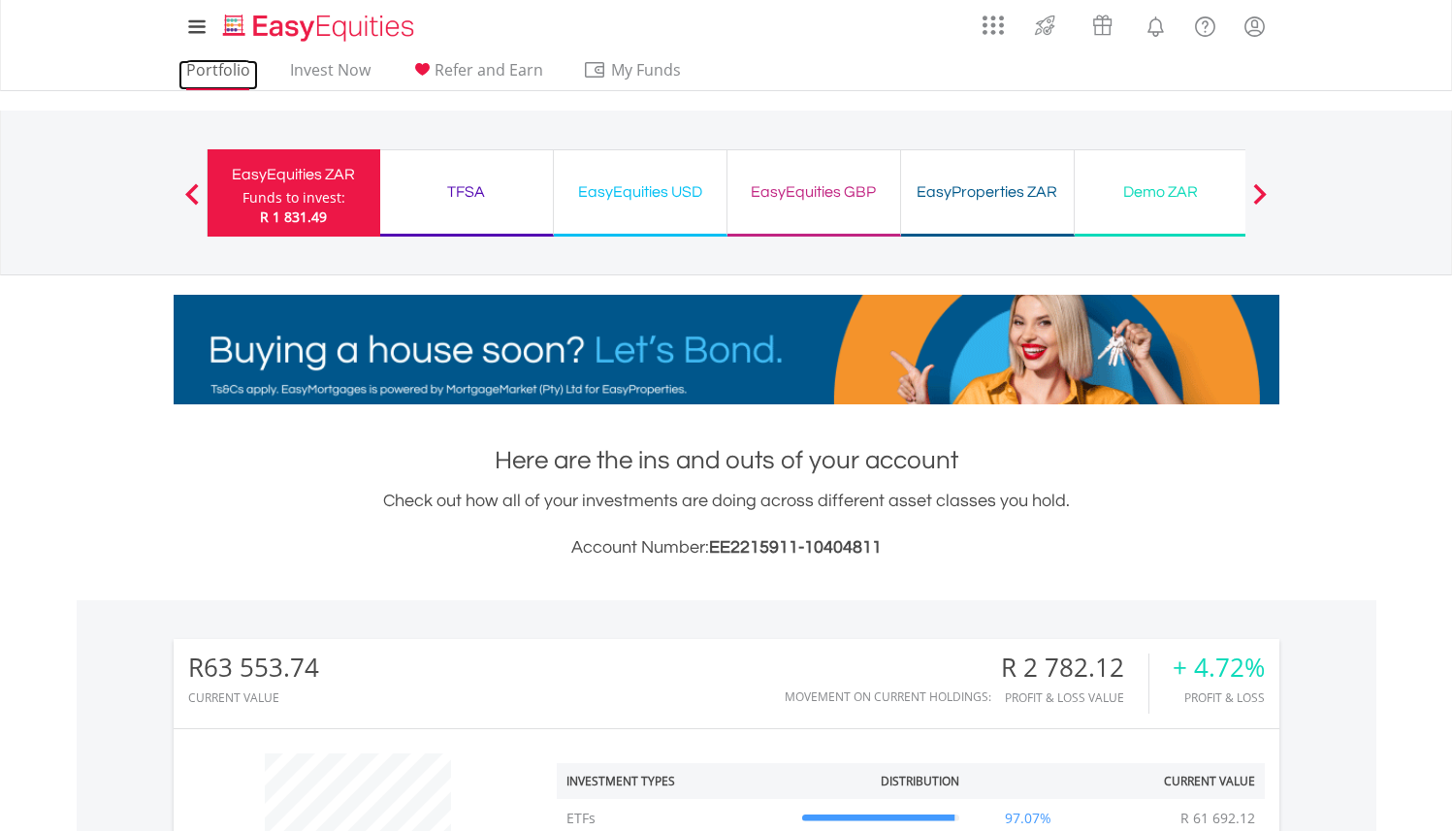
click at [209, 68] on link "Portfolio" at bounding box center [218, 75] width 80 height 30
